Goal: Communication & Community: Participate in discussion

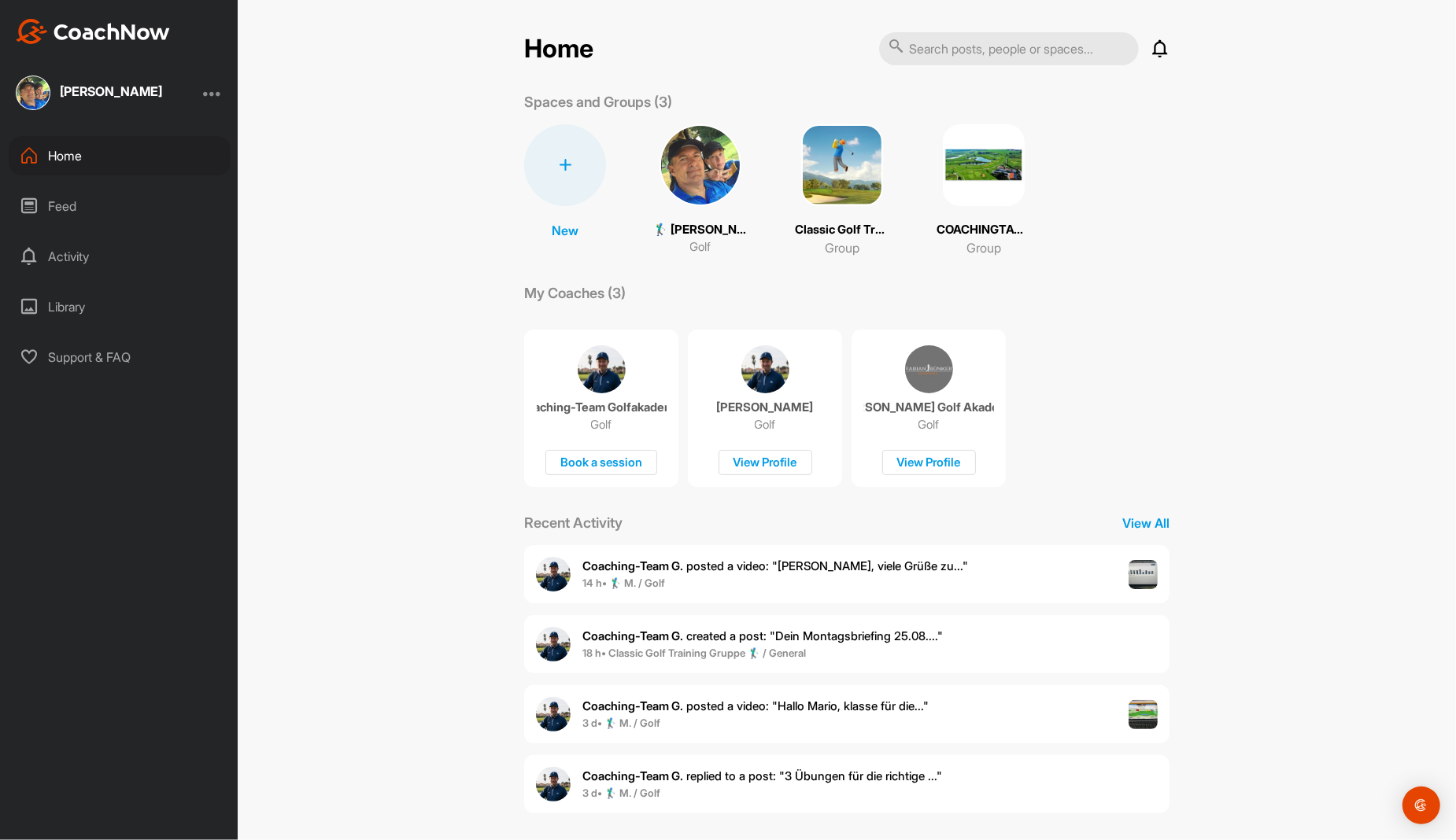
click at [642, 576] on span "14 h • 🏌‍♂ M. / Golf" at bounding box center [775, 583] width 386 height 16
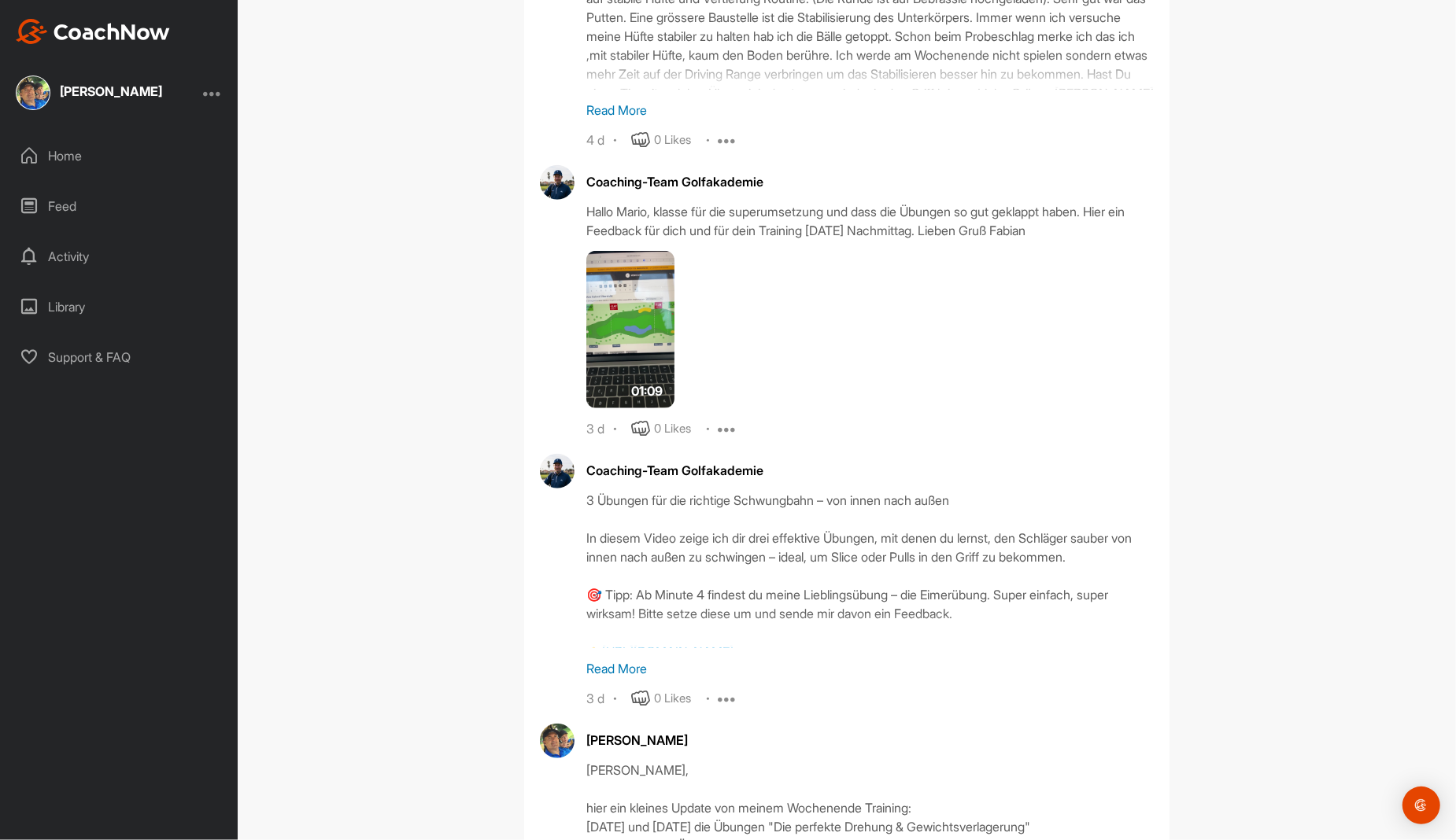
scroll to position [5930, 0]
click at [637, 310] on img at bounding box center [630, 332] width 88 height 158
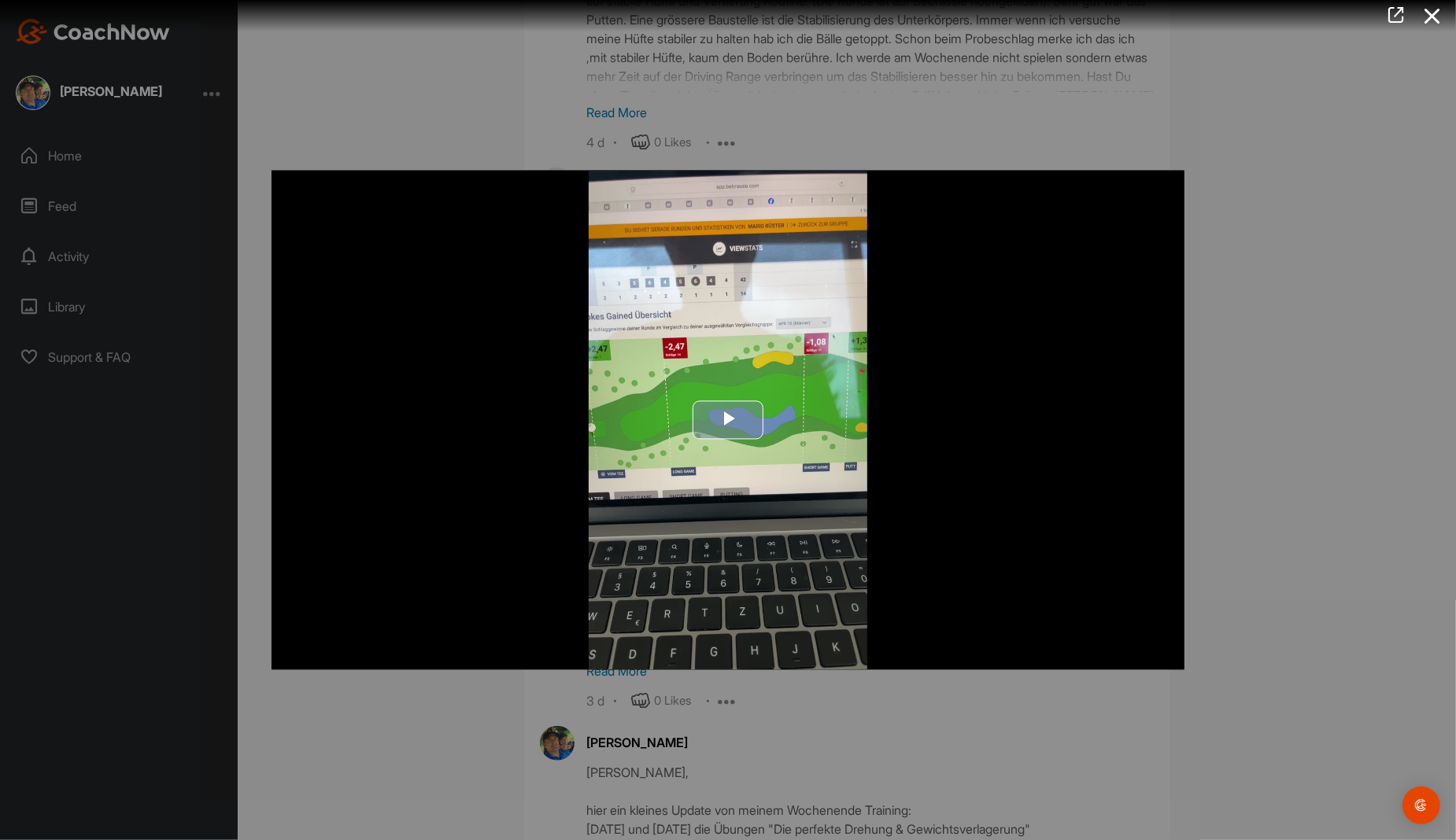
click at [728, 420] on span "Video Player" at bounding box center [728, 420] width 0 height 0
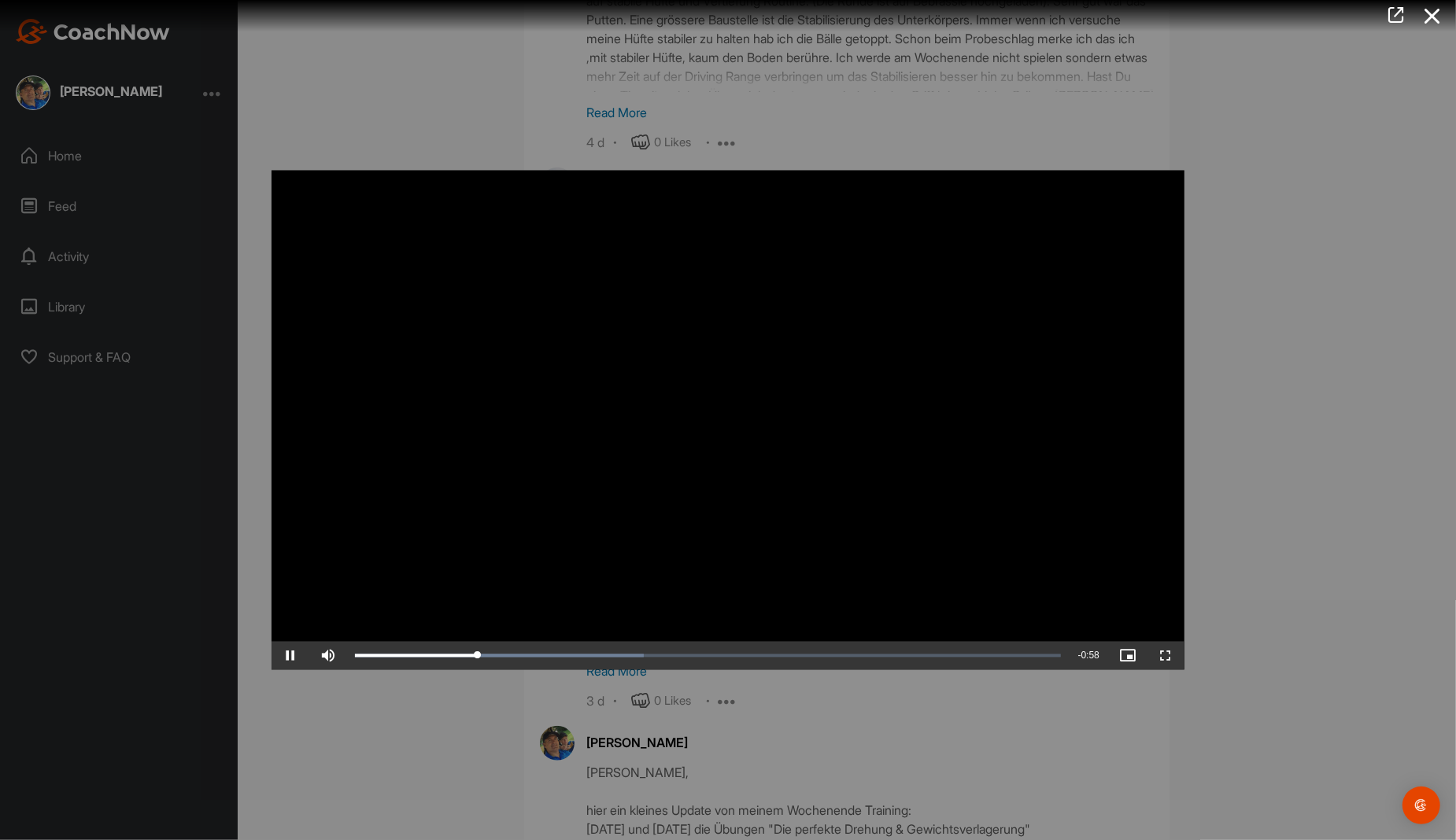
click at [1278, 474] on div at bounding box center [728, 420] width 1456 height 840
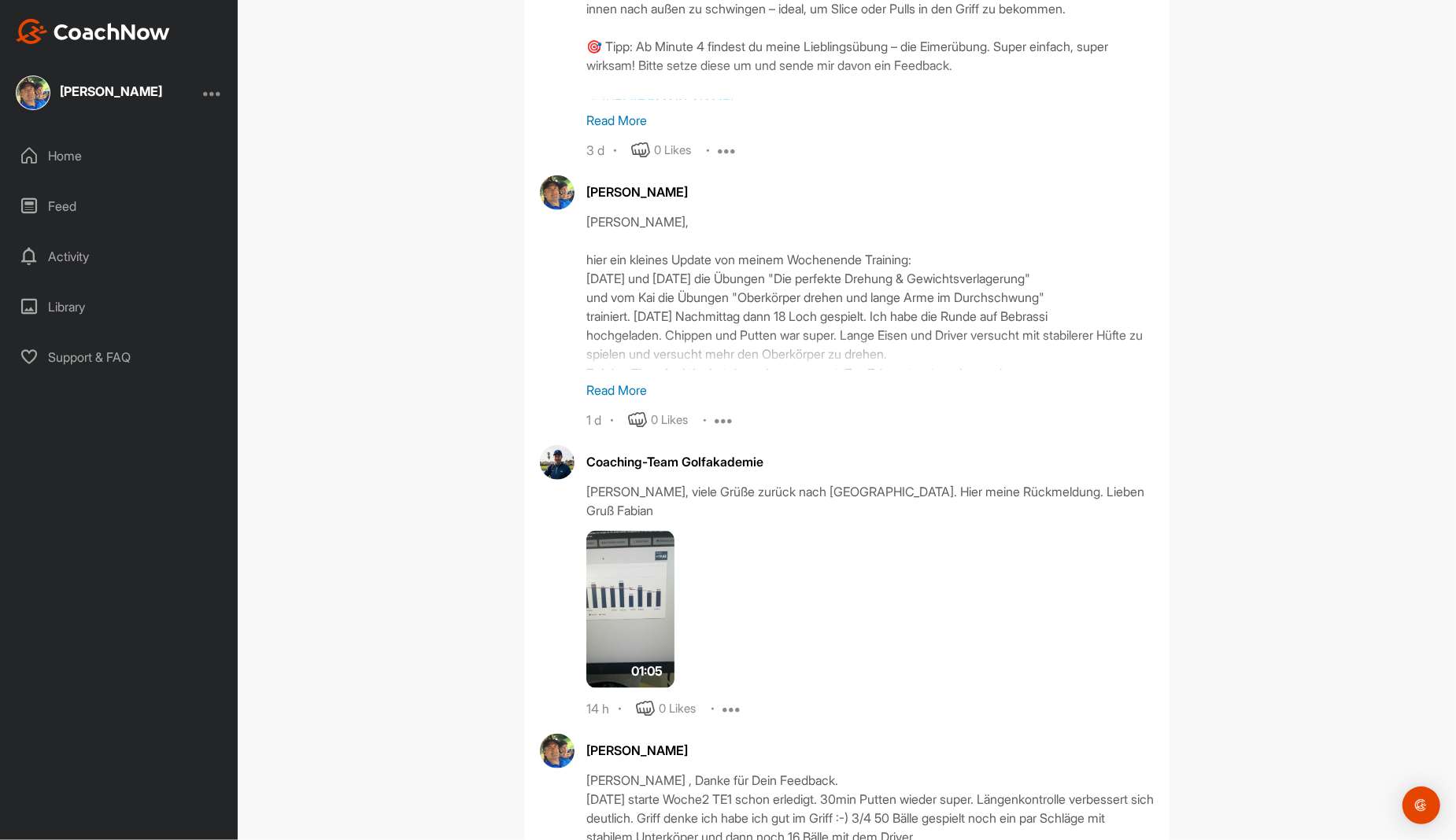
scroll to position [6717, 0]
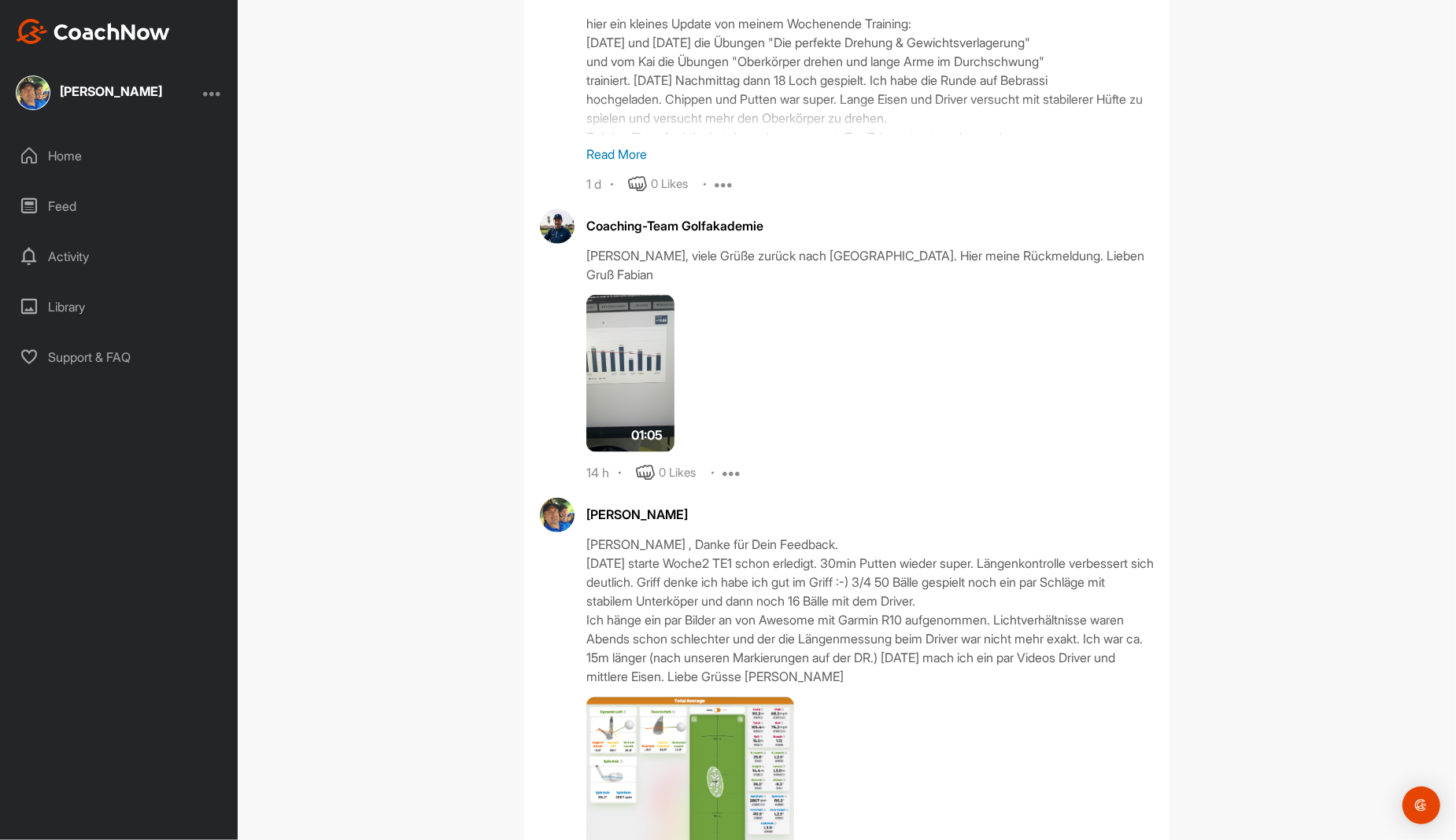
click at [586, 328] on img at bounding box center [630, 374] width 88 height 158
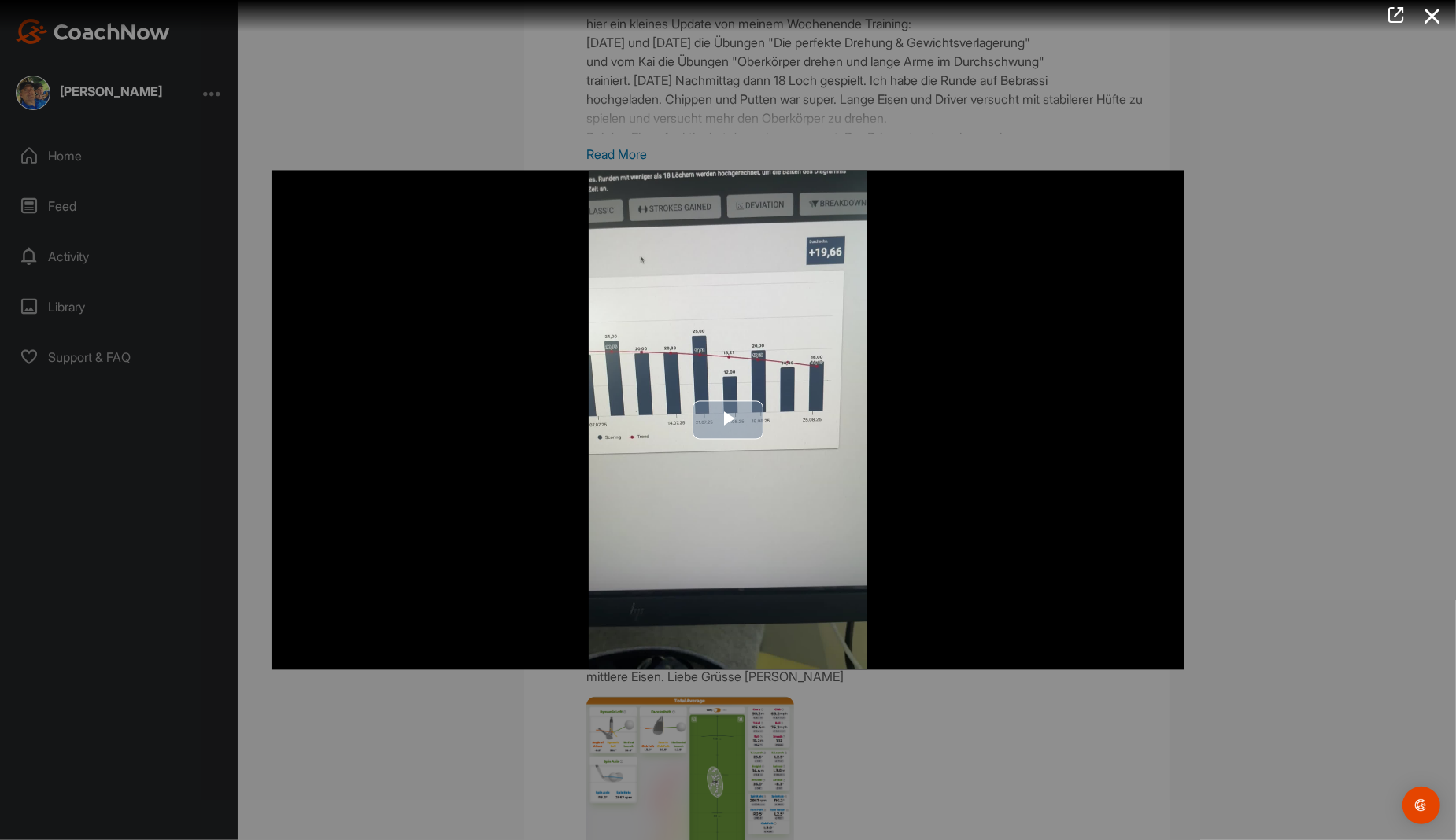
click at [728, 420] on span "Video Player" at bounding box center [728, 420] width 0 height 0
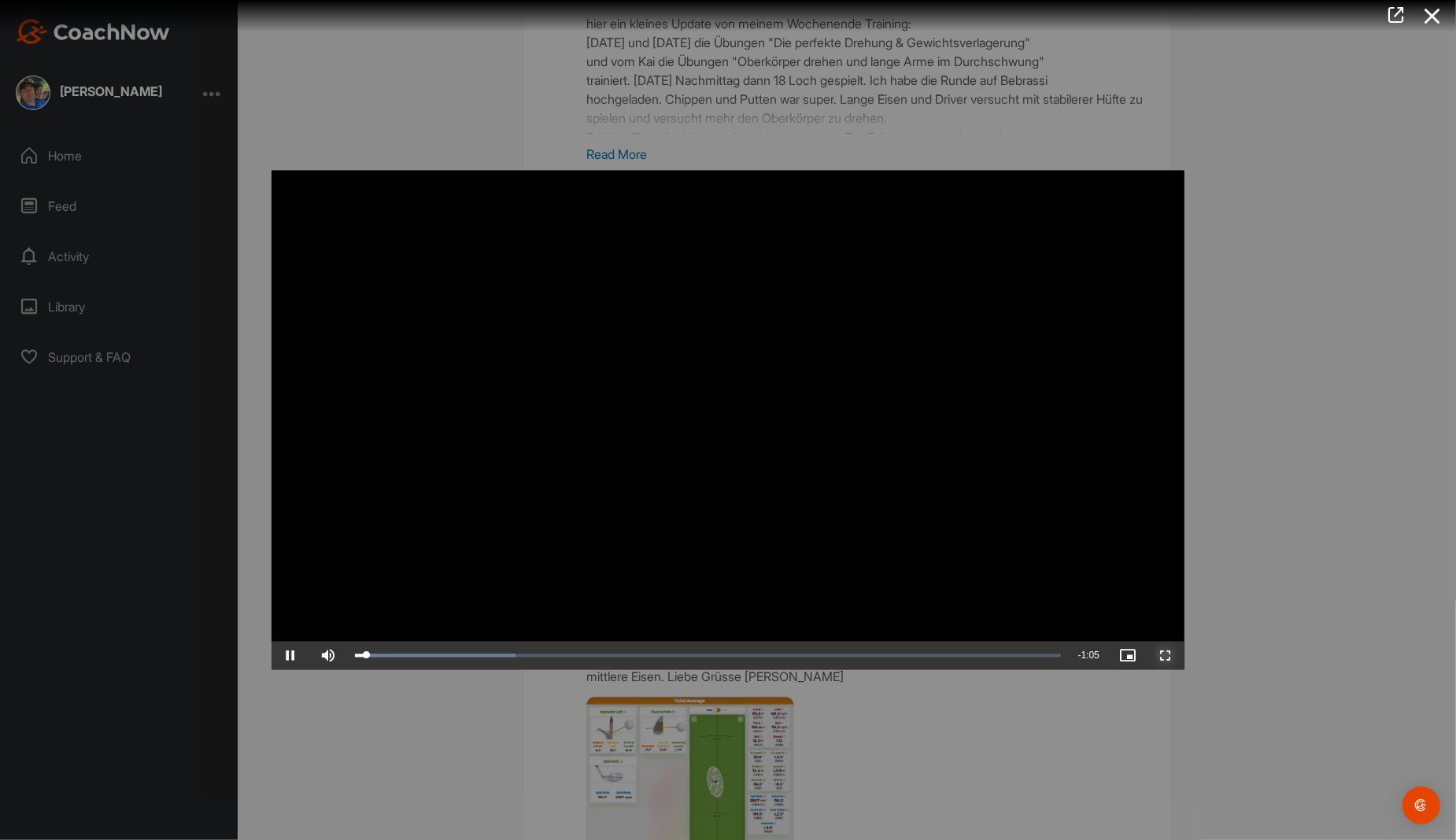
click at [1167, 656] on span "Video Player" at bounding box center [1165, 656] width 38 height 0
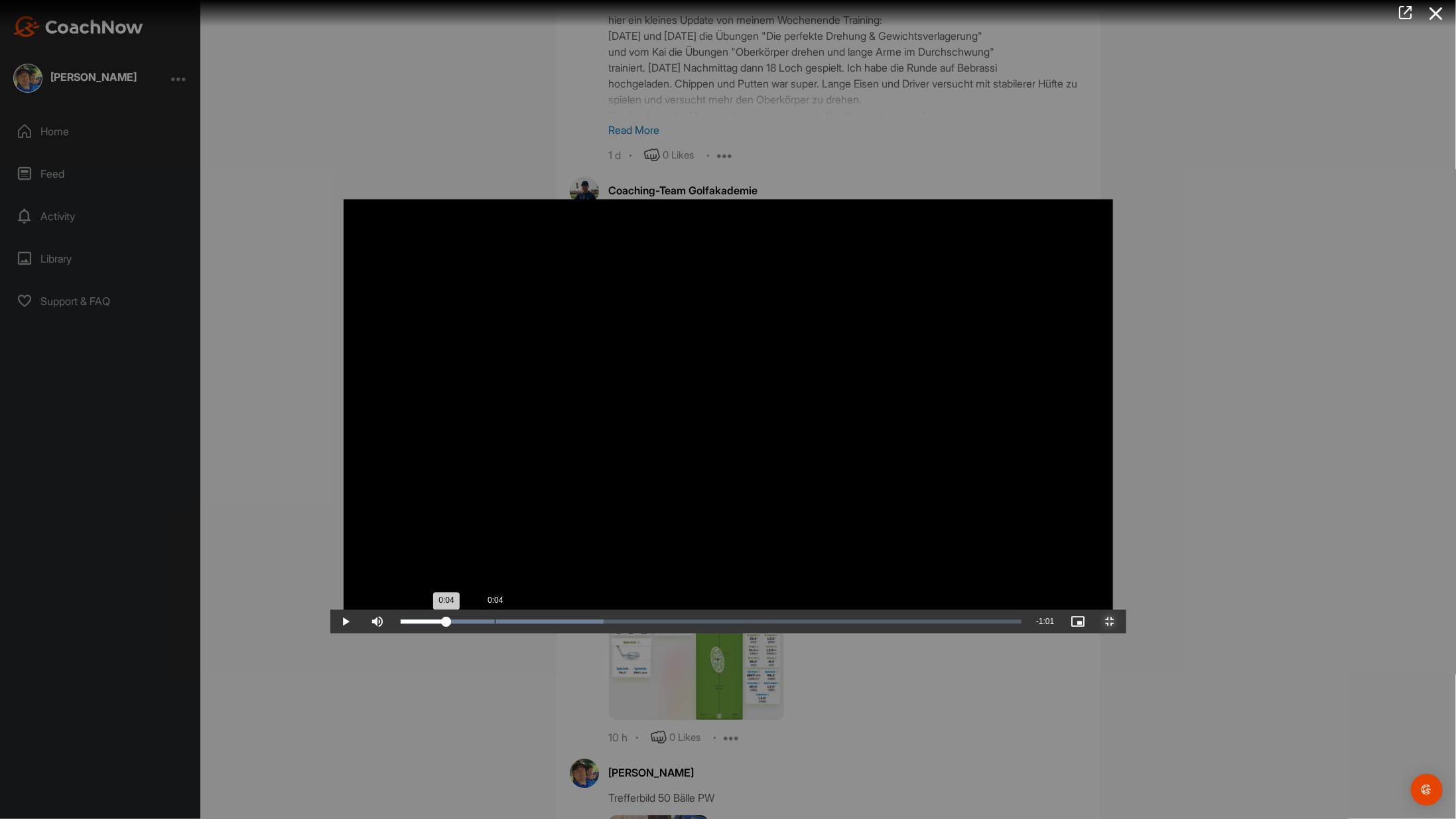
drag, startPoint x: 194, startPoint y: 808, endPoint x: 165, endPoint y: 813, distance: 29.4
click at [394, 633] on div "Loaded : 32.73% 0:04 0:04" at bounding box center [711, 621] width 635 height 24
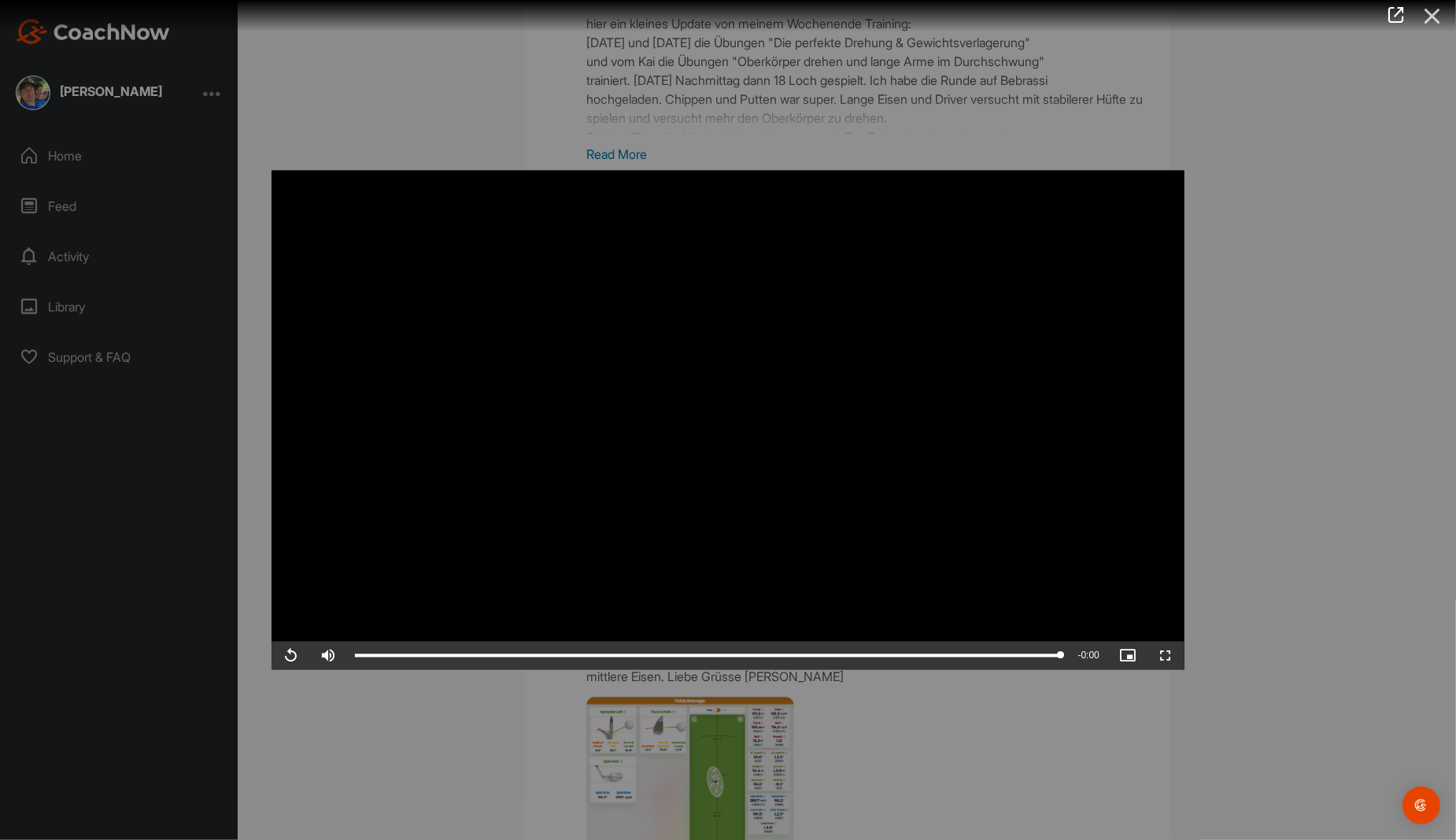
click at [1438, 18] on icon at bounding box center [1432, 16] width 36 height 29
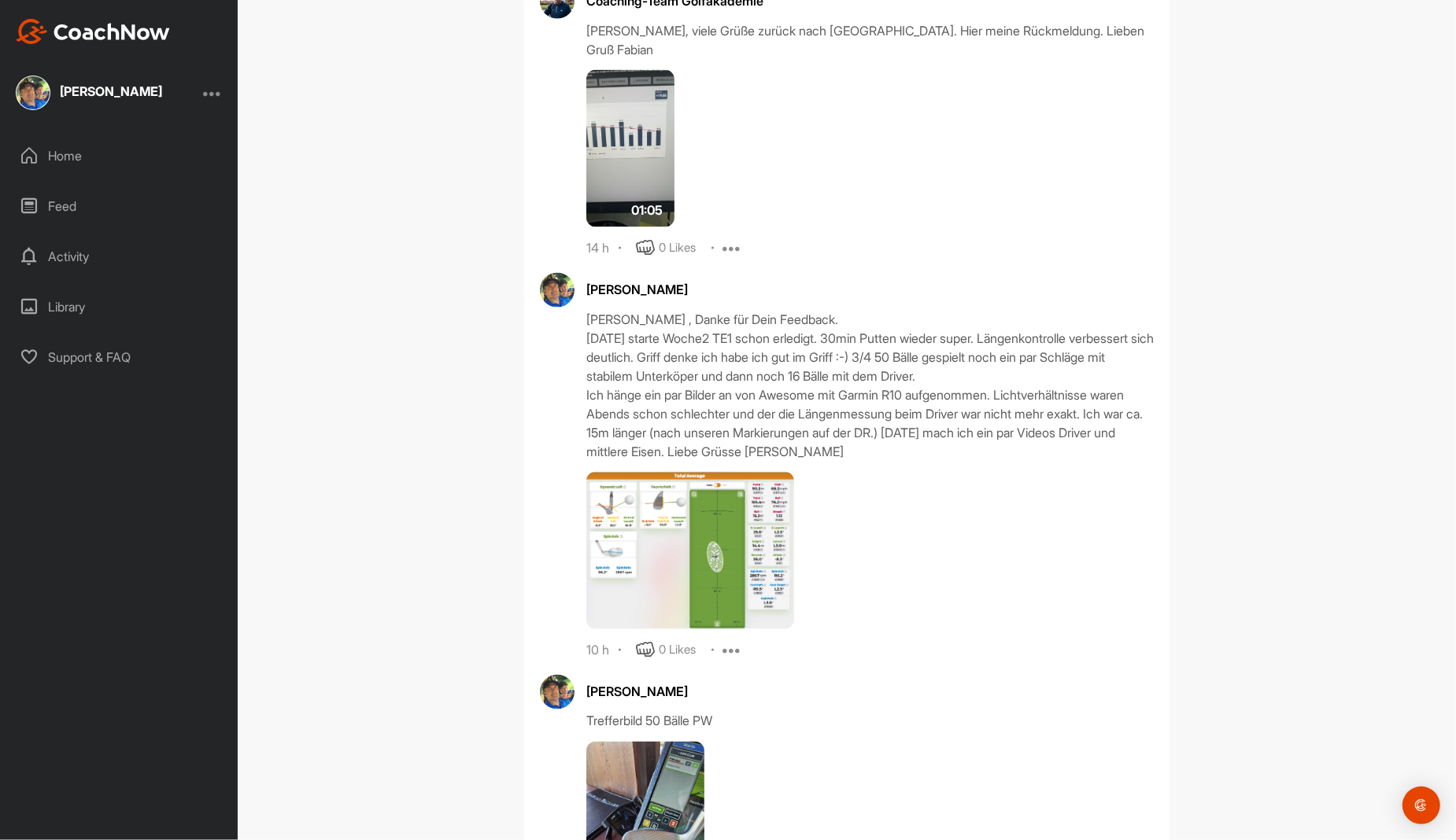
scroll to position [6953, 0]
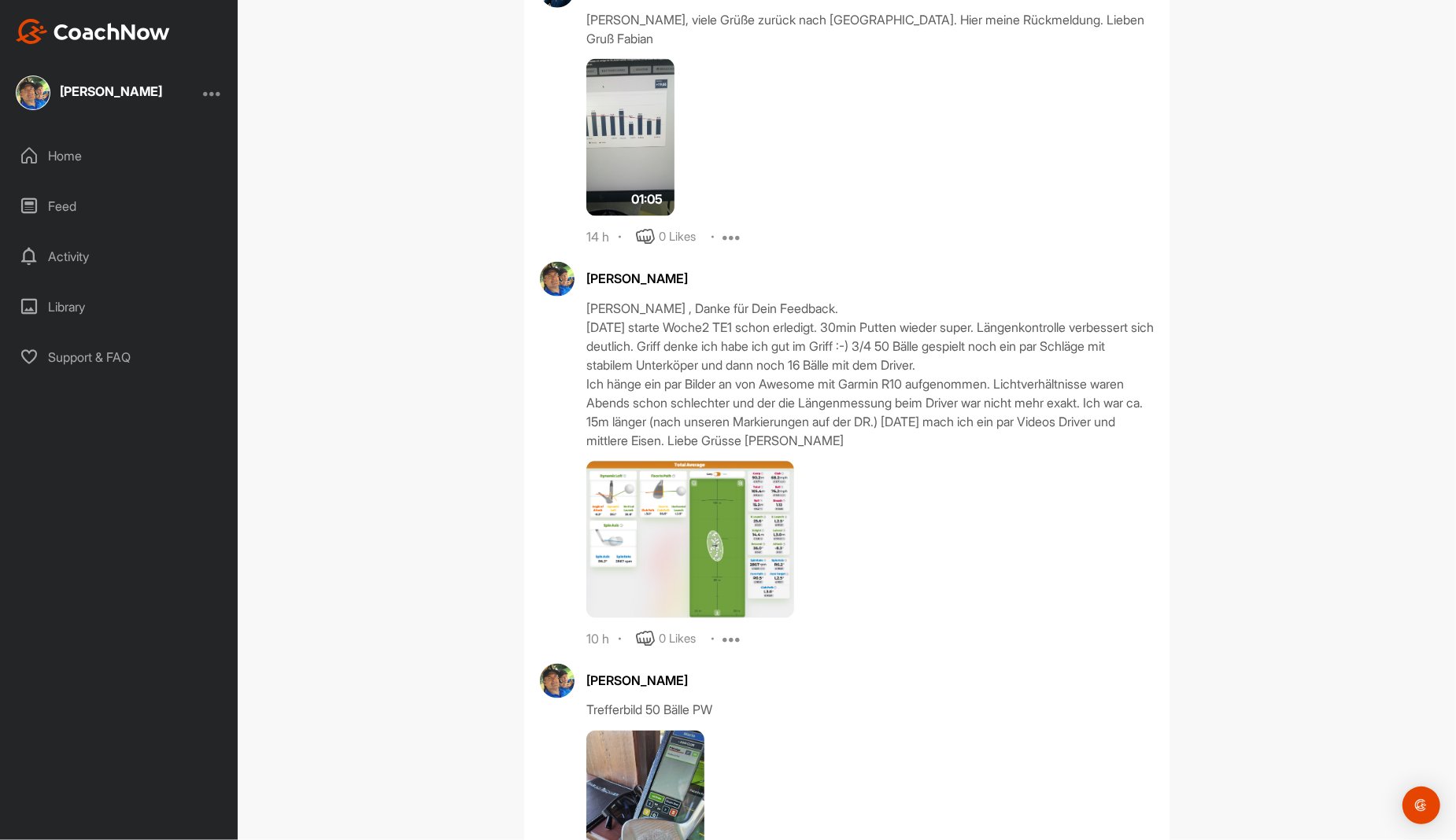
click at [784, 360] on div "[PERSON_NAME] , Danke für Dein Feedback. [DATE] starte Woche2 TE1 schon erledig…" at bounding box center [870, 375] width 568 height 151
click at [711, 352] on div "[PERSON_NAME] , Danke für Dein Feedback. [DATE] starte Woche2 TE1 schon erledig…" at bounding box center [870, 375] width 568 height 151
click at [677, 339] on div "[PERSON_NAME] , Danke für Dein Feedback. [DATE] starte Woche2 TE1 schon erledig…" at bounding box center [870, 375] width 568 height 151
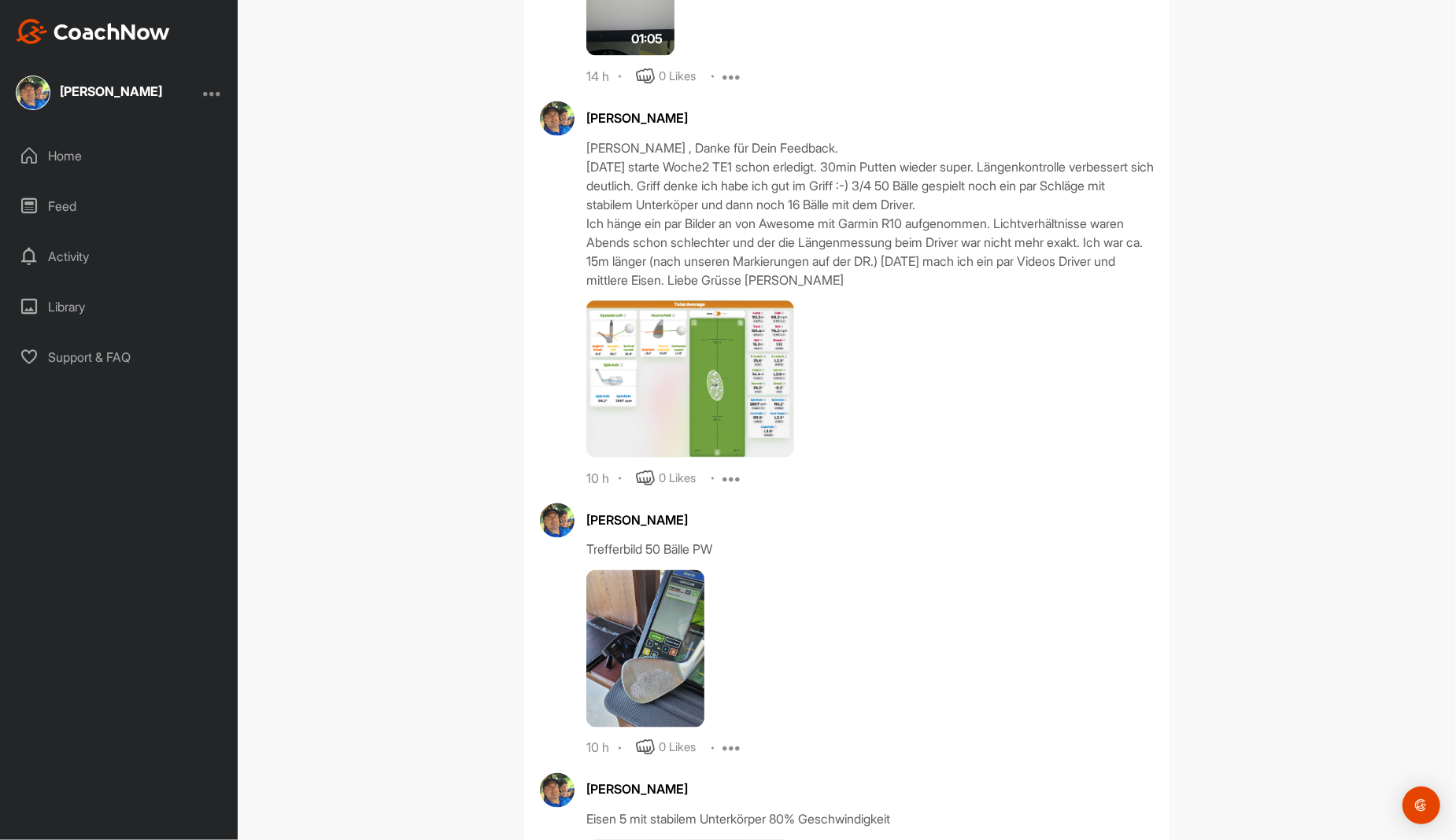
scroll to position [7032, 0]
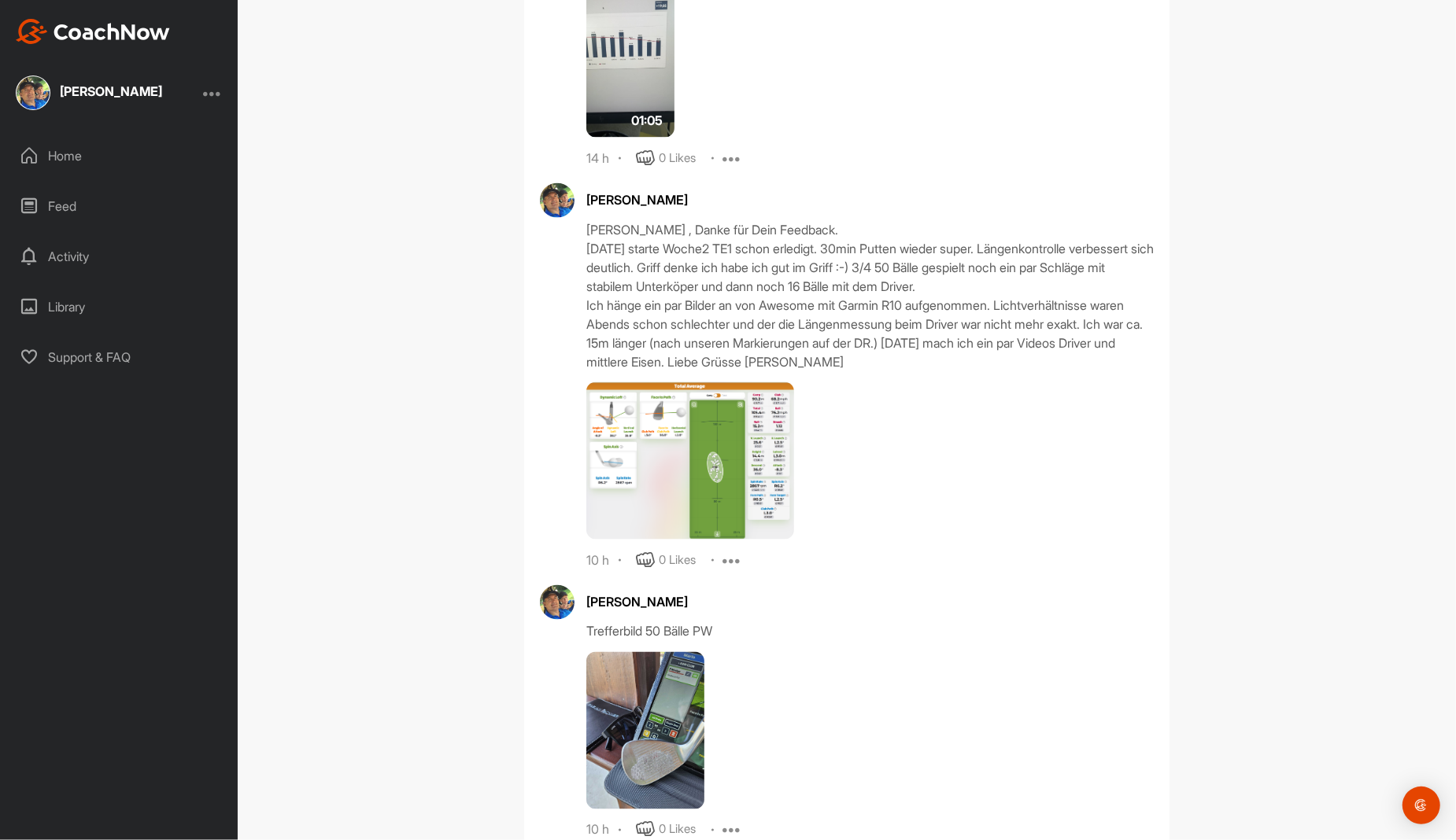
click at [682, 272] on div "[PERSON_NAME] , Danke für Dein Feedback. [DATE] starte Woche2 TE1 schon erledig…" at bounding box center [870, 296] width 568 height 151
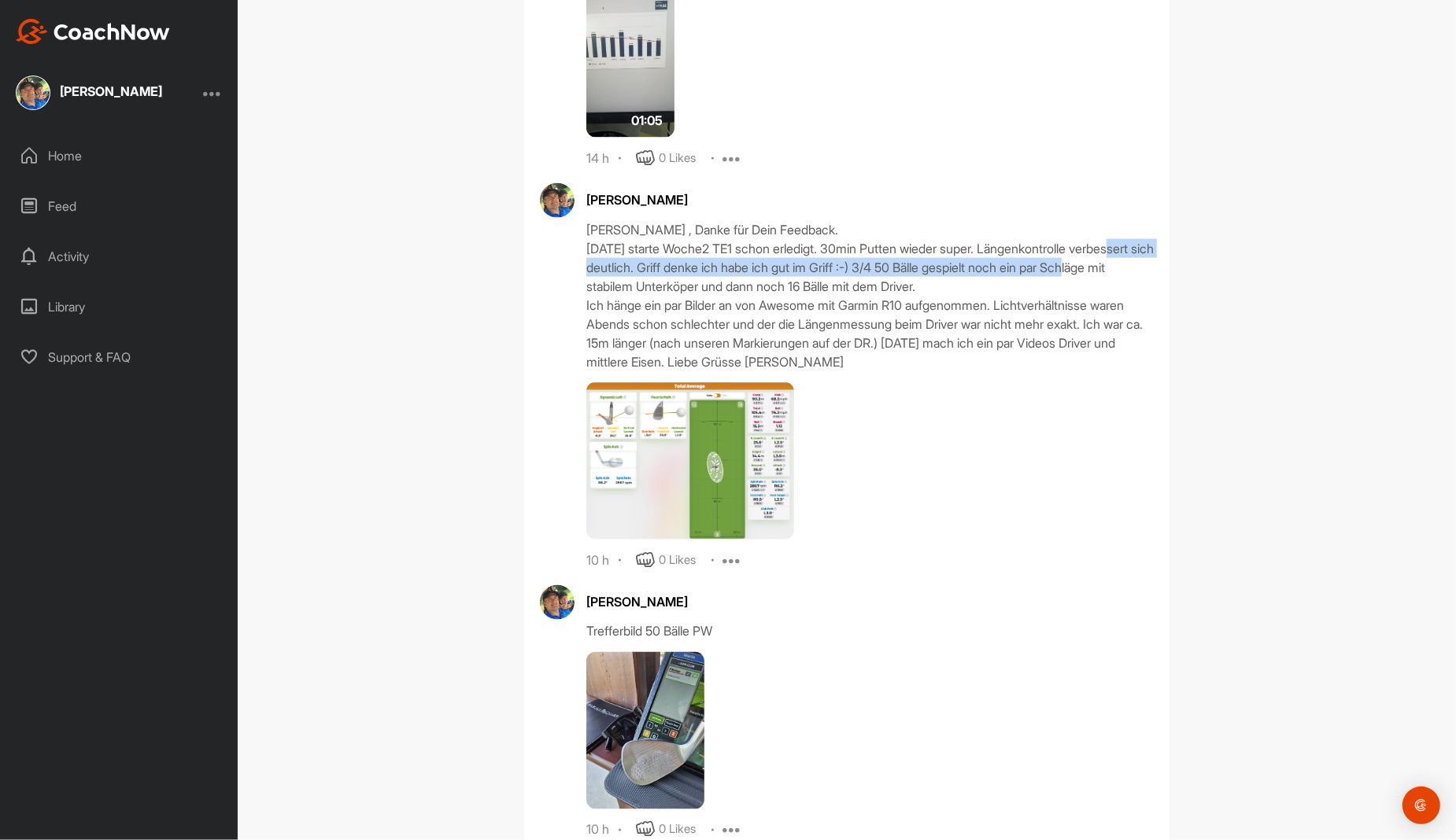
drag, startPoint x: 682, startPoint y: 272, endPoint x: 637, endPoint y: 245, distance: 52.5
click at [637, 245] on div "[PERSON_NAME] , Danke für Dein Feedback. [DATE] starte Woche2 TE1 schon erledig…" at bounding box center [870, 296] width 568 height 151
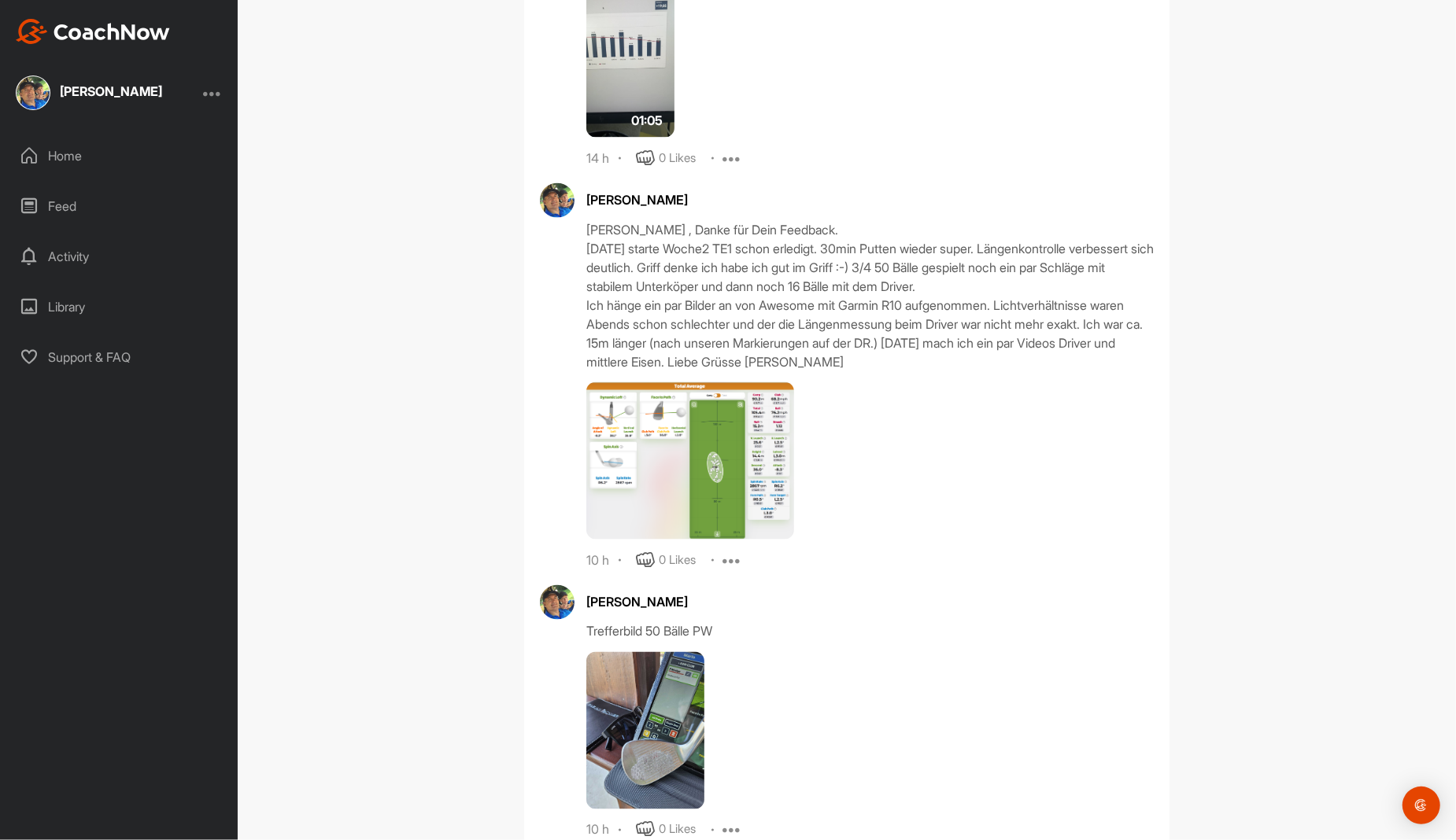
drag, startPoint x: 637, startPoint y: 245, endPoint x: 736, endPoint y: 294, distance: 110.5
click at [736, 294] on div "[PERSON_NAME] , Danke für Dein Feedback. [DATE] starte Woche2 TE1 schon erledig…" at bounding box center [870, 296] width 568 height 151
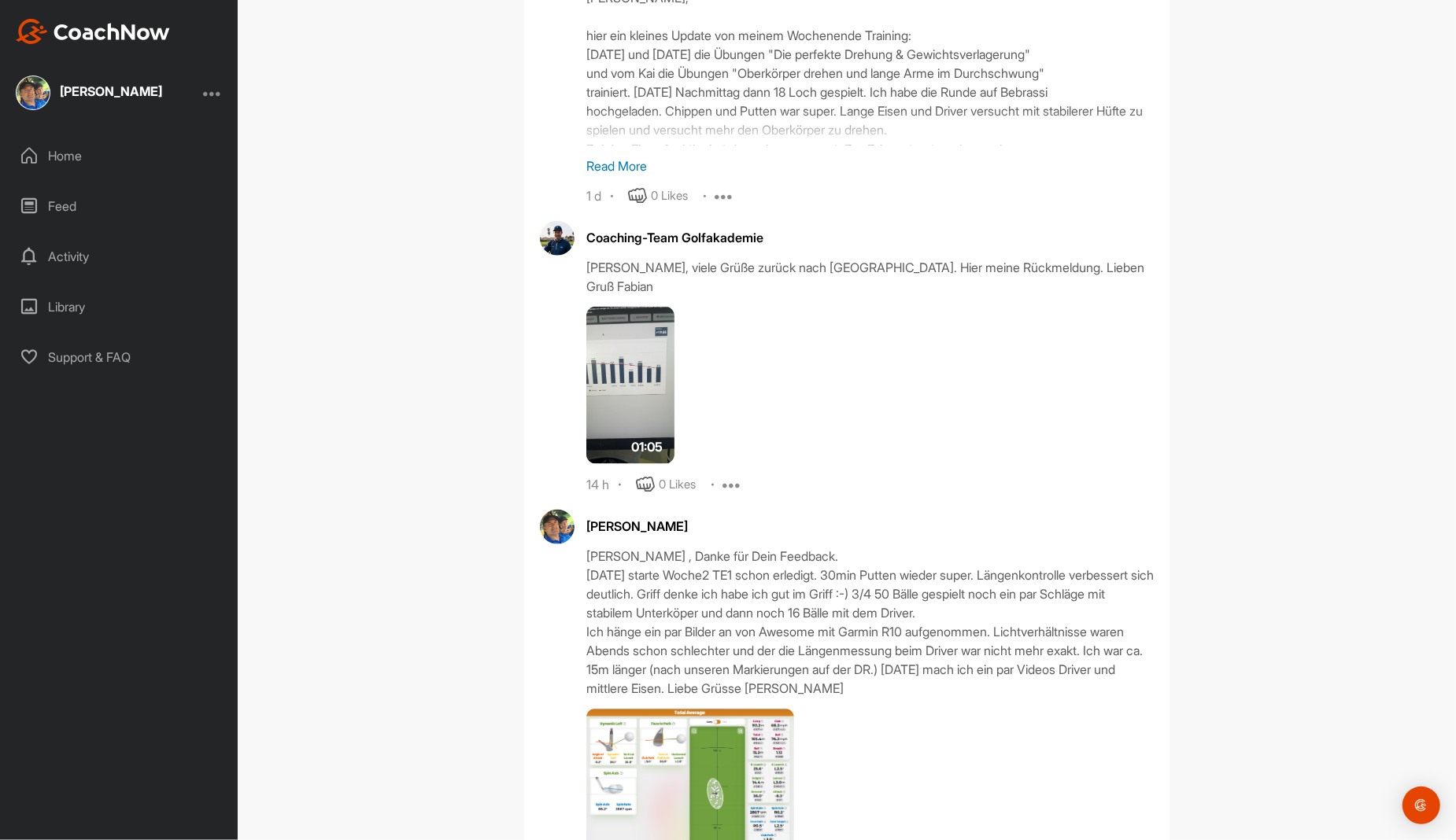
scroll to position [6795, 0]
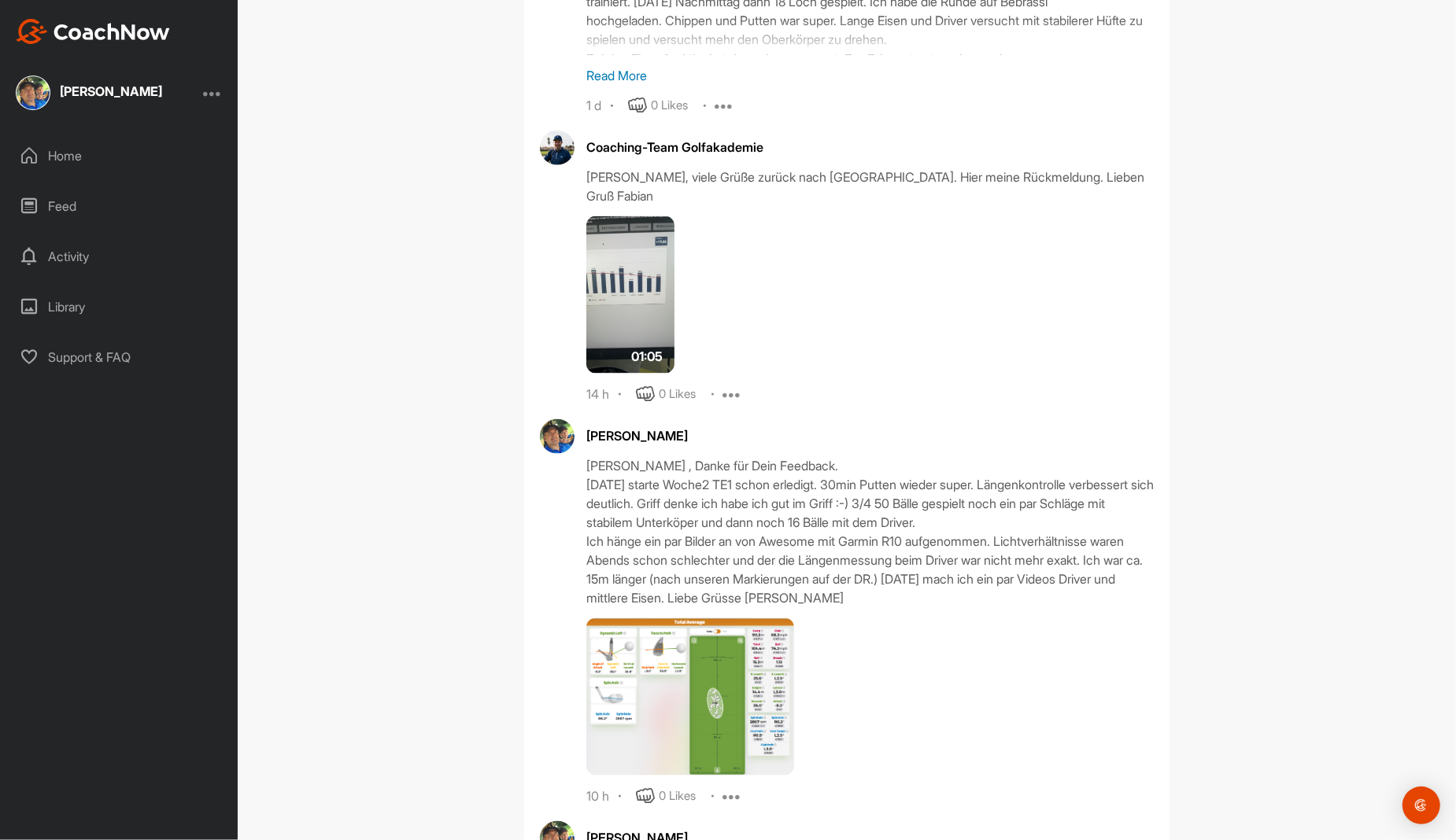
click at [601, 427] on div "[PERSON_NAME]" at bounding box center [870, 436] width 568 height 19
click at [632, 484] on div "[PERSON_NAME] , Danke für Dein Feedback. [DATE] starte Woche2 TE1 schon erledig…" at bounding box center [870, 531] width 568 height 151
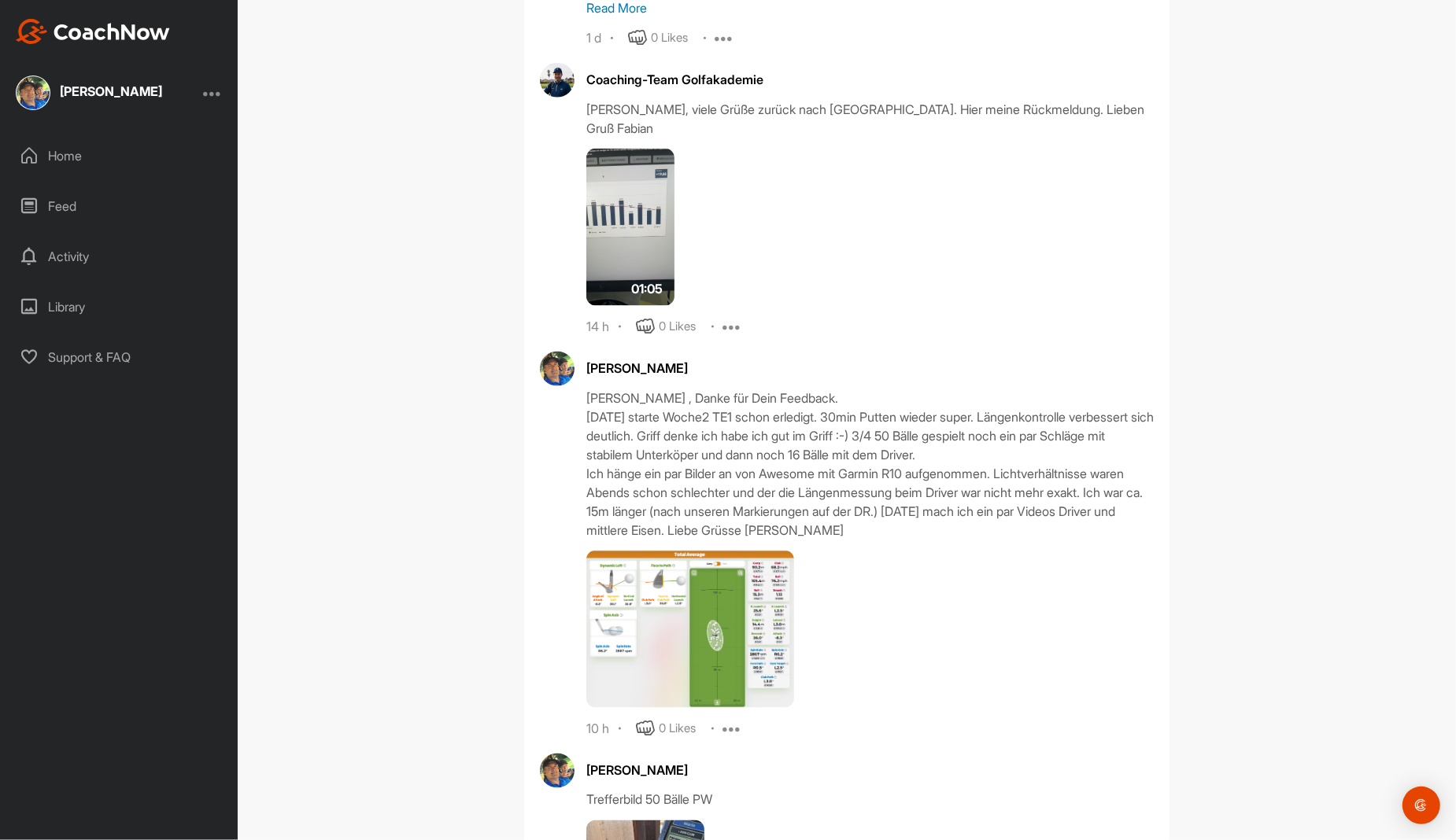
scroll to position [6953, 0]
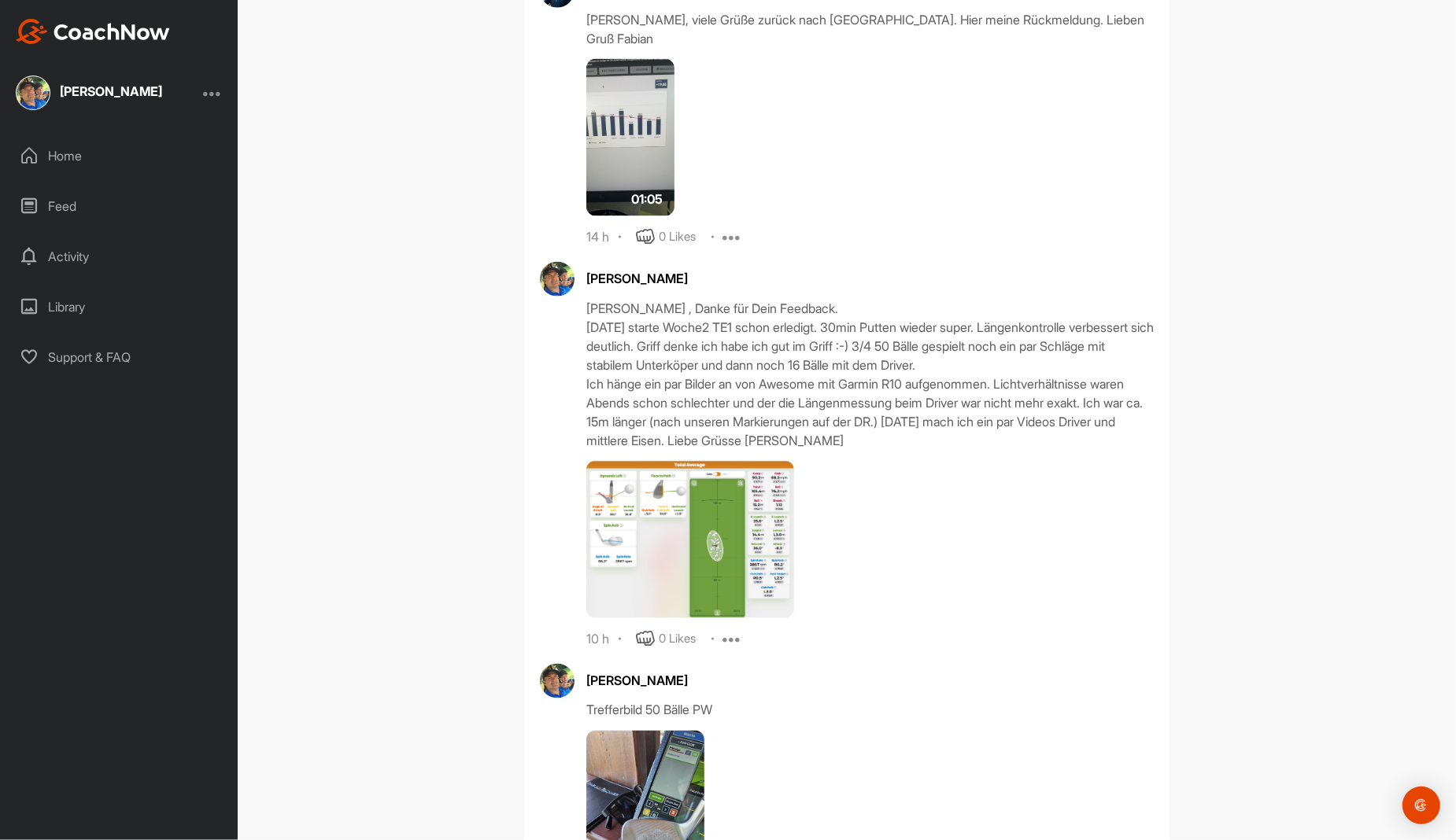
click at [682, 528] on img at bounding box center [690, 540] width 208 height 158
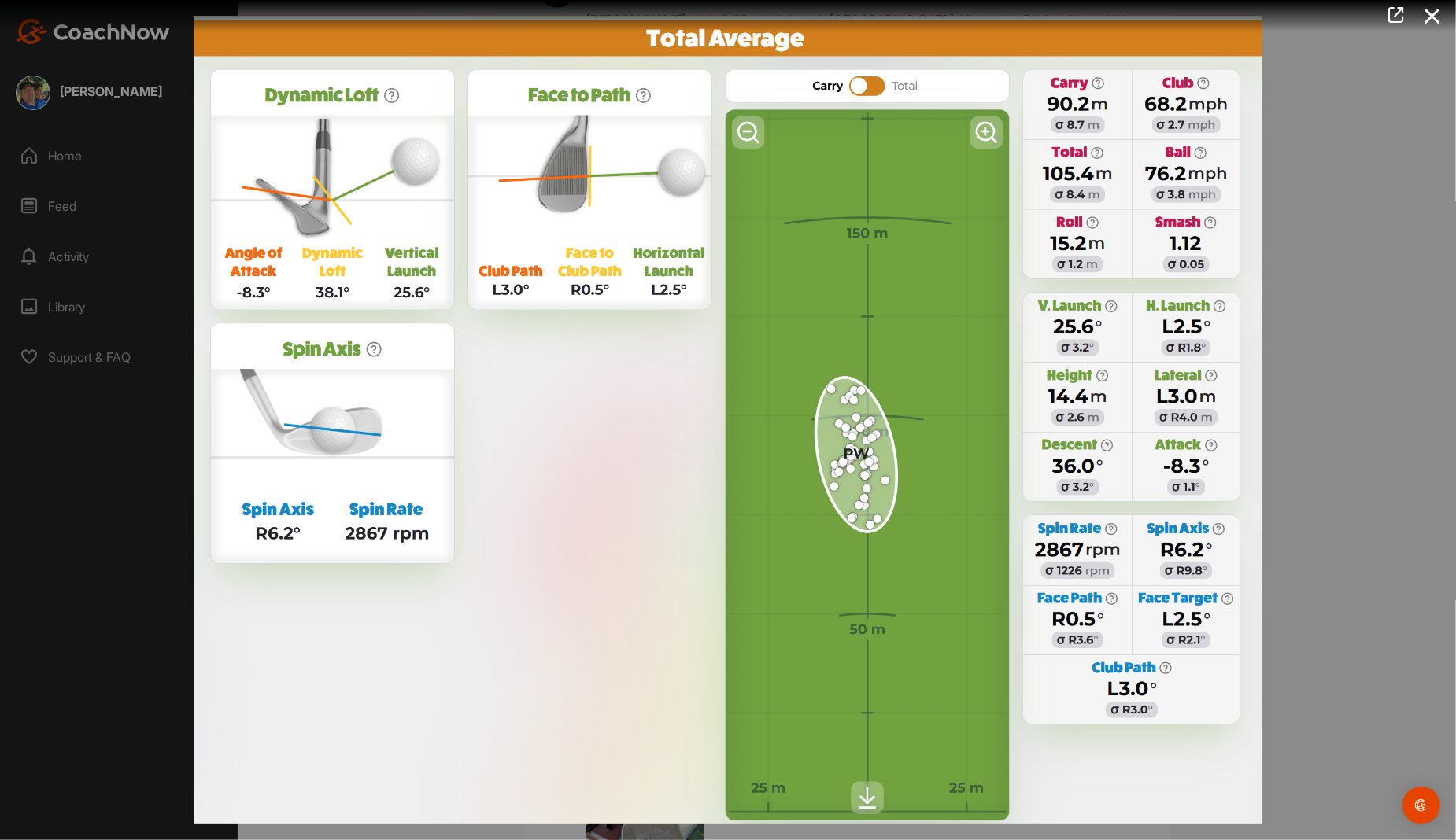
click at [1434, 18] on icon at bounding box center [1432, 16] width 36 height 29
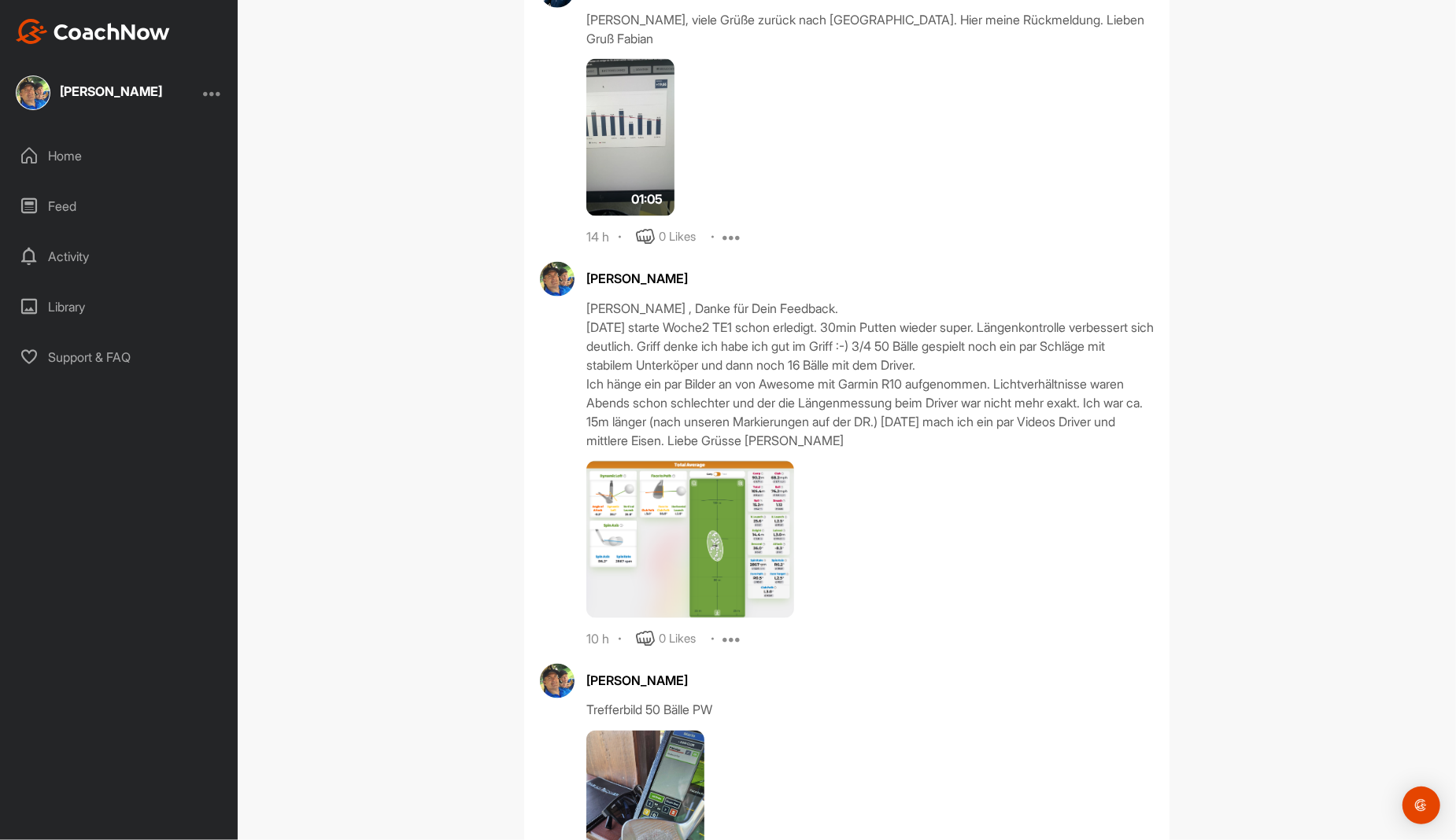
click at [727, 630] on icon at bounding box center [732, 639] width 19 height 19
click at [720, 684] on p "Edit" at bounding box center [730, 692] width 21 height 17
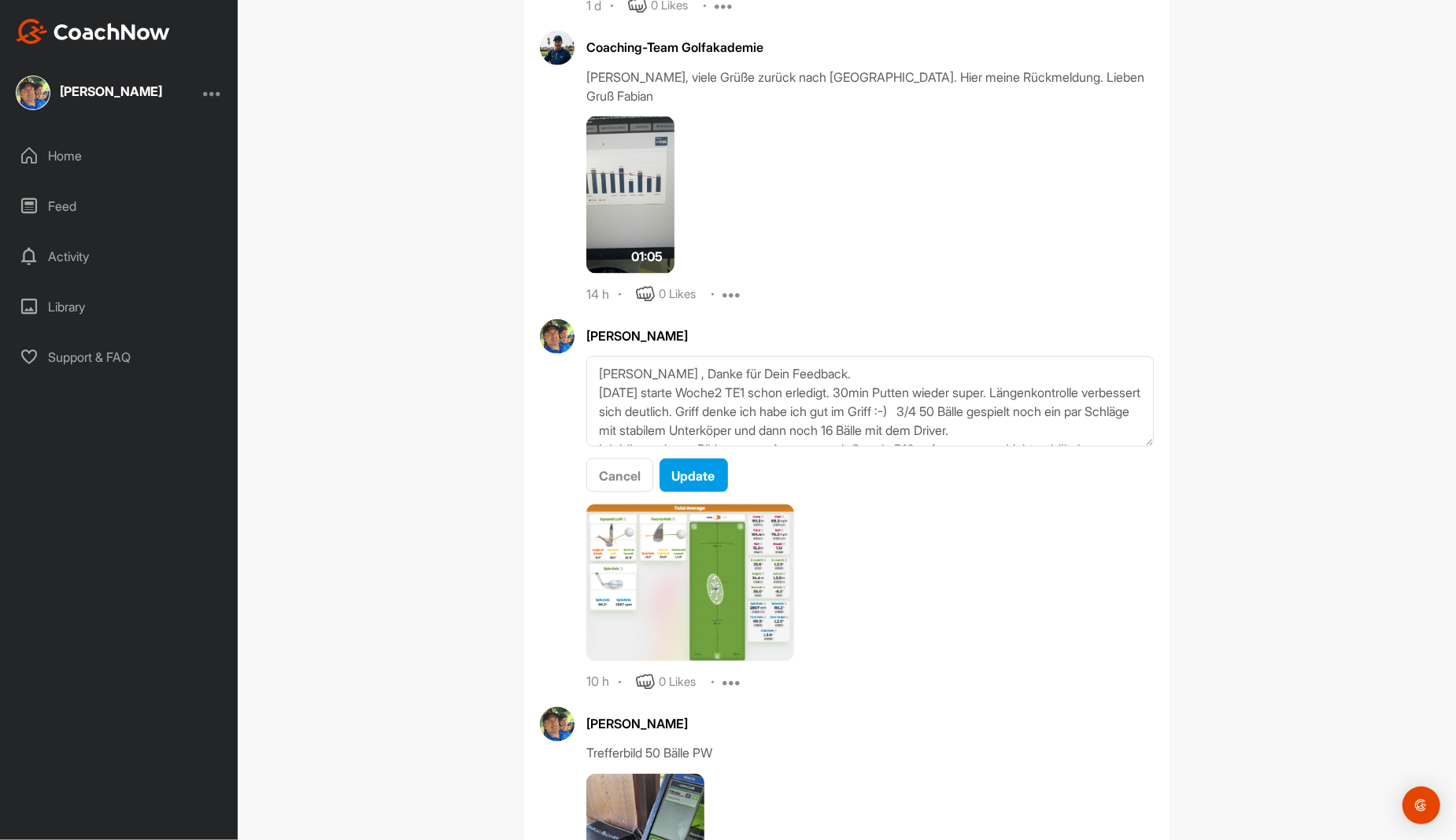
scroll to position [6874, 0]
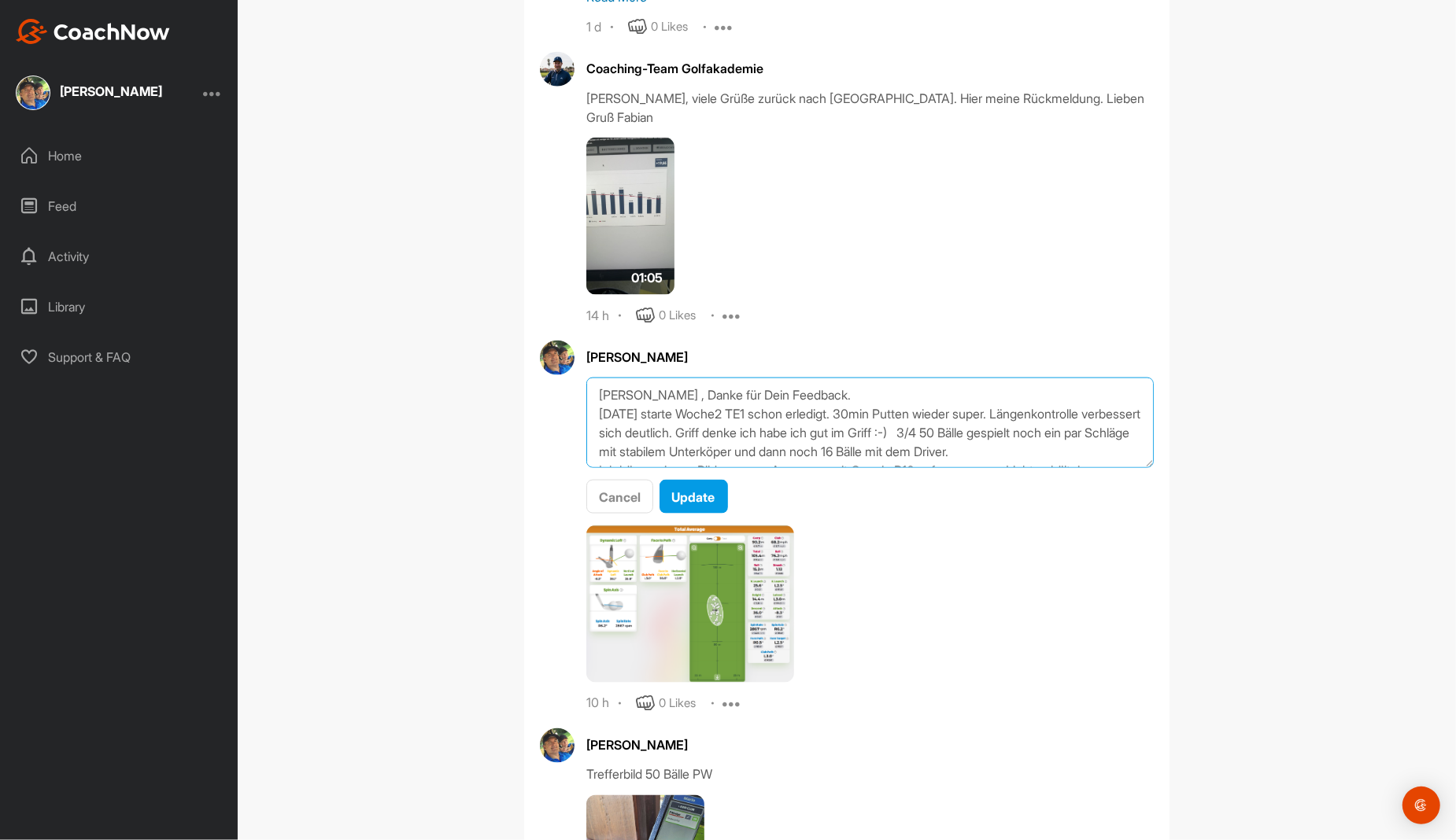
click at [661, 379] on textarea "[PERSON_NAME] , Danke für Dein Feedback. [DATE] starte Woche2 TE1 schon erledig…" at bounding box center [870, 423] width 568 height 91
click at [664, 377] on textarea "[PERSON_NAME] , Danke für Dein Feedback. [DATE] starte Woche2 TE1 schon erledig…" at bounding box center [870, 423] width 568 height 91
click at [727, 381] on textarea "[PERSON_NAME] , Danke für Dein Feedback. [DATE] startete Woche2 TE1 schon erled…" at bounding box center [870, 423] width 568 height 91
click at [980, 379] on textarea "[PERSON_NAME] , Danke für Dein Feedback. [DATE] startete Woche2, TE1 schon erle…" at bounding box center [870, 423] width 568 height 91
click at [743, 395] on textarea "[PERSON_NAME] , Danke für Dein Feedback. [DATE] startete Woche2, TE1 schon erle…" at bounding box center [870, 423] width 568 height 91
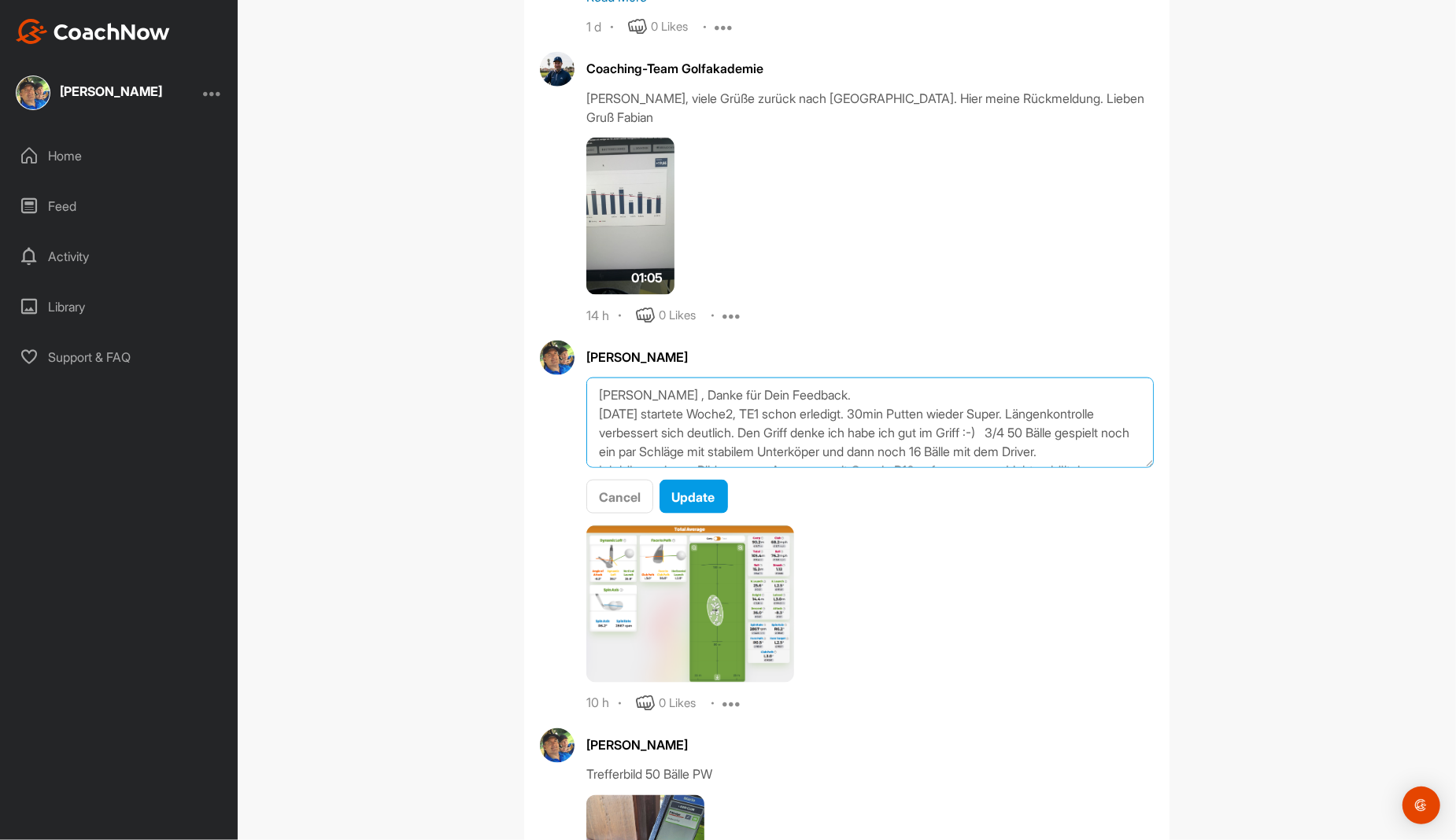
click at [1027, 397] on textarea "[PERSON_NAME] , Danke für Dein Feedback. [DATE] startete Woche2, TE1 schon erle…" at bounding box center [870, 423] width 568 height 91
click at [772, 417] on textarea "[PERSON_NAME] , Danke für Dein Feedback. [DATE] startete Woche2, TE1 schon erle…" at bounding box center [870, 423] width 568 height 91
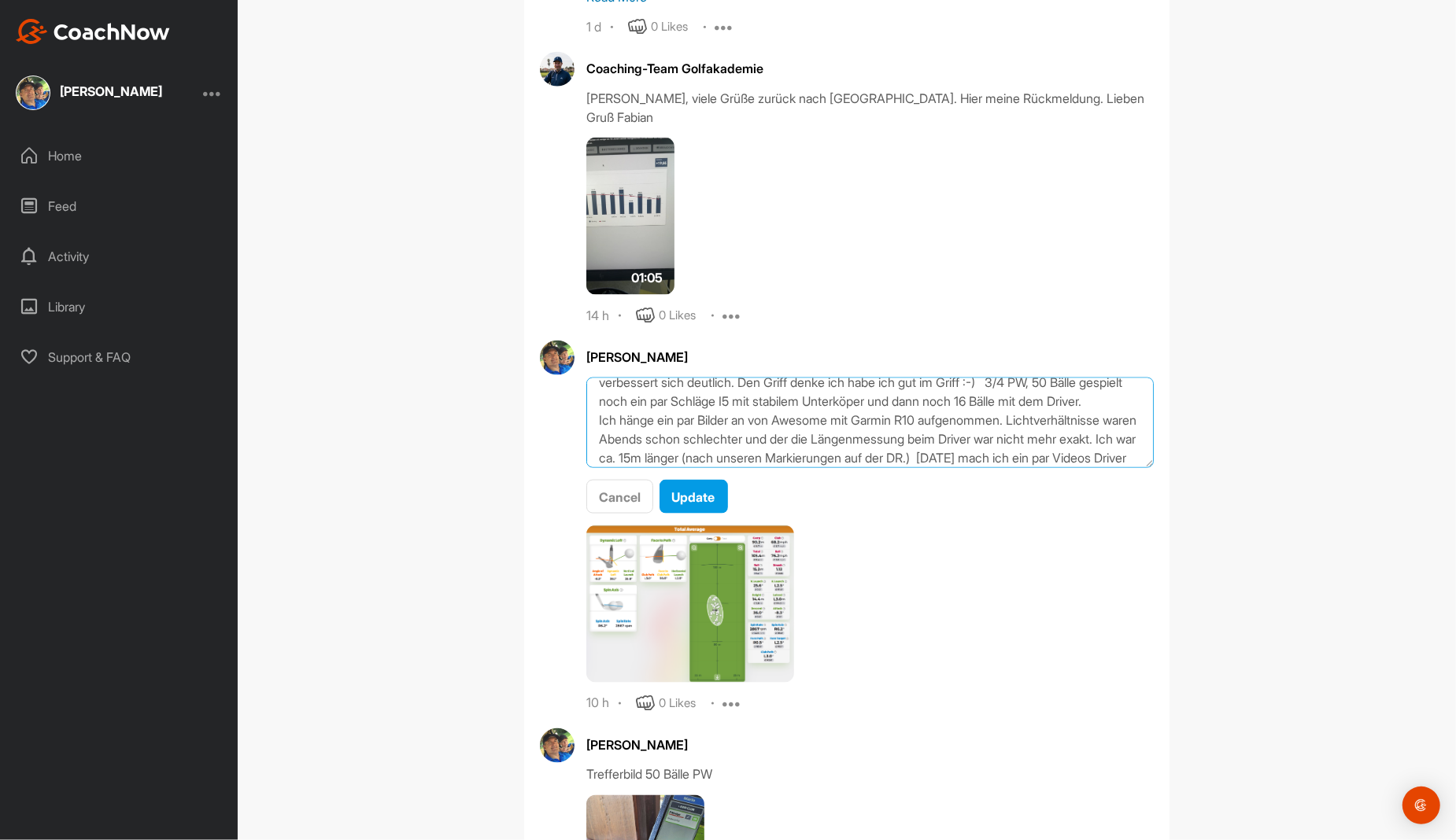
scroll to position [79, 0]
click at [735, 377] on textarea "[PERSON_NAME] , Danke für Dein Feedback. [DATE] startete Woche2, TE1 schon erle…" at bounding box center [870, 423] width 568 height 91
click at [998, 379] on textarea "[PERSON_NAME] , Danke für Dein Feedback. [DATE] startete Woche2, TE1 schon erle…" at bounding box center [870, 423] width 568 height 91
click at [733, 377] on textarea "[PERSON_NAME] , Danke für Dein Feedback. [DATE] startete Woche2, TE1 schon erle…" at bounding box center [870, 423] width 568 height 91
click at [756, 381] on textarea "[PERSON_NAME] , Danke für Dein Feedback. [DATE] startete Woche2, TE1 schon erle…" at bounding box center [870, 423] width 568 height 91
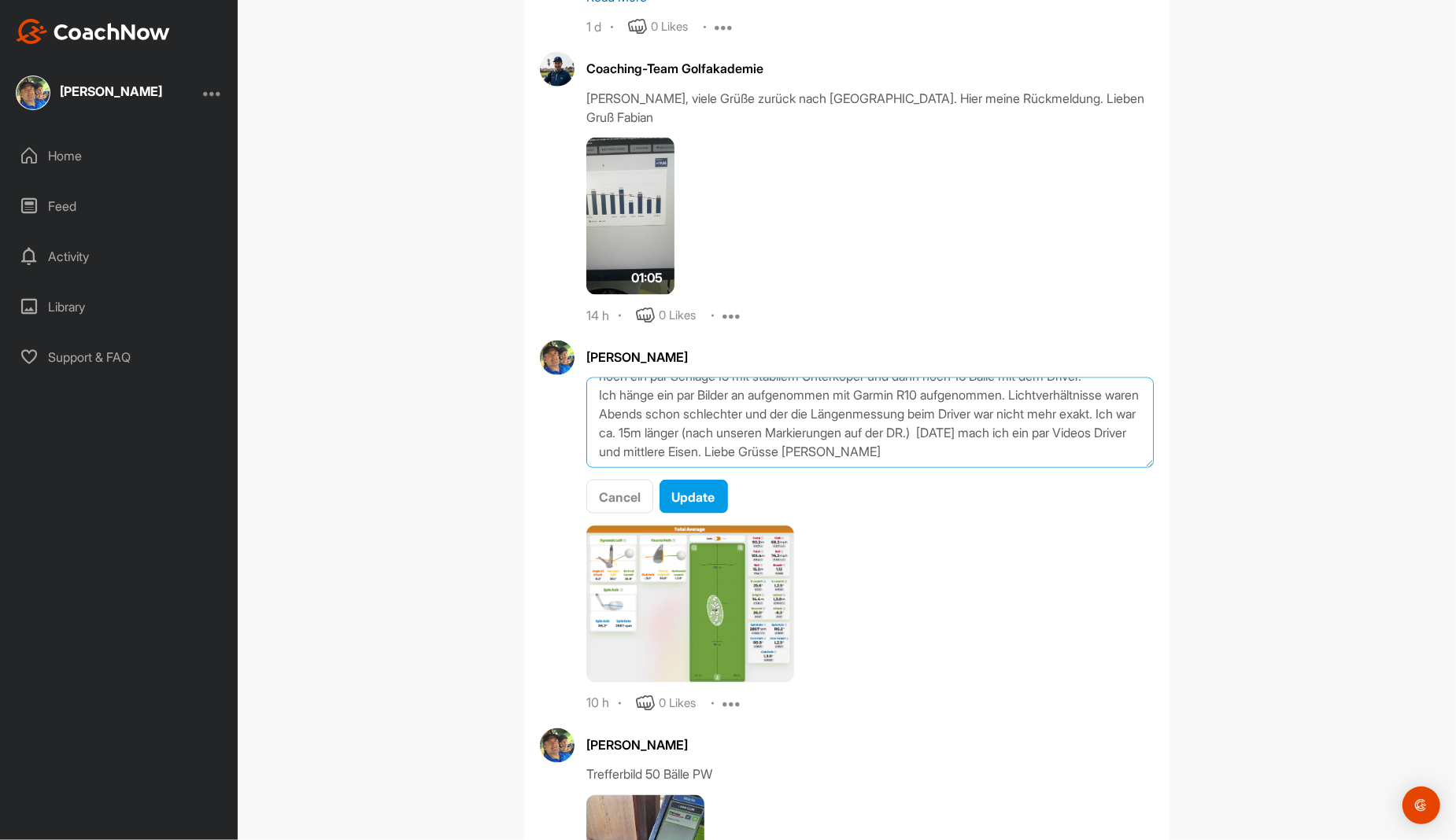
drag, startPoint x: 932, startPoint y: 375, endPoint x: 1018, endPoint y: 378, distance: 86.1
click at [1018, 378] on textarea "[PERSON_NAME] , Danke für Dein Feedback. [DATE] startete Woche2, TE1 schon erle…" at bounding box center [870, 423] width 568 height 91
click at [643, 377] on textarea "[PERSON_NAME] , Danke für Dein Feedback. [DATE] startete Woche2, TE1 schon erle…" at bounding box center [870, 423] width 568 height 91
click at [776, 377] on textarea "[PERSON_NAME] , Danke für Dein Feedback. [DATE] startete Woche2, TE1 schon erle…" at bounding box center [870, 423] width 568 height 91
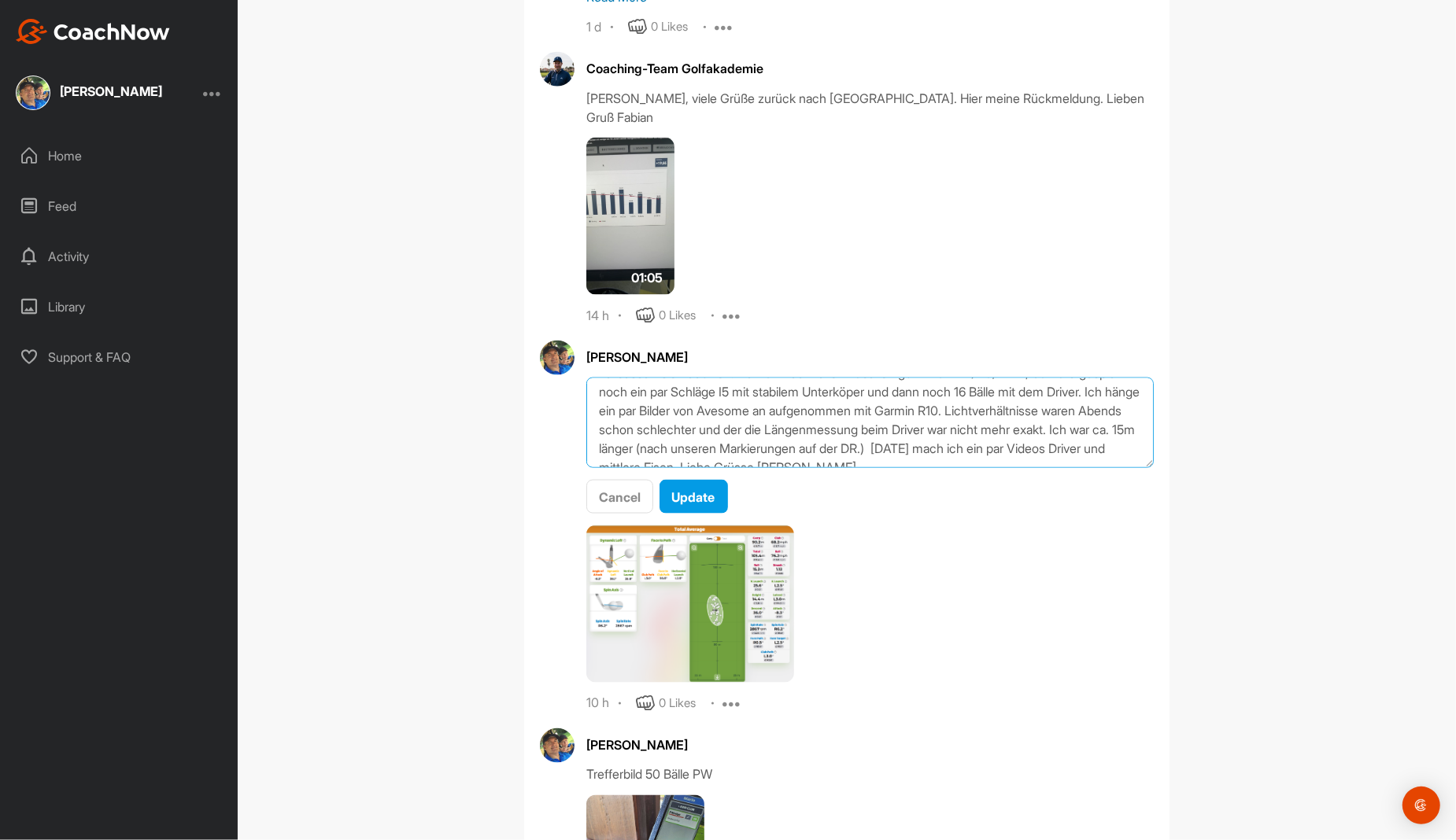
click at [872, 377] on textarea "[PERSON_NAME] , Danke für Dein Feedback. [DATE] startete Woche2, TE1 schon erle…" at bounding box center [870, 423] width 568 height 91
click at [992, 377] on textarea "[PERSON_NAME] , Danke für Dein Feedback. [DATE] startete Woche2, TE1 schon erle…" at bounding box center [870, 423] width 568 height 91
click at [590, 395] on textarea "[PERSON_NAME] , Danke für Dein Feedback. [DATE] startete Woche2, TE1 schon erle…" at bounding box center [870, 423] width 568 height 91
click at [915, 394] on textarea "[PERSON_NAME] , Danke für Dein Feedback. [DATE] startete Woche2, TE1 schon erle…" at bounding box center [870, 423] width 568 height 91
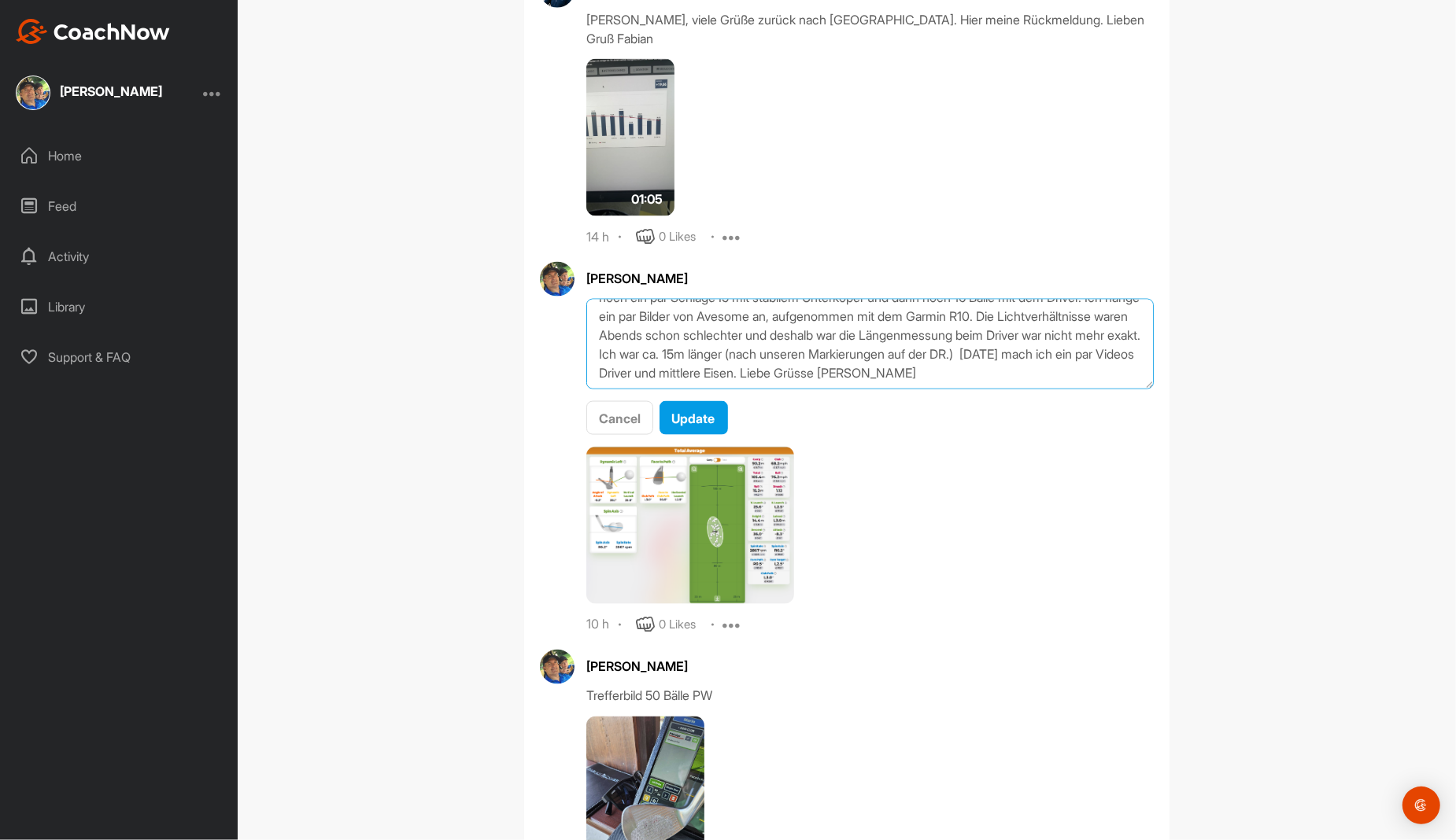
click at [841, 340] on textarea "[PERSON_NAME] , Danke für Dein Feedback. [DATE] startete Woche2, TE1 schon erle…" at bounding box center [870, 345] width 568 height 91
type textarea "[PERSON_NAME] , Danke für Dein Feedback. [DATE] startete Woche2, TE1 schon erle…"
click at [680, 409] on div "Update" at bounding box center [694, 418] width 44 height 19
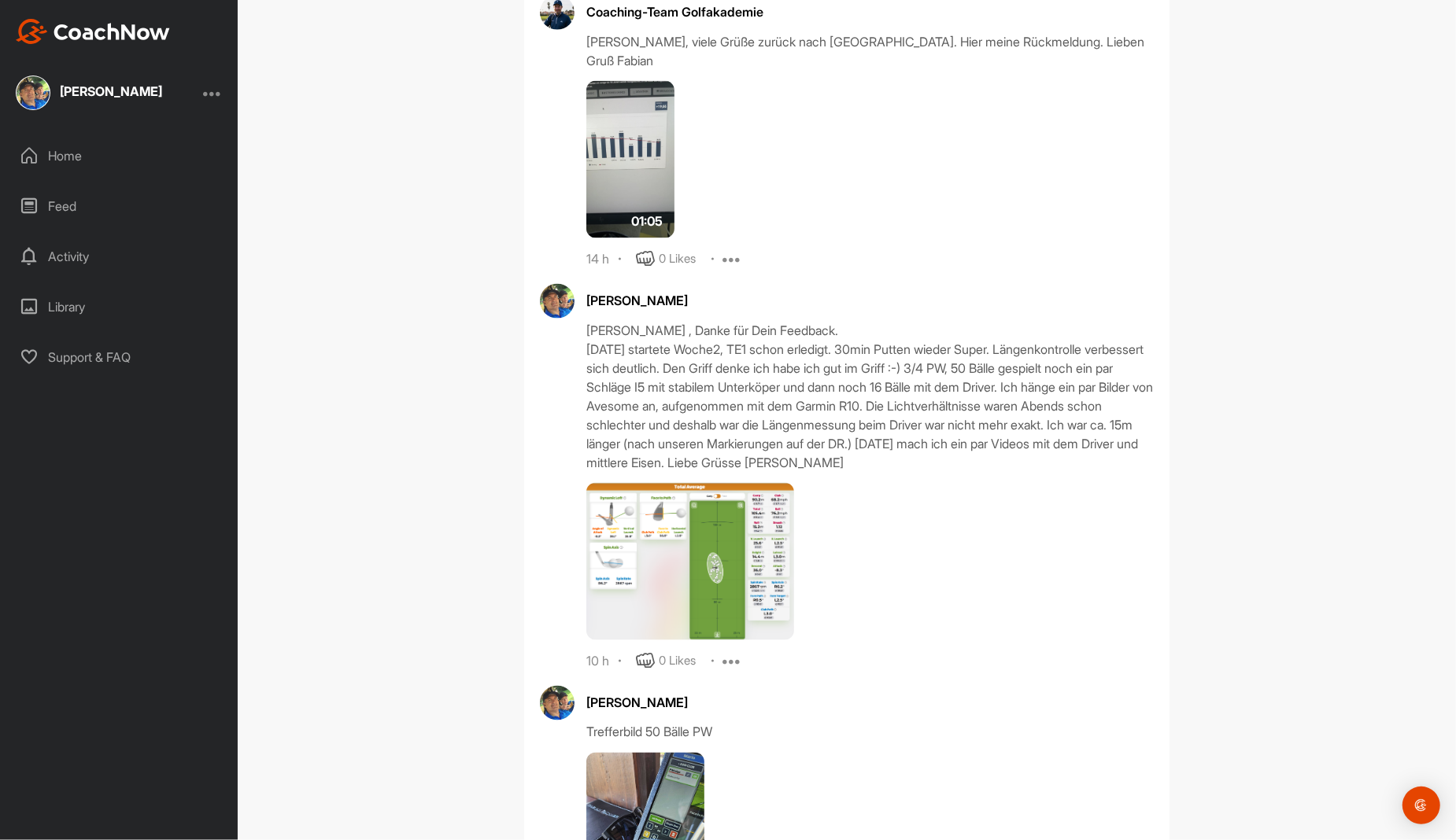
scroll to position [6953, 0]
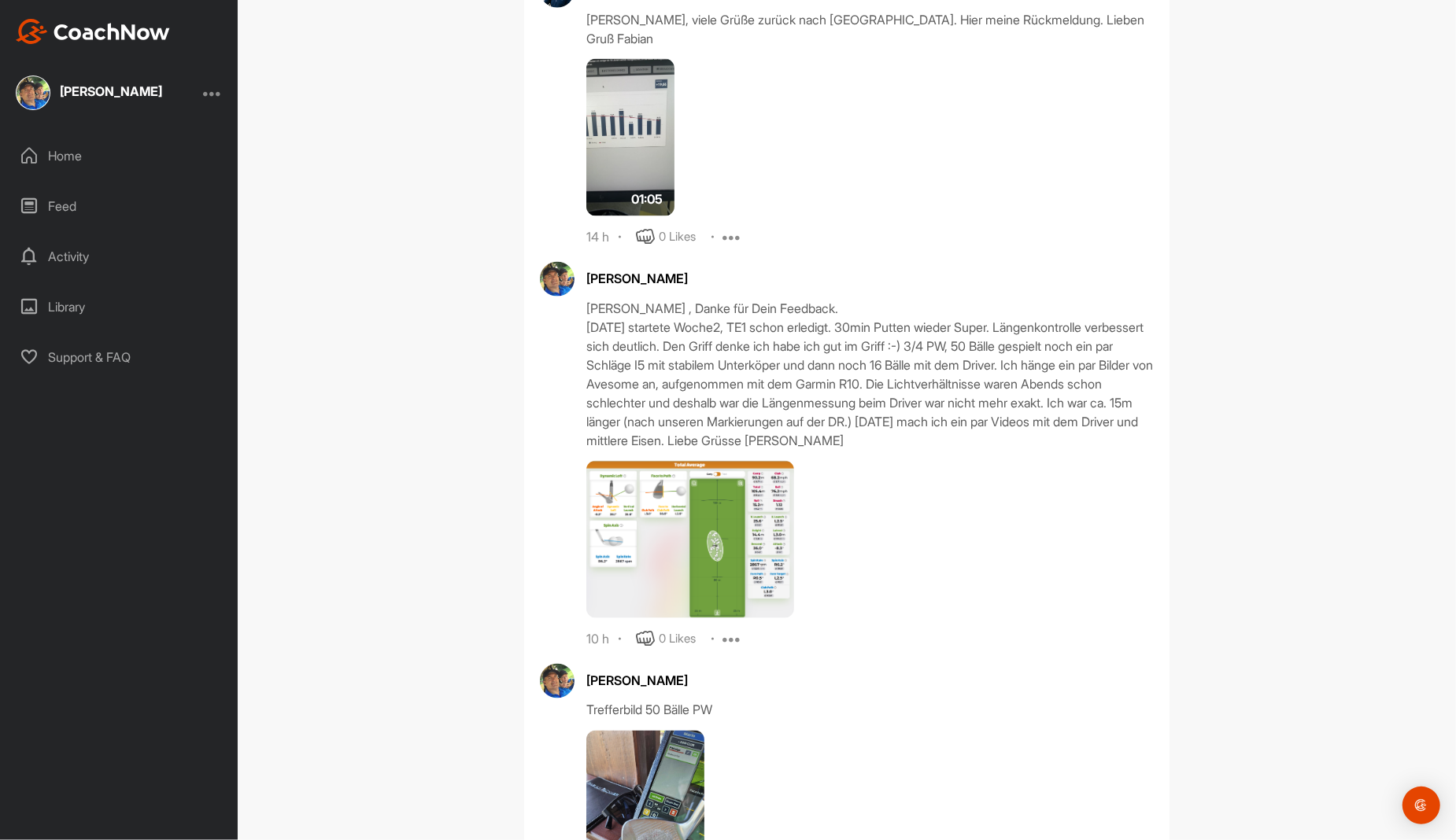
click at [723, 630] on icon at bounding box center [732, 639] width 19 height 19
click at [727, 684] on p "Edit" at bounding box center [730, 692] width 21 height 17
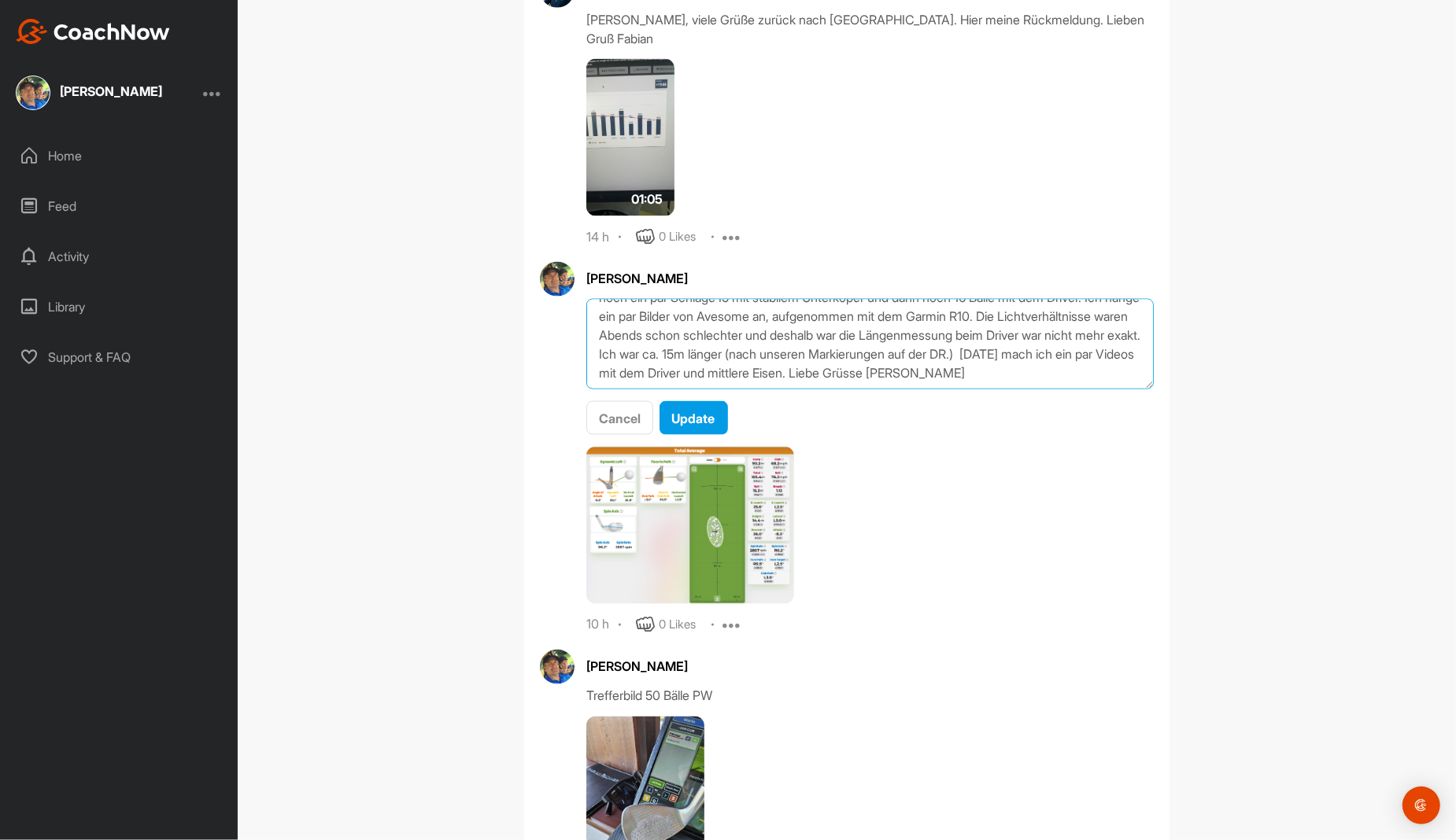
scroll to position [63, 0]
click at [884, 299] on textarea "[PERSON_NAME] , Danke für Dein Feedback. [DATE] startete Woche2, TE1 schon erle…" at bounding box center [870, 345] width 568 height 91
type textarea "[PERSON_NAME] , Danke für Dein Feedback. [DATE] startete Woche2, TE1 schon erle…"
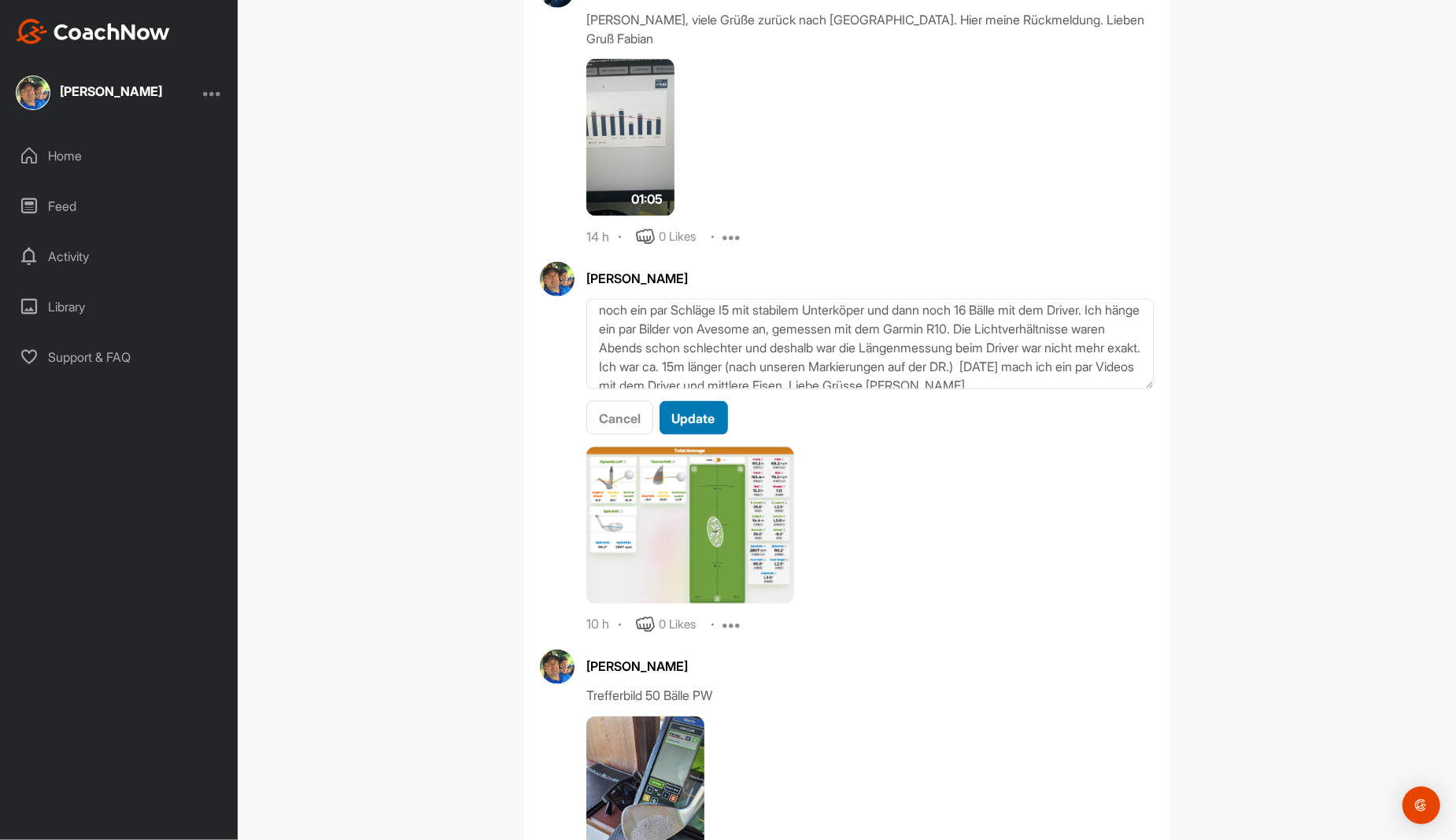
click at [684, 411] on span "Update" at bounding box center [694, 418] width 44 height 16
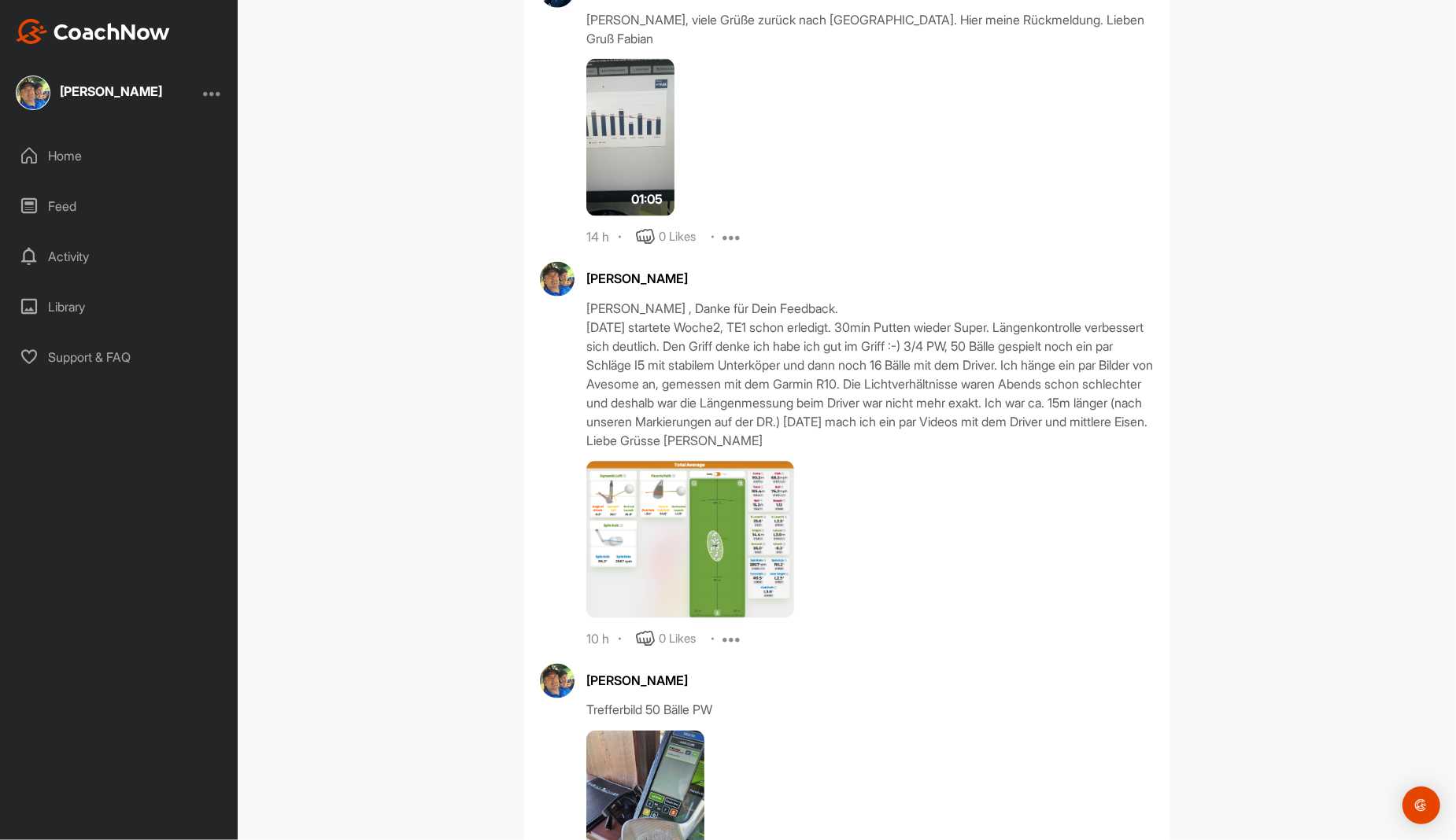
scroll to position [7032, 0]
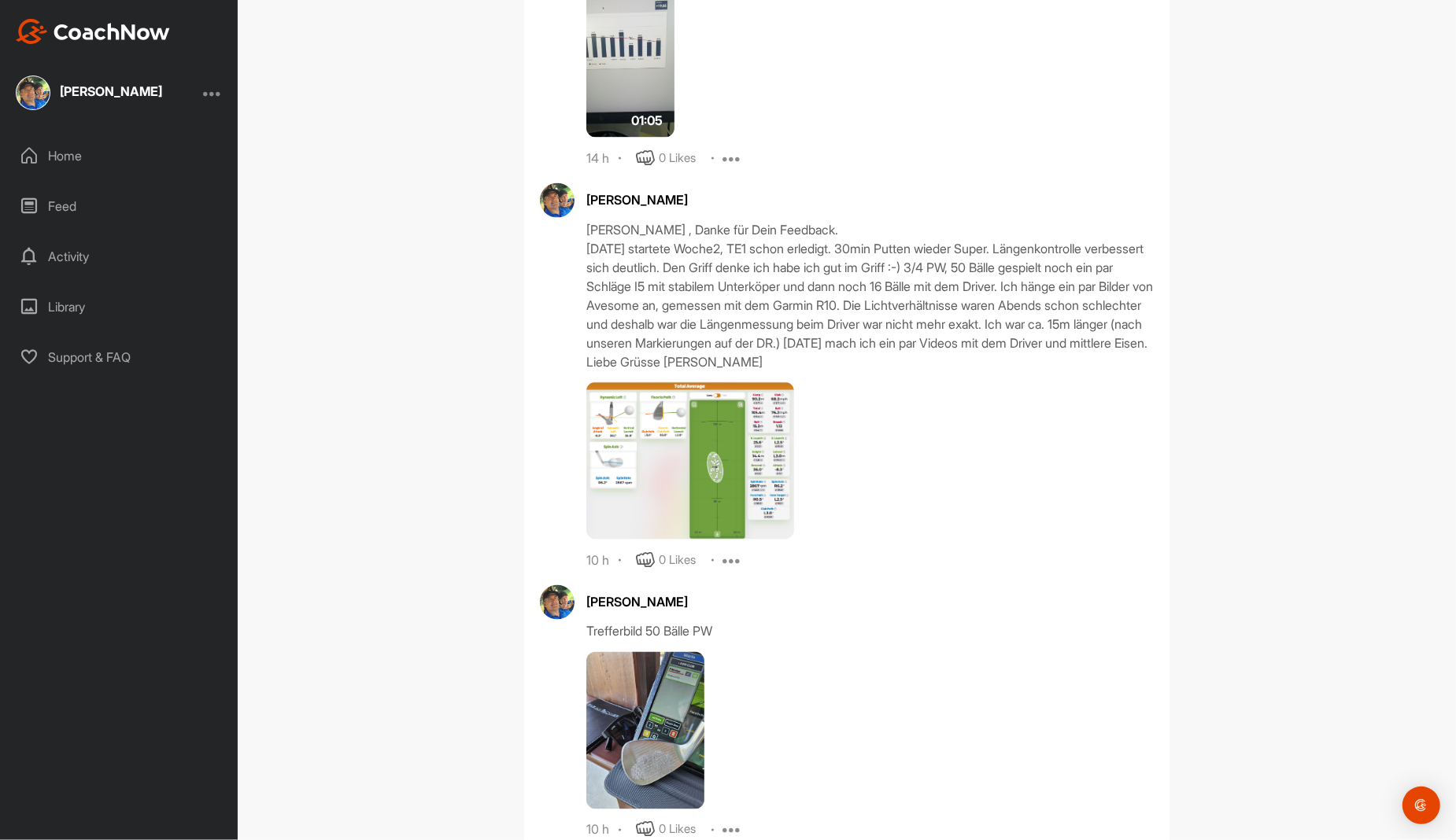
click at [722, 443] on img at bounding box center [690, 461] width 208 height 158
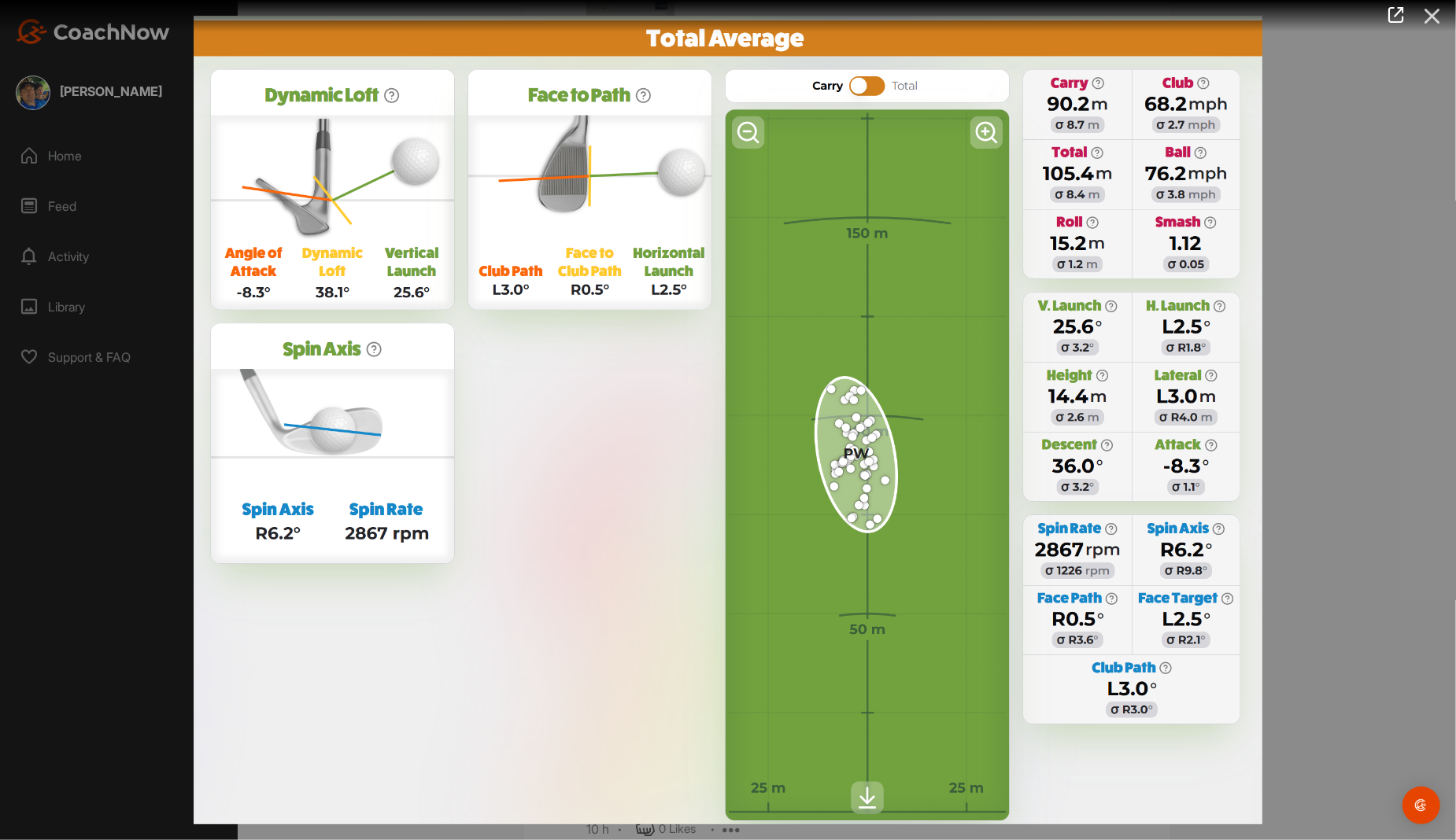
click at [1424, 5] on icon at bounding box center [1432, 16] width 36 height 29
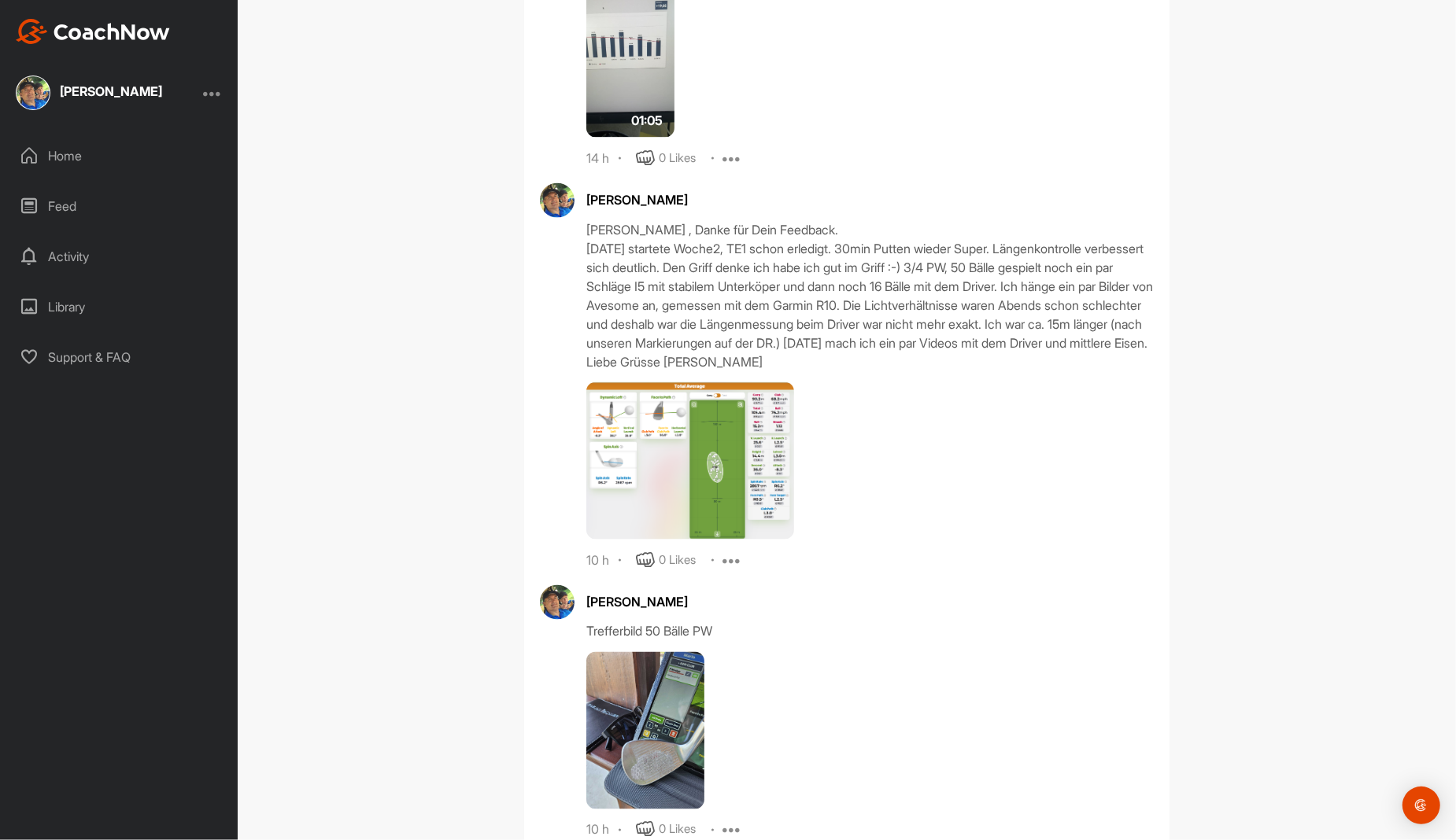
click at [636, 687] on img at bounding box center [645, 731] width 118 height 158
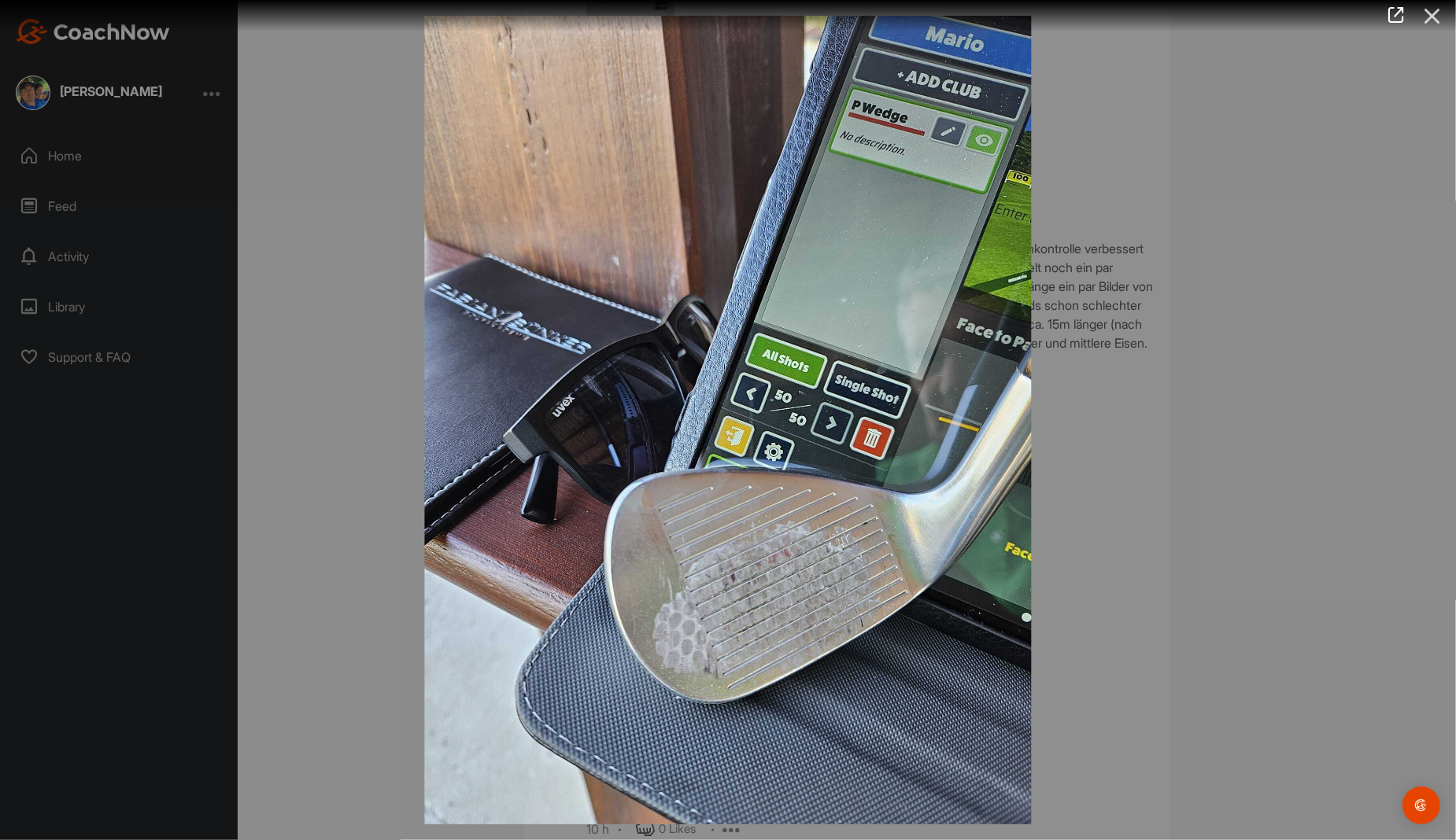
click at [1438, 13] on icon at bounding box center [1432, 16] width 36 height 29
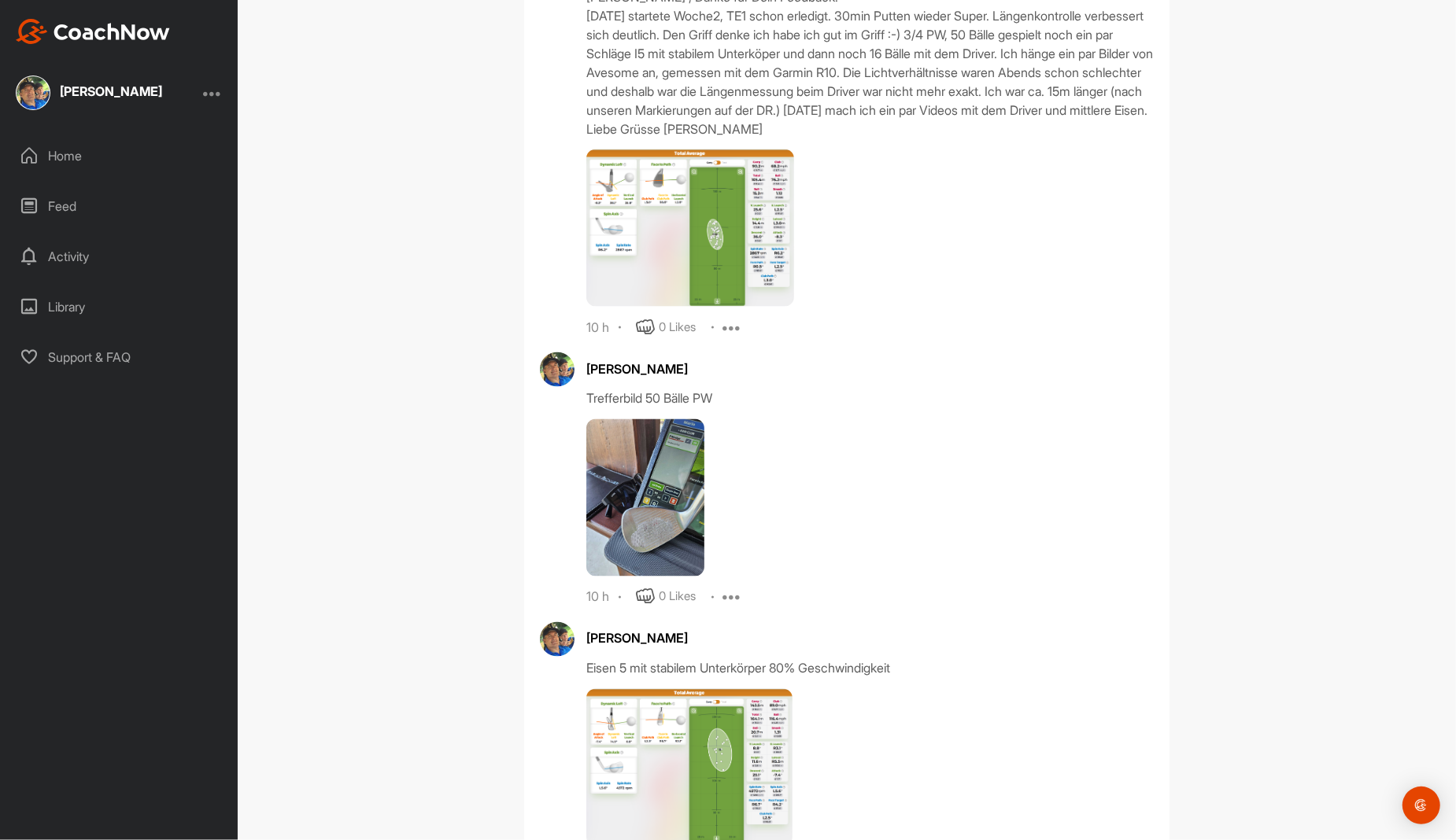
scroll to position [7346, 0]
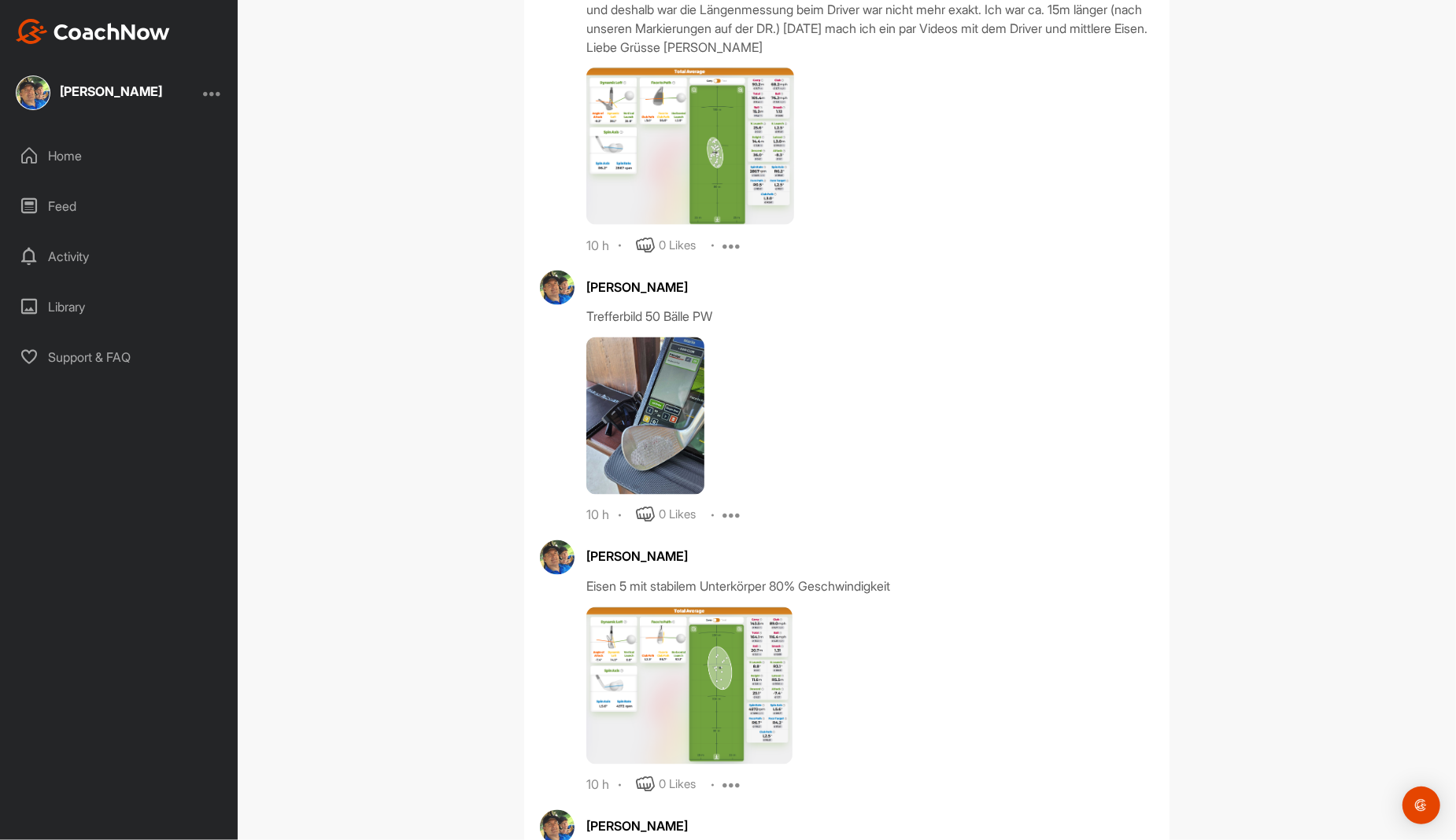
click at [652, 674] on img at bounding box center [689, 686] width 206 height 158
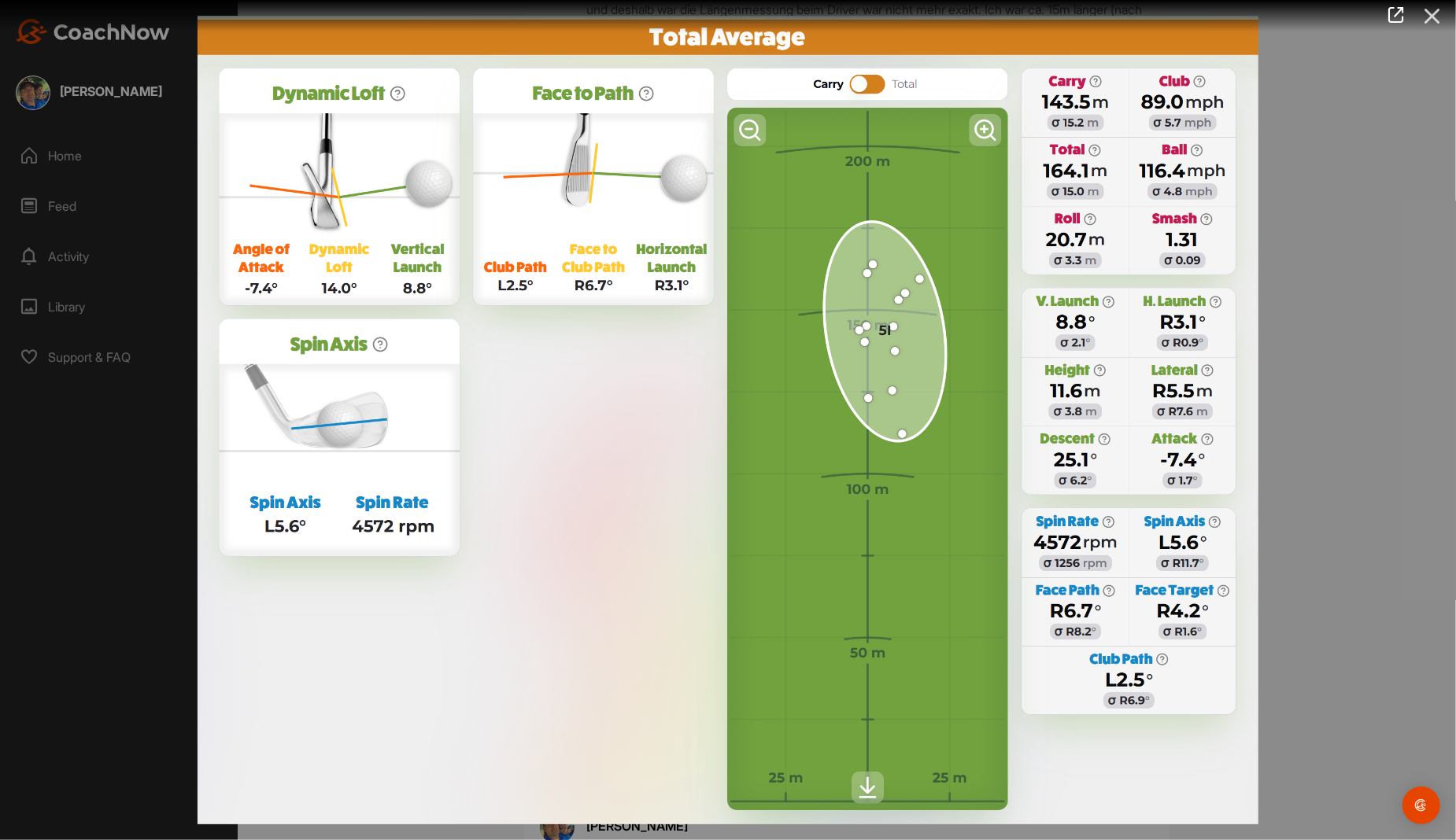
click at [1433, 17] on icon at bounding box center [1432, 16] width 36 height 29
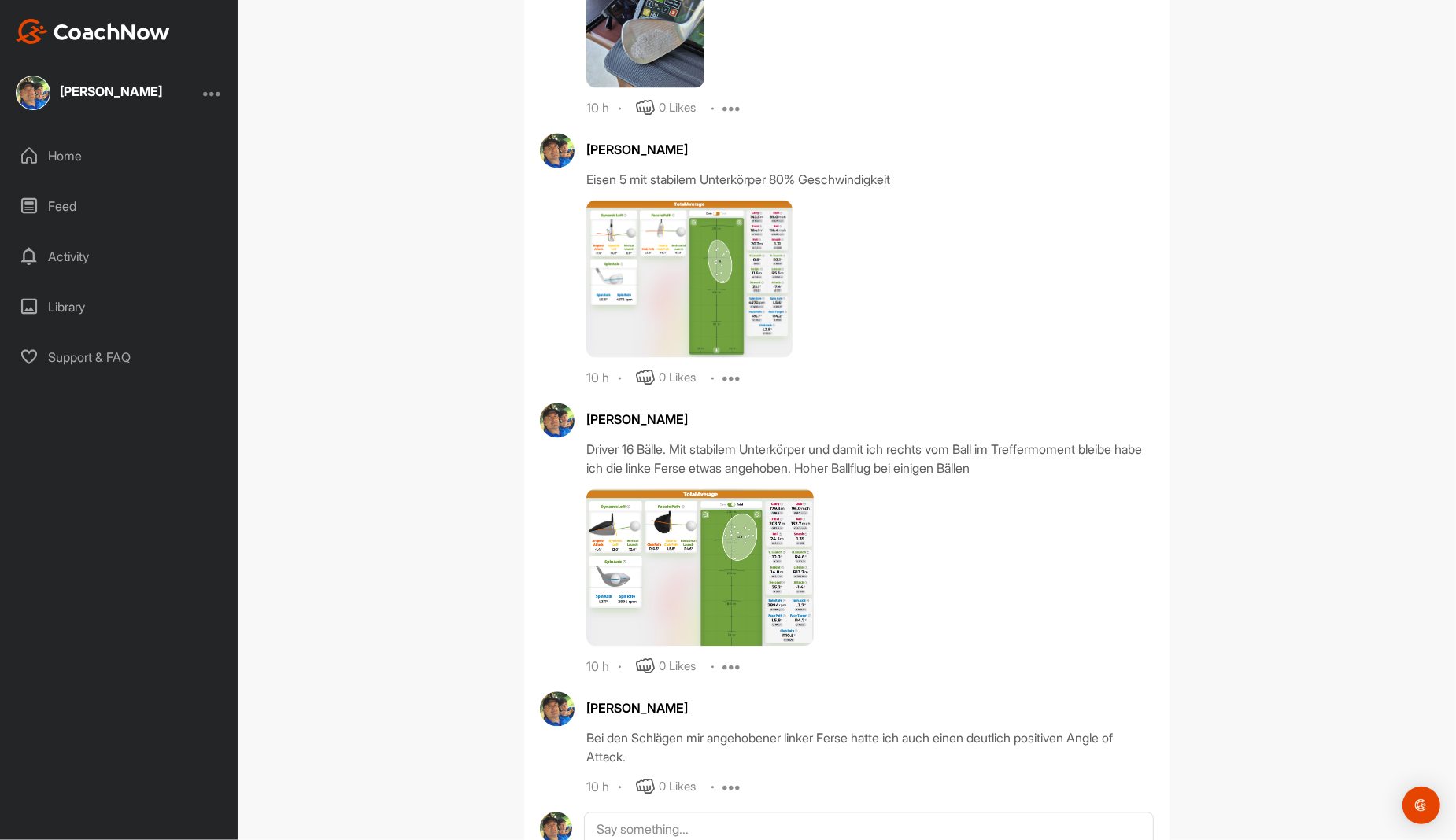
scroll to position [7780, 0]
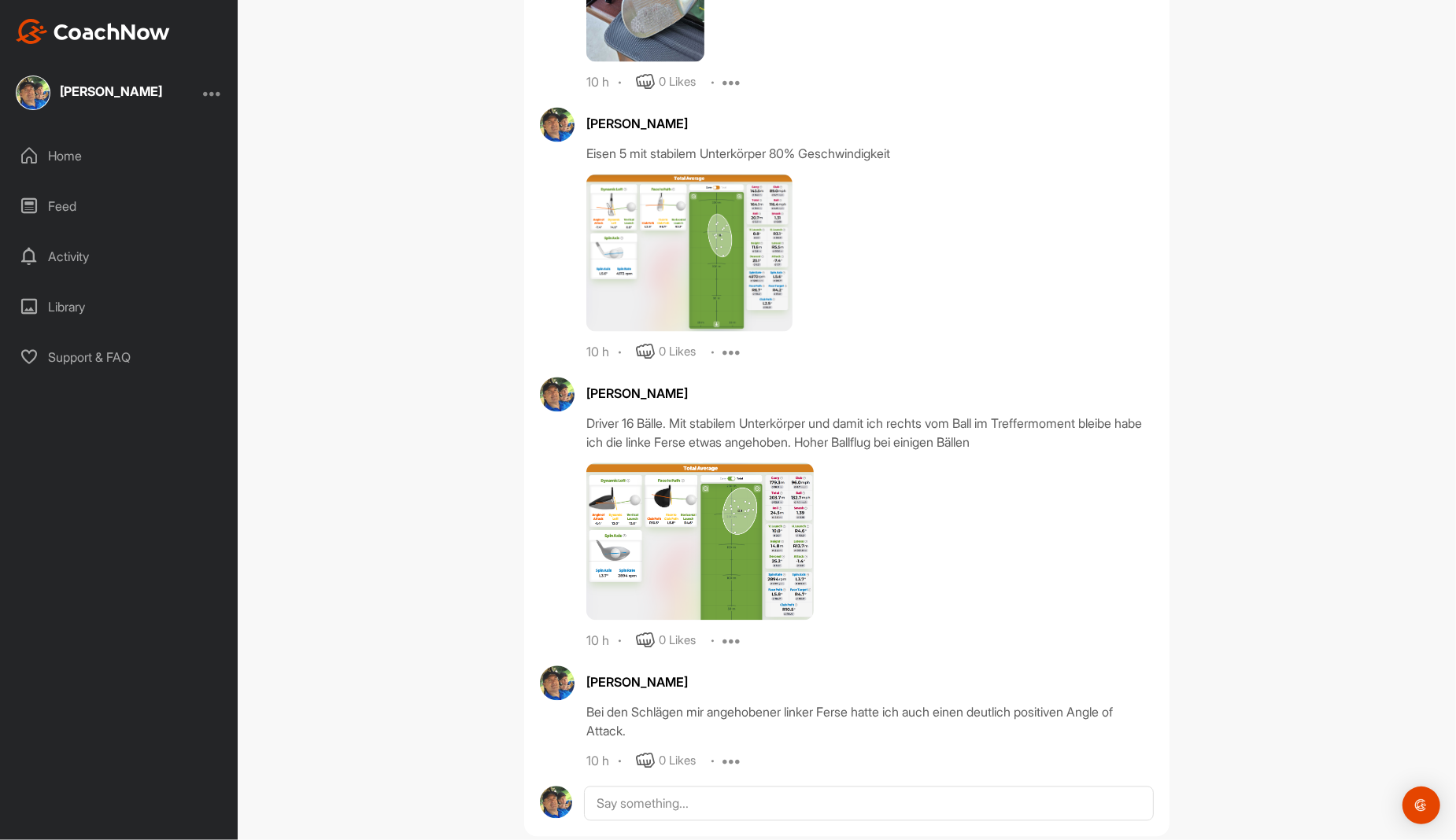
click at [723, 631] on icon at bounding box center [732, 640] width 19 height 19
click at [724, 685] on p "Edit" at bounding box center [730, 693] width 21 height 17
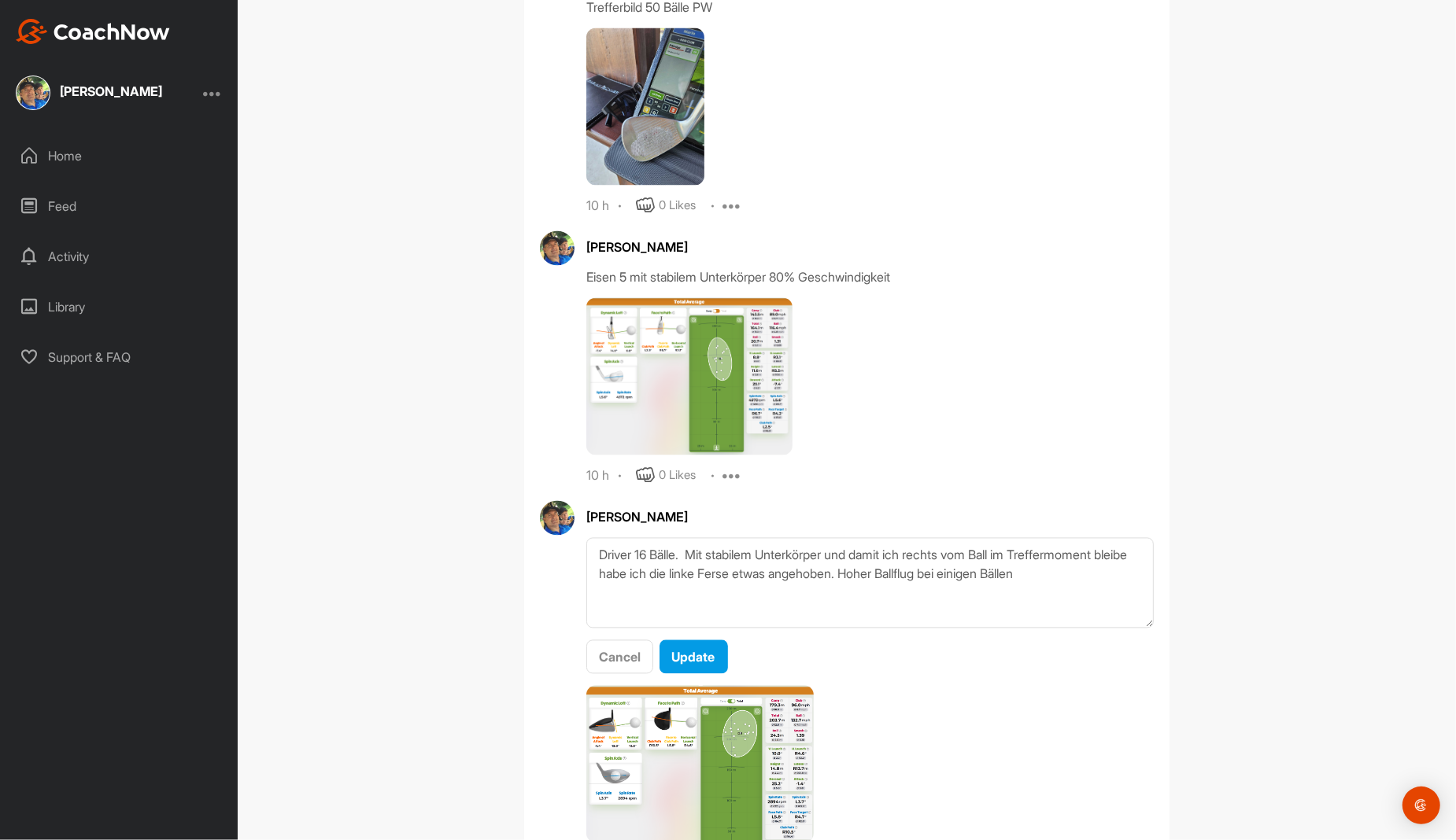
scroll to position [7701, 0]
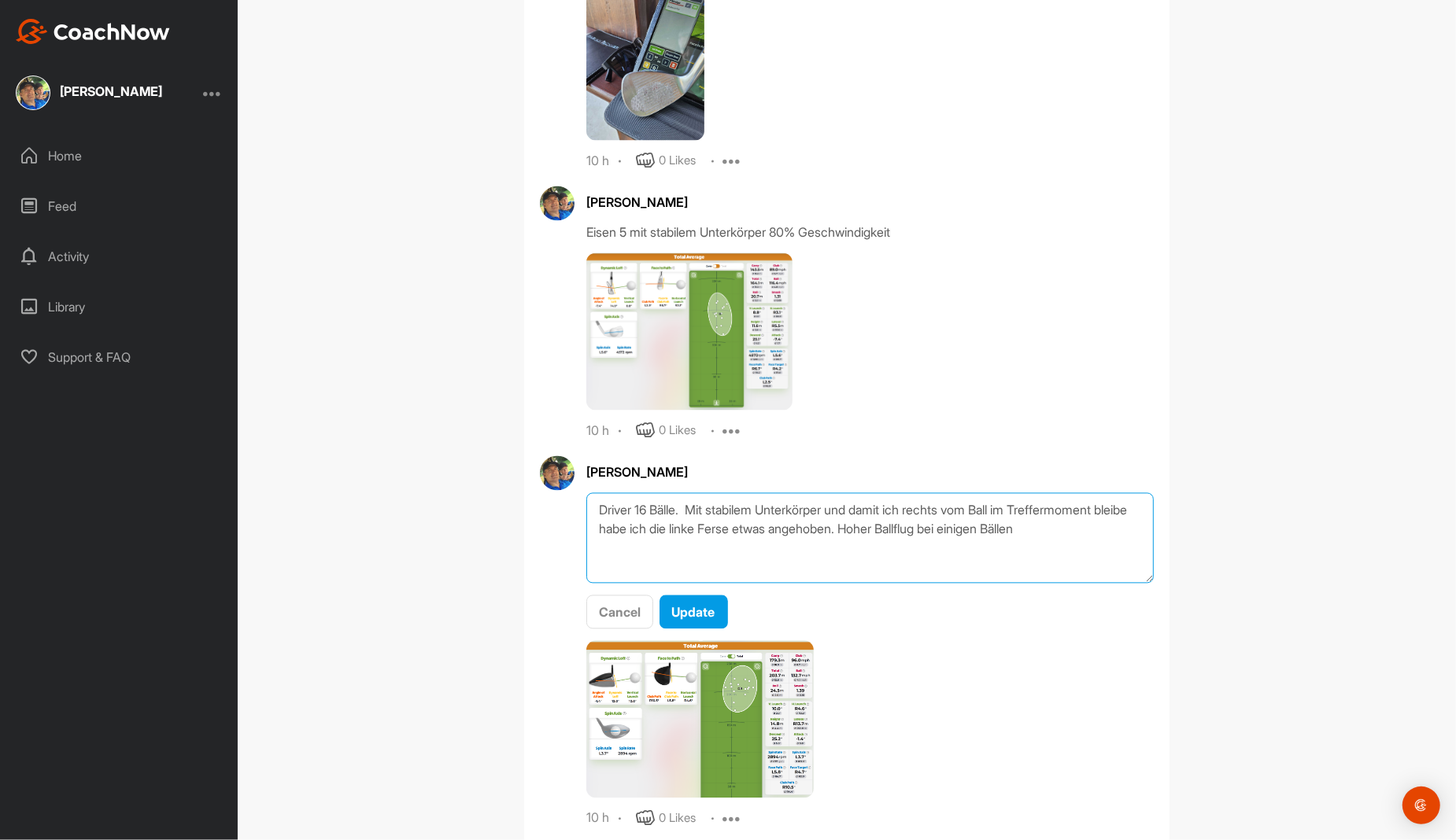
click at [674, 492] on textarea "Driver 16 Bälle. Mit stabilem Unterkörper und damit ich rechts vom Ball im Tref…" at bounding box center [870, 537] width 568 height 91
click at [832, 492] on textarea "Driver 16 Bälle: Mit stabilem Unterkörper und damit ich rechts vom Ball im Tref…" at bounding box center [870, 537] width 568 height 91
click at [1039, 492] on textarea "Driver 16 Bälle: Mit stabilem Unterkörper. Damit ich rechts vom Ball im Treffer…" at bounding box center [870, 537] width 568 height 91
drag, startPoint x: 933, startPoint y: 492, endPoint x: 1038, endPoint y: 495, distance: 105.0
click at [1038, 495] on textarea "Driver 16 Bälle: Mit stabilem Unterkörper. Damit ich rechts vom Ball im Treffmo…" at bounding box center [870, 537] width 568 height 91
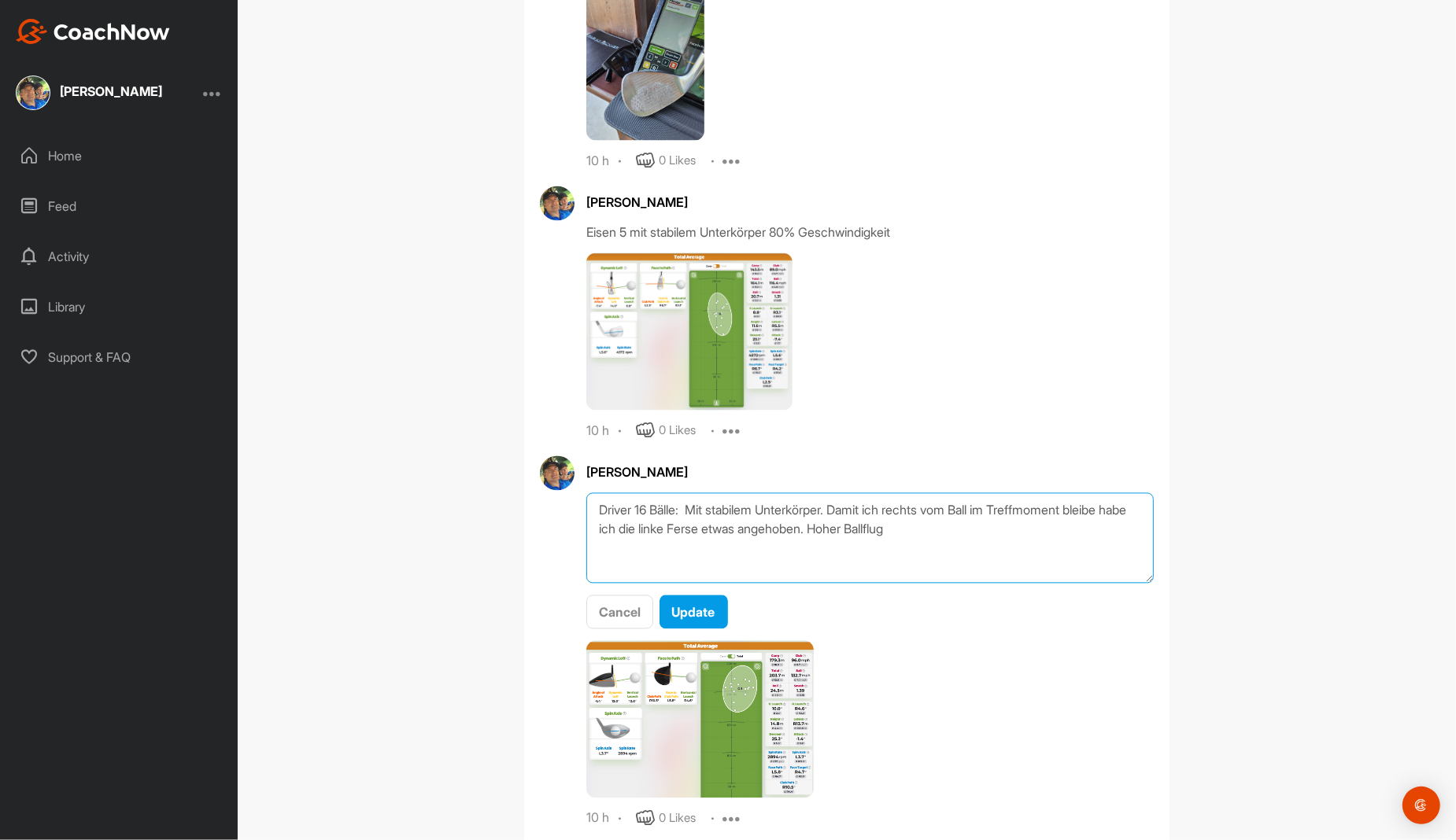
click at [849, 493] on textarea "Driver 16 Bälle: Mit stabilem Unterkörper. Damit ich rechts vom Ball im Treffmo…" at bounding box center [870, 537] width 568 height 91
paste textarea "bei einigen Bällen"
click at [845, 492] on textarea "Driver 16 Bälle: Mit stabilem Unterkörper. Damit ich rechts vom Ball im Treffmo…" at bounding box center [870, 537] width 568 height 91
click at [951, 495] on textarea "Driver 16 Bälle: Mit stabilem Unterkörper. Damit ich rechts vom Ball im Treffmo…" at bounding box center [870, 537] width 568 height 91
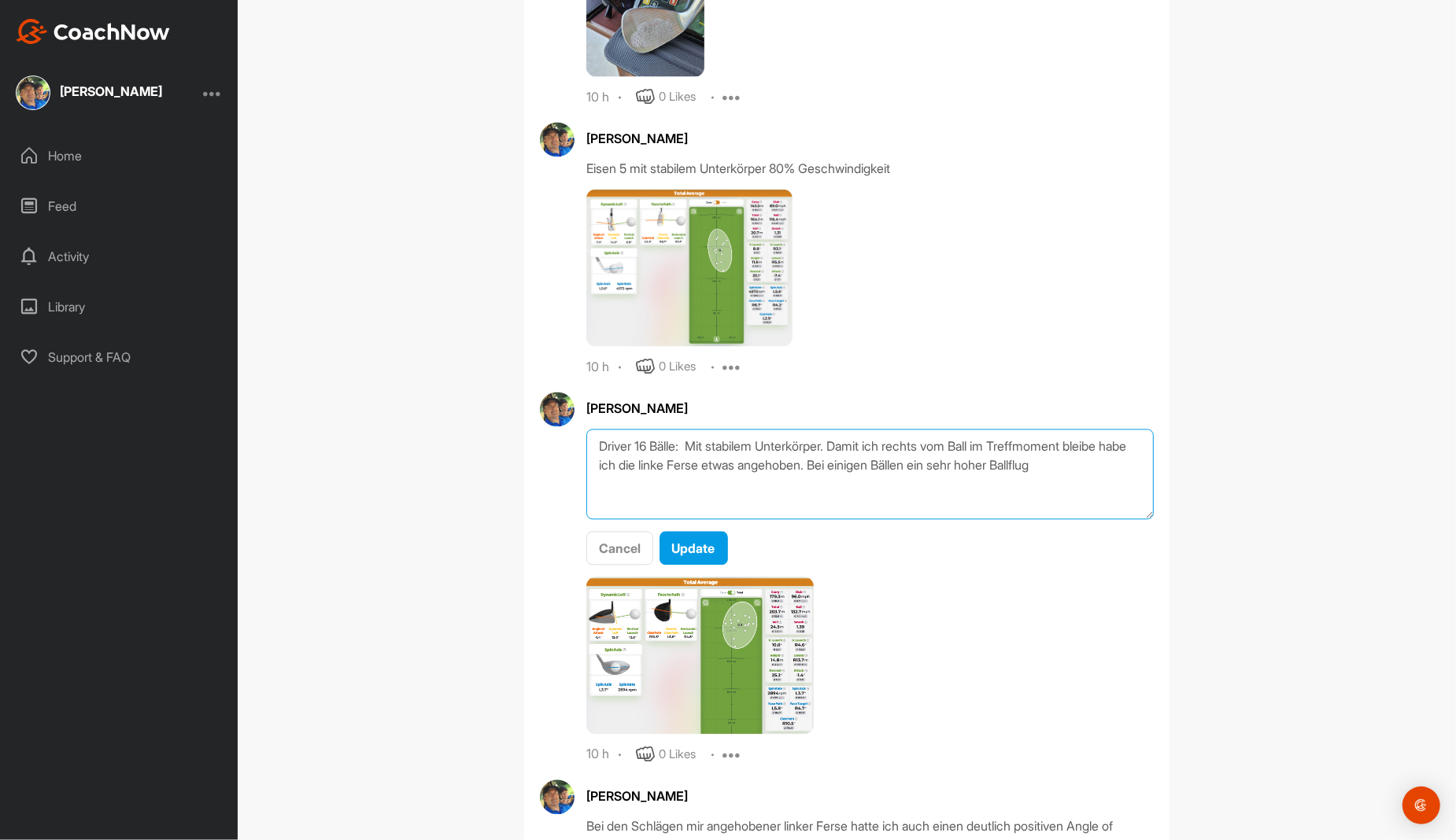
scroll to position [7858, 0]
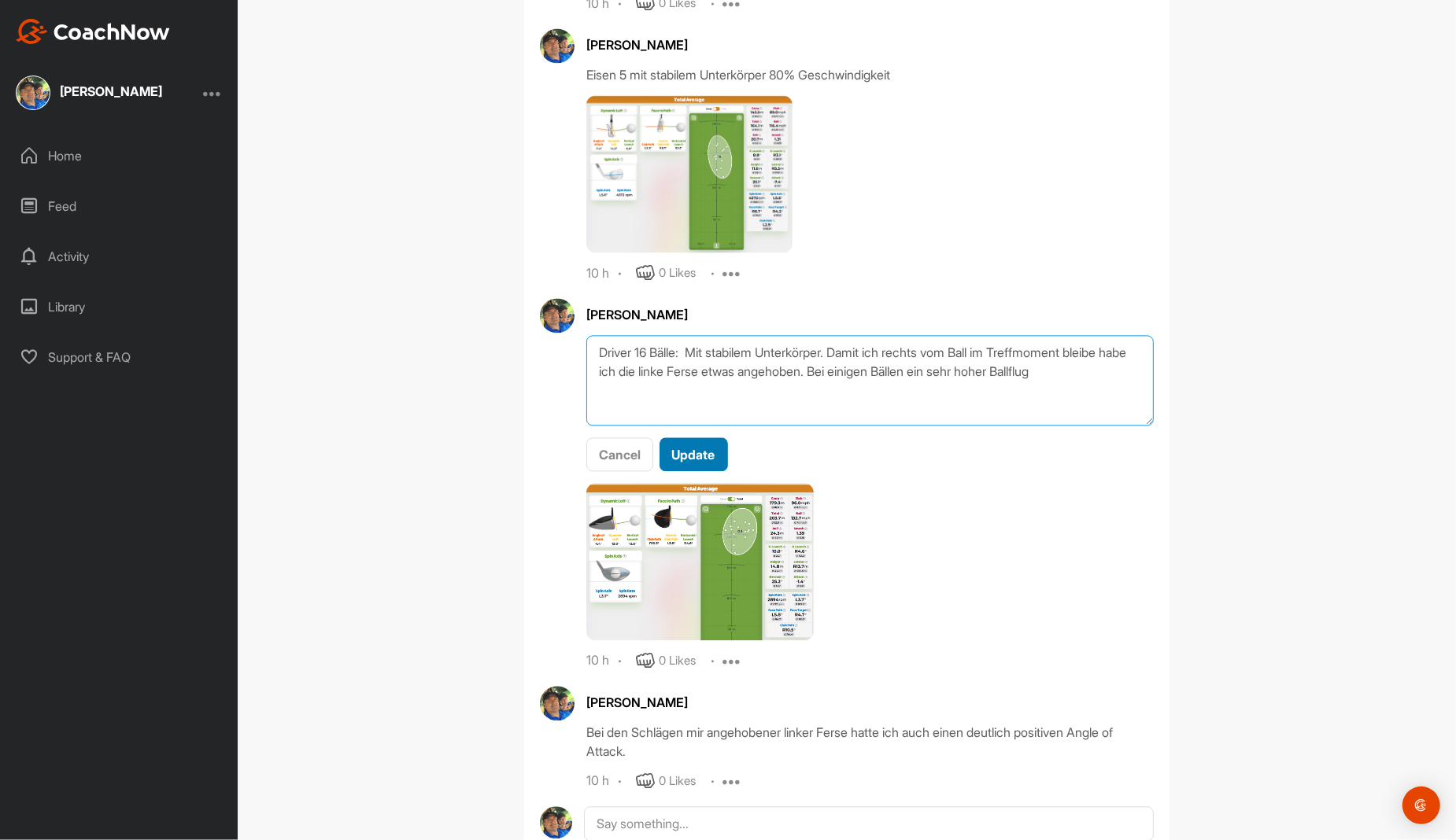
type textarea "Driver 16 Bälle: Mit stabilem Unterkörper. Damit ich rechts vom Ball im Treffmo…"
click at [696, 447] on span "Update" at bounding box center [694, 454] width 44 height 16
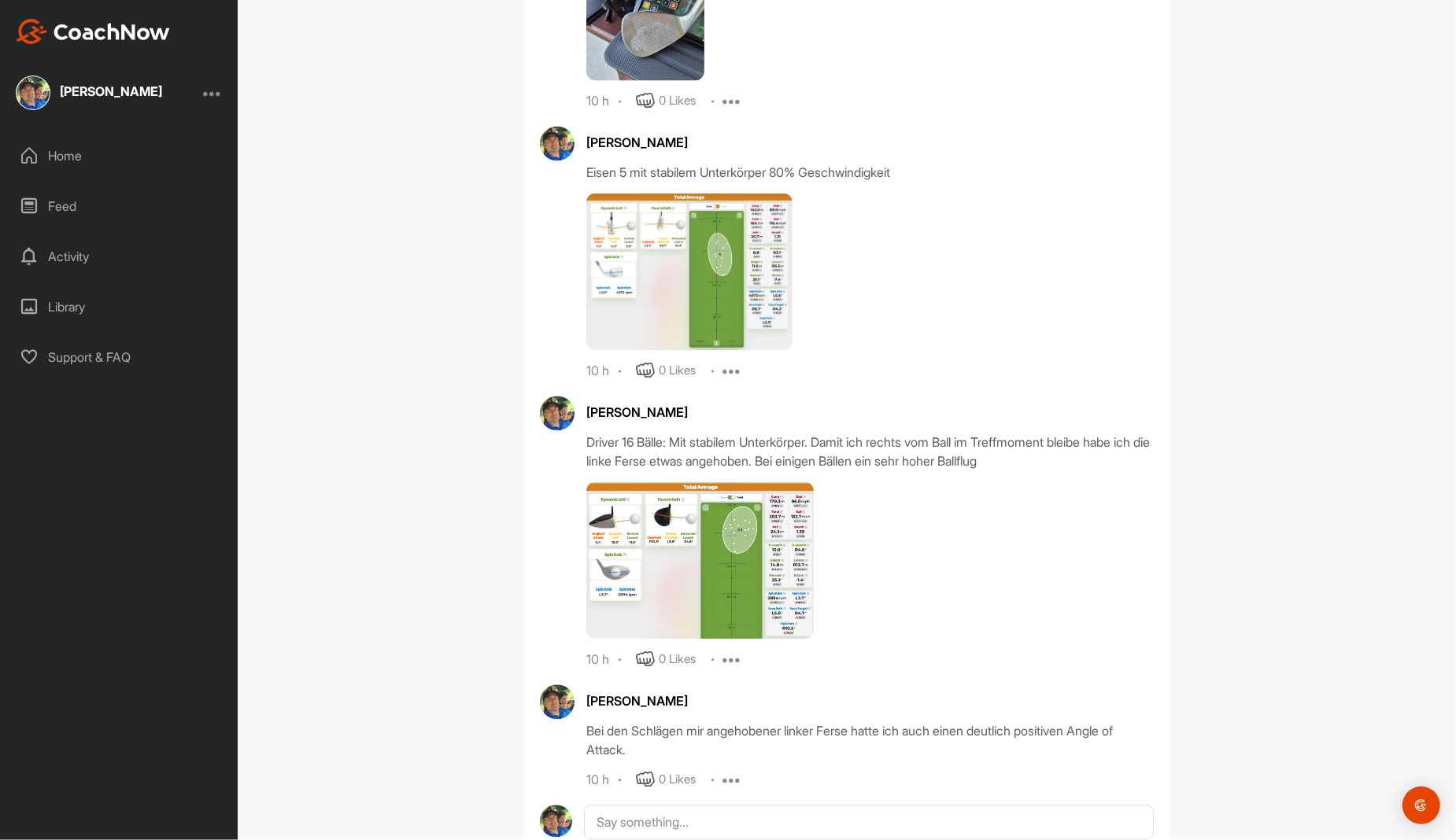
scroll to position [7780, 0]
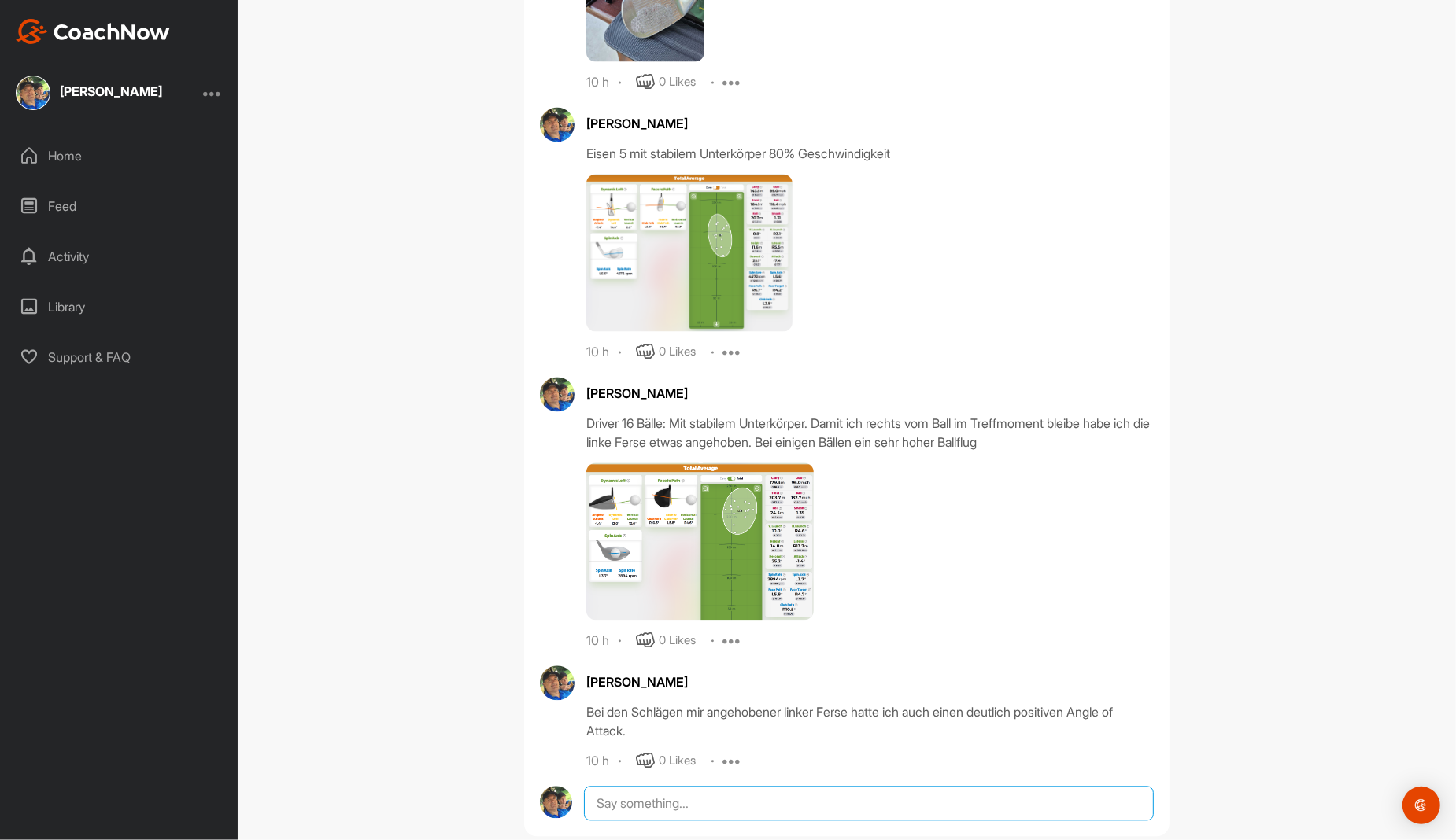
click at [627, 786] on textarea at bounding box center [868, 803] width 569 height 34
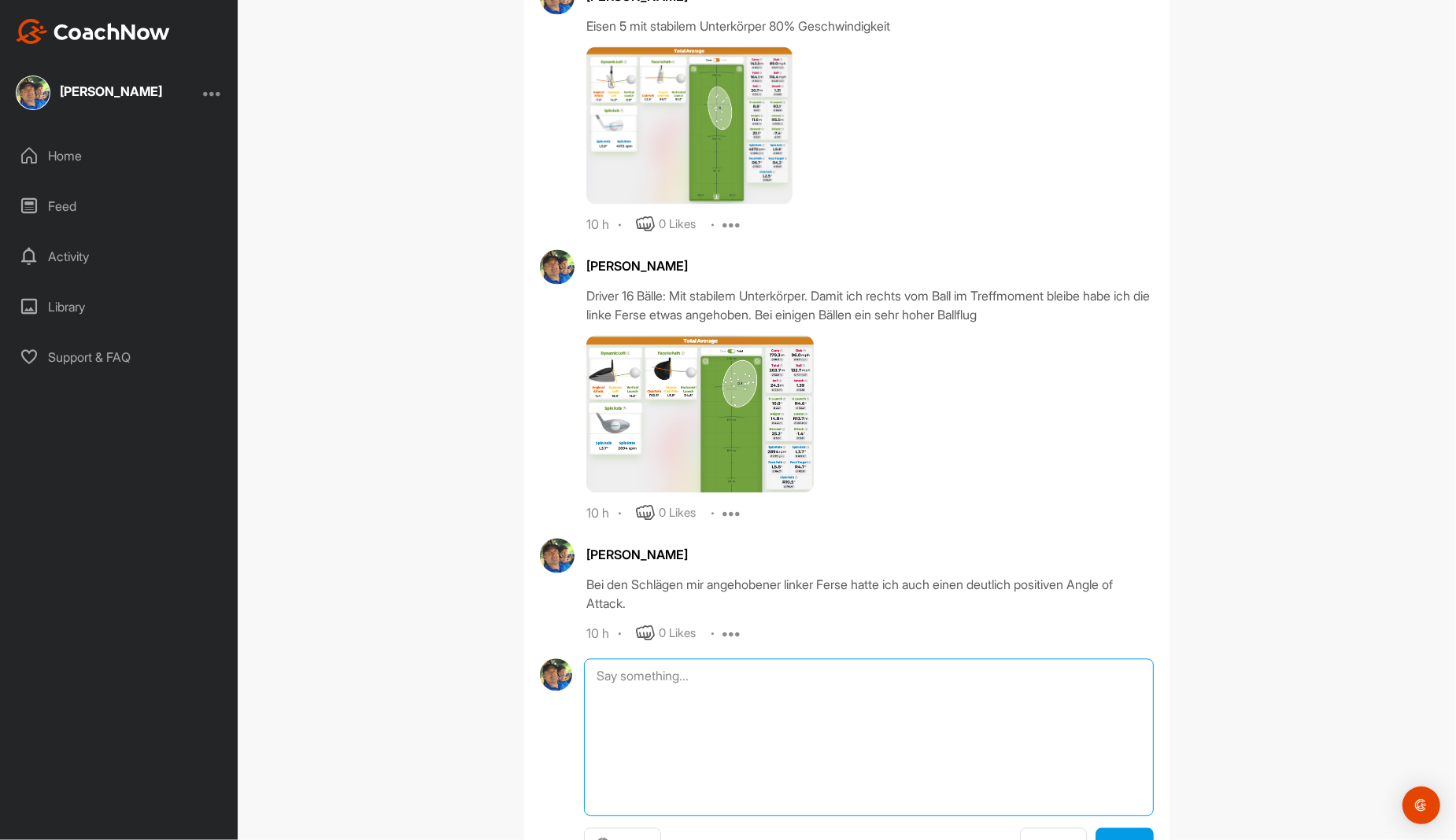
scroll to position [7947, 0]
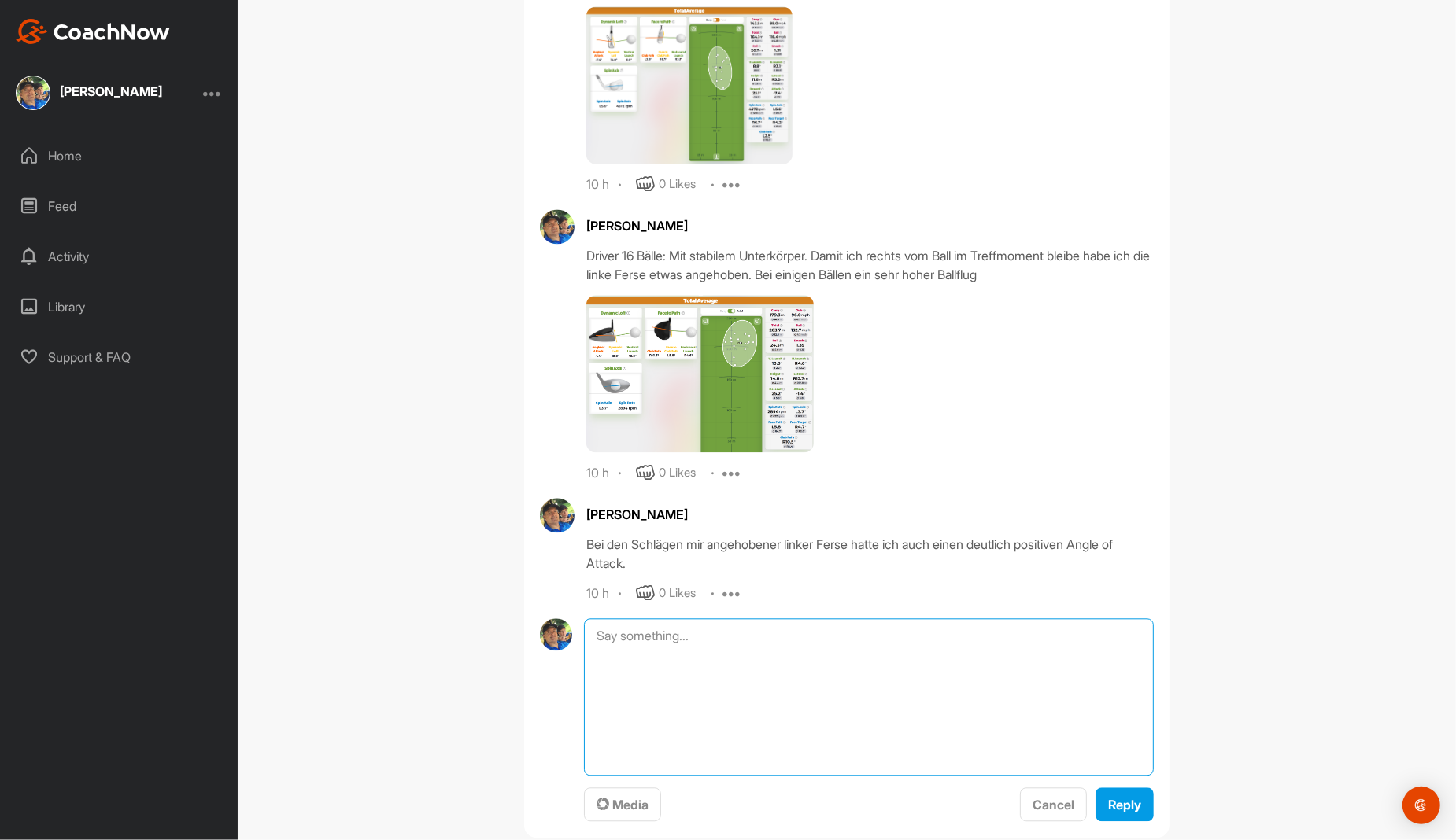
type textarea "F"
click at [766, 621] on textarea "Eine kurze Frage noch, ist es nicht sinnvoll jede Woche einen neuen Reiter hier…" at bounding box center [868, 697] width 569 height 158
click at [853, 620] on textarea "Eine kurze Frage noch, ist es nicht sinnvoll jede Woche einen neuen Reiter hier…" at bounding box center [868, 697] width 569 height 158
click at [873, 620] on textarea "Eine kurze Frage noch, ist es nicht sinnvoll jede Woche einen neuen Reiter hier…" at bounding box center [868, 697] width 569 height 158
click at [788, 619] on textarea "Eine kurze Frage noch, ist es nicht sinnvoll jede Woche einen neuen Reiter hier…" at bounding box center [868, 697] width 569 height 158
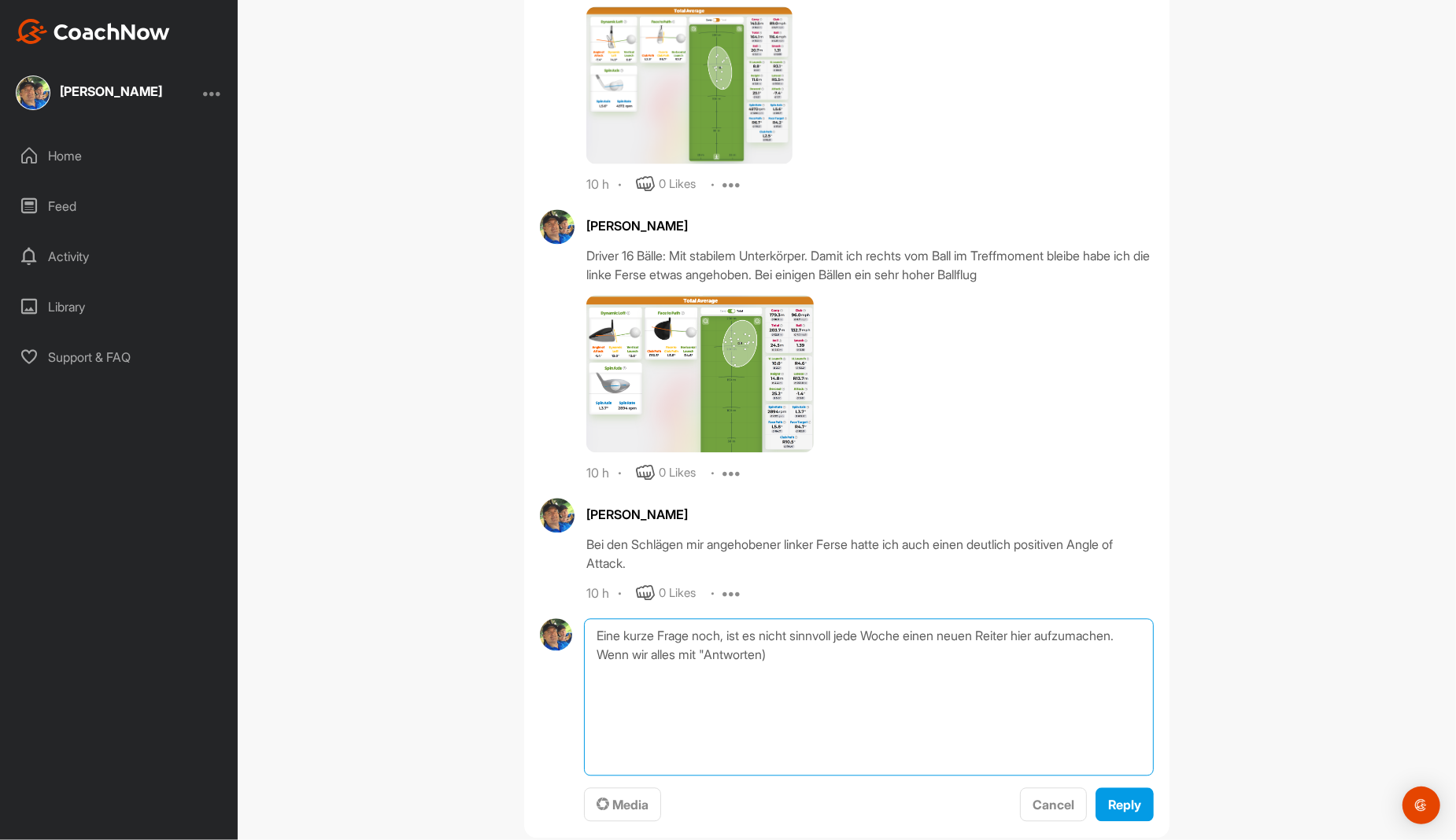
click at [853, 620] on textarea "Eine kurze Frage noch, ist es nicht sinnvoll jede Woche einen neuen Reiter hier…" at bounding box center [868, 697] width 569 height 158
click at [1043, 620] on textarea "Eine kurze Frage noch, ist es nicht sinnvoll jede Woche einen neuen Reiter hier…" at bounding box center [868, 697] width 569 height 158
click at [916, 619] on textarea "Eine kurze Frage noch, ist es nicht sinnvoll jede Woche einen neuen Reiter hier…" at bounding box center [868, 697] width 569 height 158
drag, startPoint x: 611, startPoint y: 620, endPoint x: 587, endPoint y: 620, distance: 24.0
click at [587, 620] on textarea "Eine kurze Frage noch, ist es nicht sinnvoll jede Woche hier in CoachNow einen …" at bounding box center [868, 697] width 569 height 158
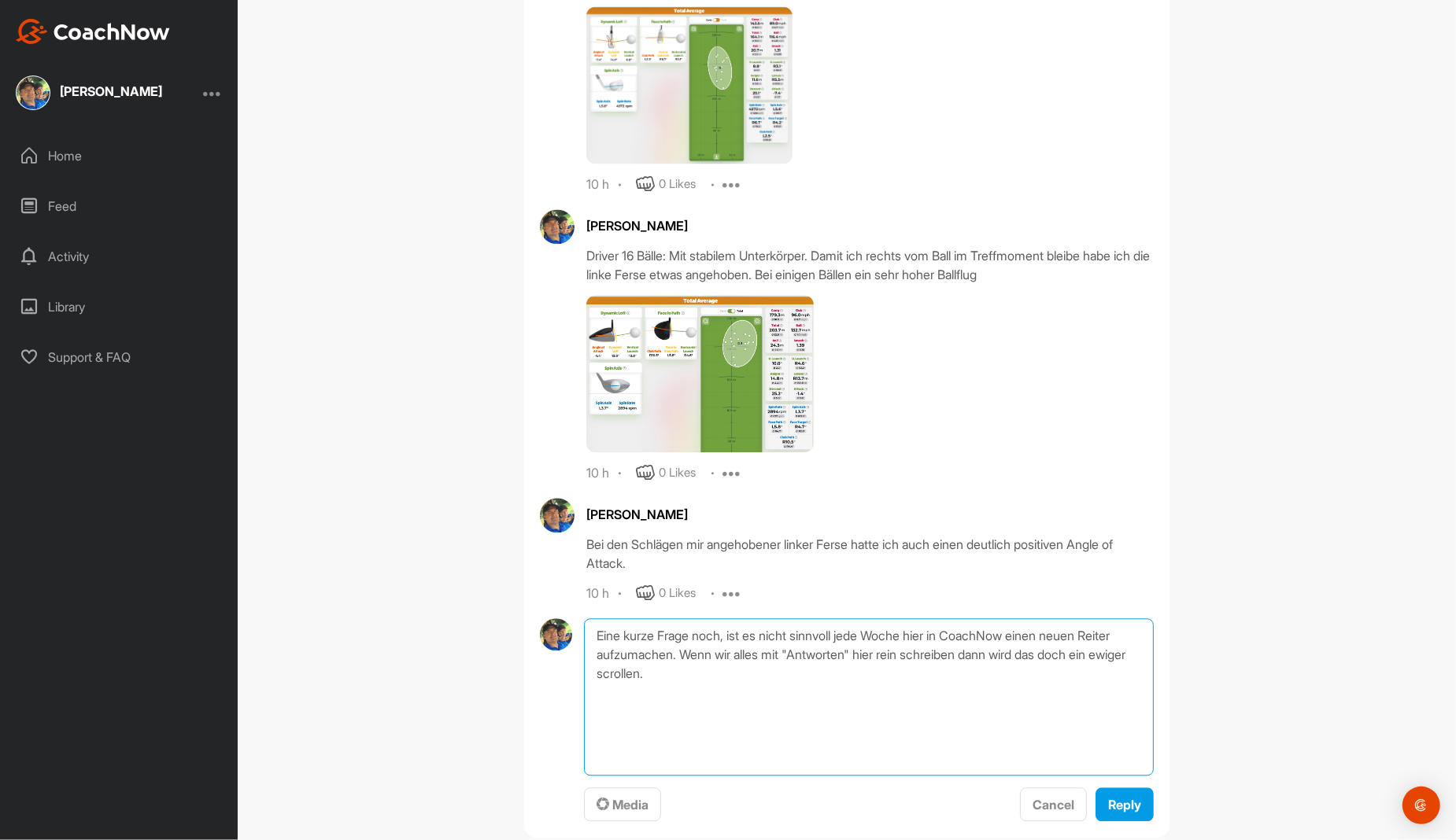
click at [611, 620] on textarea "Eine kurze Frage noch, ist es nicht sinnvoll jede Woche hier in CoachNow einen …" at bounding box center [868, 697] width 569 height 158
click at [627, 620] on textarea "Eine kurze Frage noch, ist es nicht sinnvoll jede Woche hier in CoachNow einen …" at bounding box center [868, 697] width 569 height 158
click at [684, 625] on textarea "Eine kurze Frage noch, ist es nicht sinnvoll jede Woche hier in CoachNow einen …" at bounding box center [868, 697] width 569 height 158
click at [625, 640] on textarea "Eine kurze Frage noch, ist es nicht sinnvoll jede Woche hier in CoachNow einen …" at bounding box center [868, 697] width 569 height 158
click at [709, 642] on textarea "Eine kurze Frage noch, ist es nicht sinnvoll jede Woche hier in CoachNow einen …" at bounding box center [868, 697] width 569 height 158
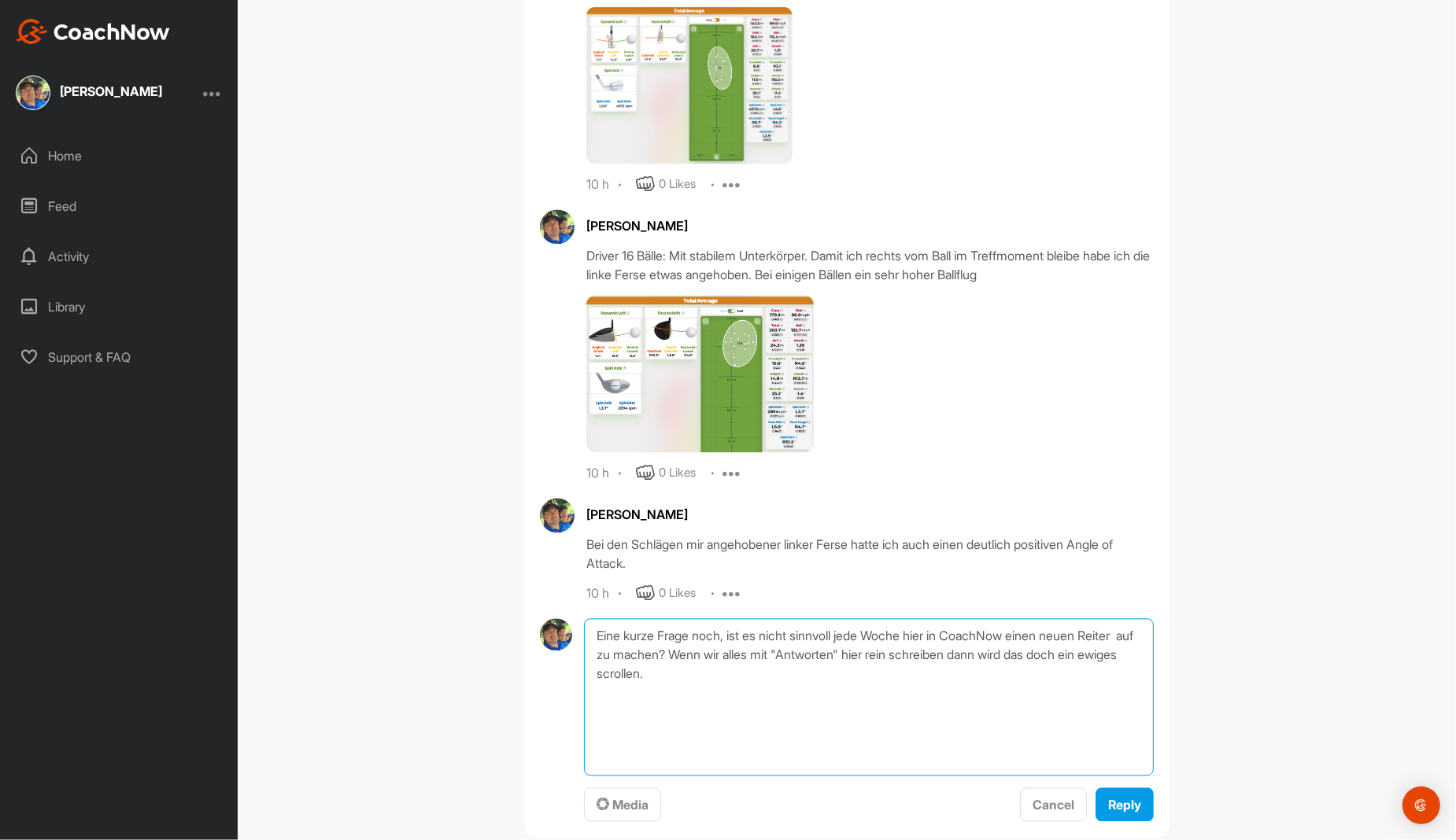
click at [913, 619] on textarea "Eine kurze Frage noch, ist es nicht sinnvoll jede Woche hier in CoachNow einen …" at bounding box center [868, 697] width 569 height 158
click at [1024, 619] on textarea "Eine kurze Frage noch, ist es nicht sinnvoll jede Woche, hier in CoachNow einen…" at bounding box center [868, 697] width 569 height 158
click at [845, 619] on textarea "Eine kurze Frage noch, ist es nicht sinnvoll jede Woche, hier in CoachNow, eine…" at bounding box center [868, 697] width 569 height 158
click at [777, 636] on textarea "Eine kurze Frage noch, ist es nicht sinnvoll jede Woche, hier in CoachNow, eine…" at bounding box center [868, 697] width 569 height 158
click at [1093, 641] on textarea "Eine kurze Frage noch, ist es nicht sinnvoll jede Woche, hier in CoachNow, eine…" at bounding box center [868, 697] width 569 height 158
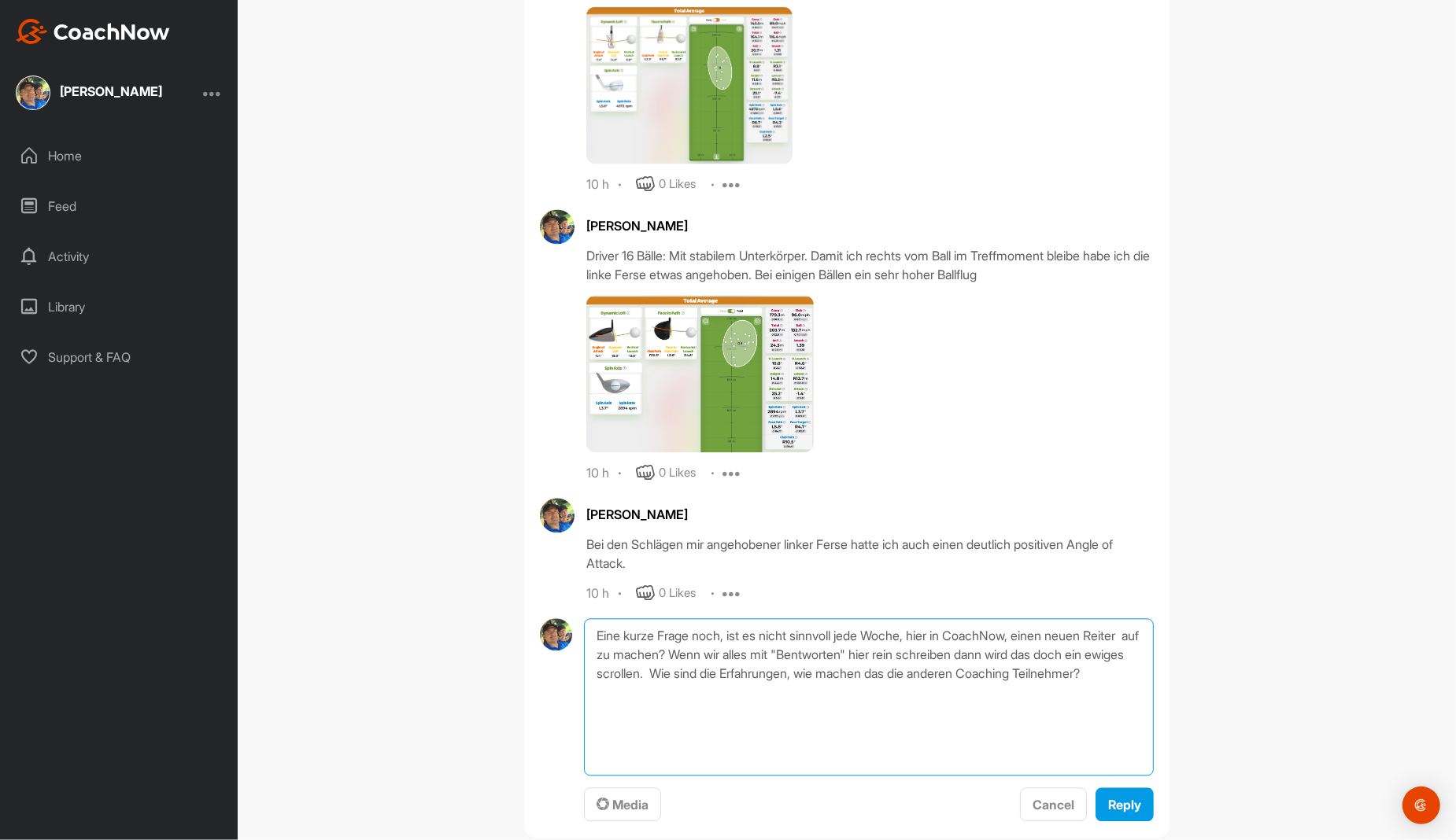
click at [694, 659] on textarea "Eine kurze Frage noch, ist es nicht sinnvoll jede Woche, hier in CoachNow, eine…" at bounding box center [868, 697] width 569 height 158
click at [860, 624] on textarea "Eine kurze Frage noch, ist es nicht sinnvoll jede Woche, hier in CoachNow, eine…" at bounding box center [868, 697] width 569 height 158
click at [680, 660] on textarea "Eine kurze Frage noch, ist es nicht sinnvoll jede Woche, hier in CoachNow, eine…" at bounding box center [868, 697] width 569 height 158
type textarea "Eine kurze Frage noch, ist es nicht sinnvoll jede Woche, hier in CoachNow, eine…"
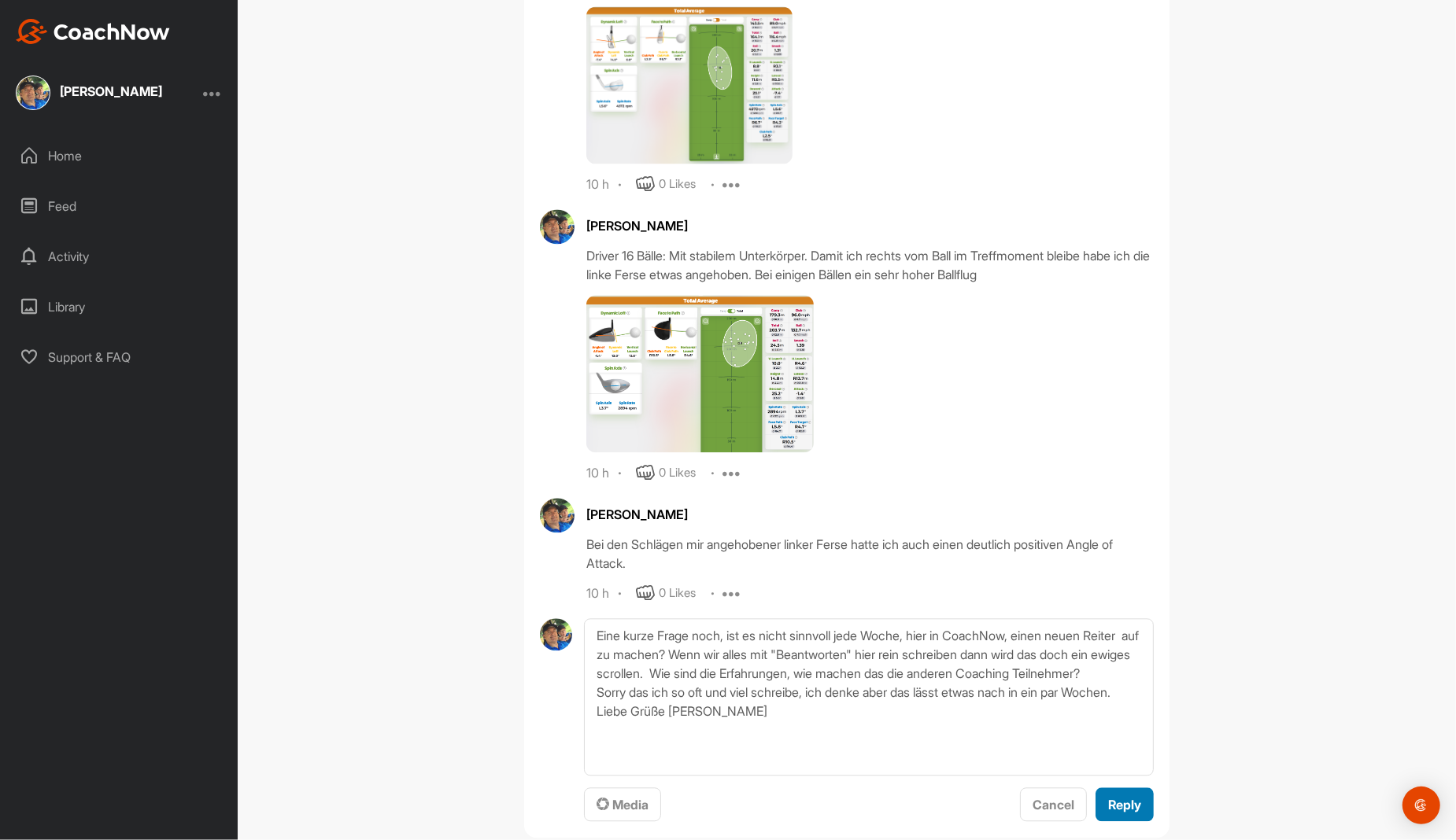
click at [1126, 797] on span "Reply" at bounding box center [1124, 805] width 33 height 16
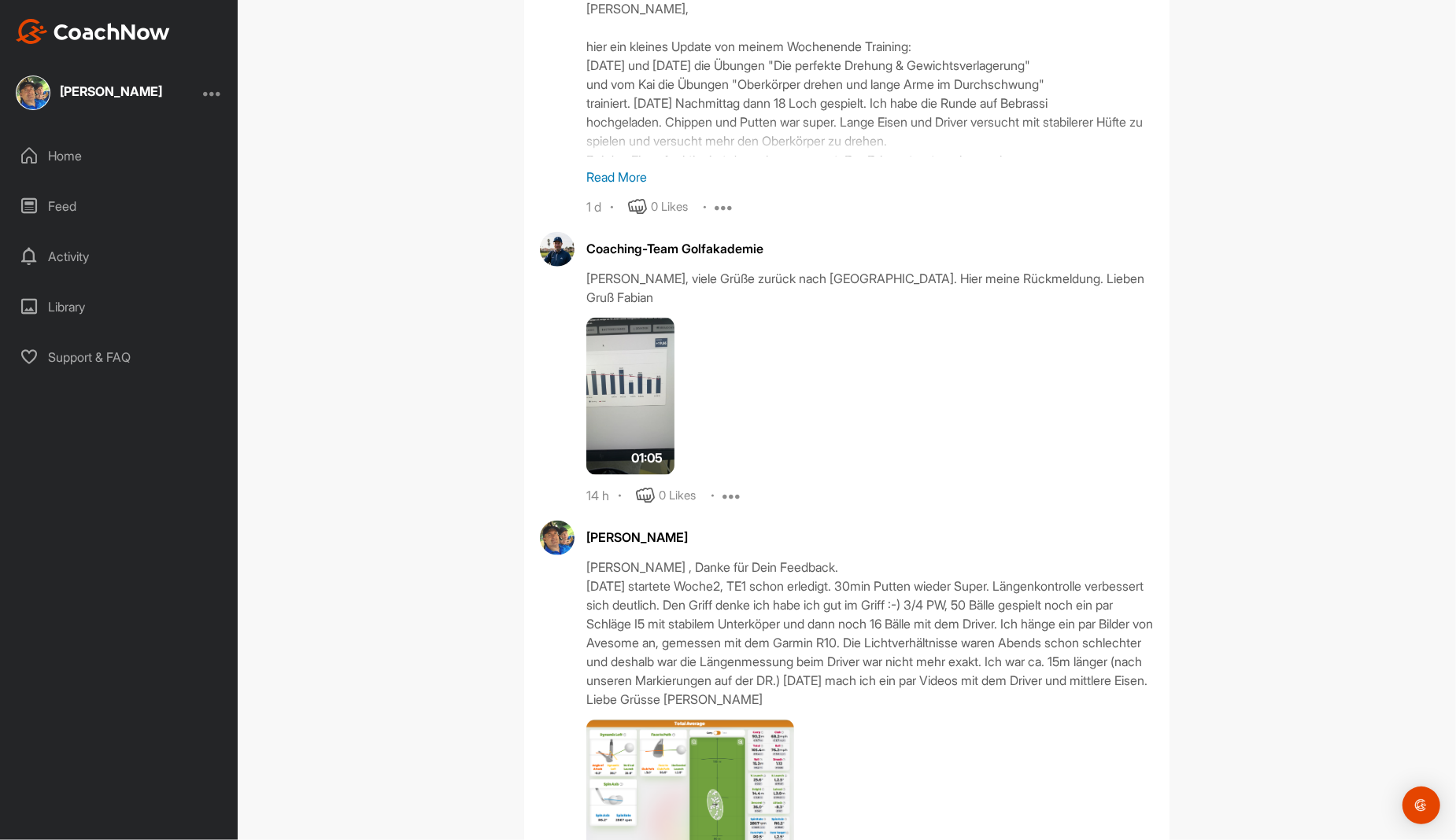
scroll to position [6619, 0]
